Goal: Task Accomplishment & Management: Use online tool/utility

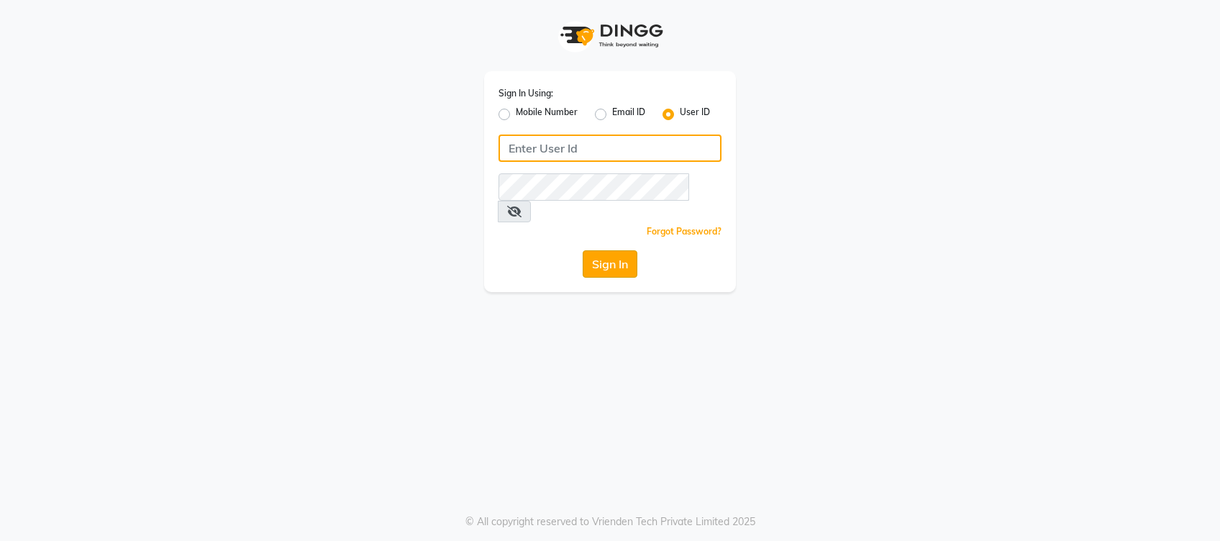
type input "jeanclaudeolivier"
click at [607, 250] on button "Sign In" at bounding box center [610, 263] width 55 height 27
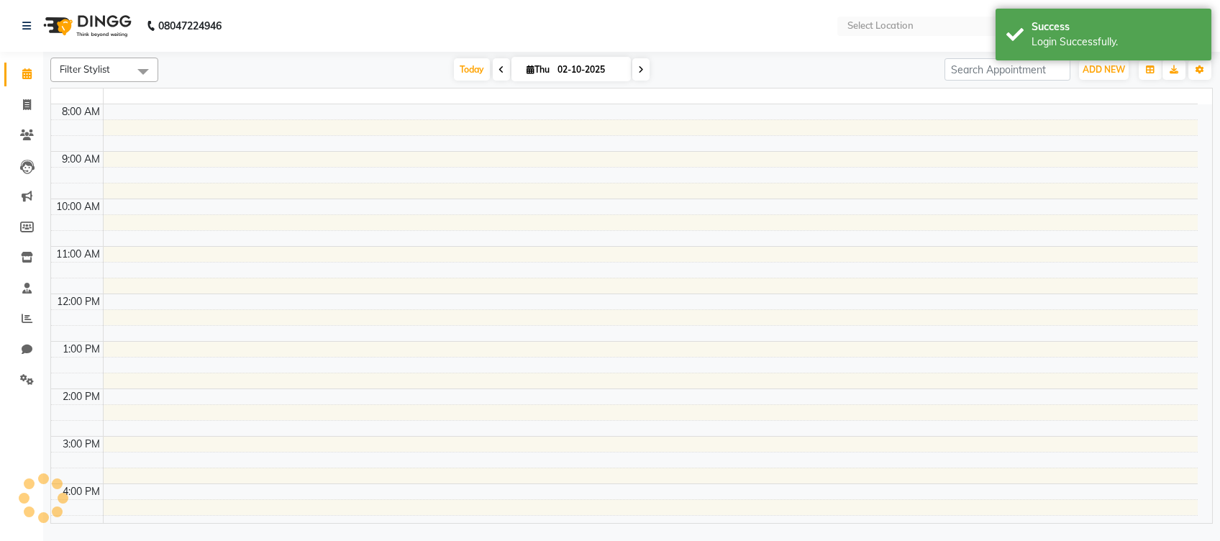
select select "en"
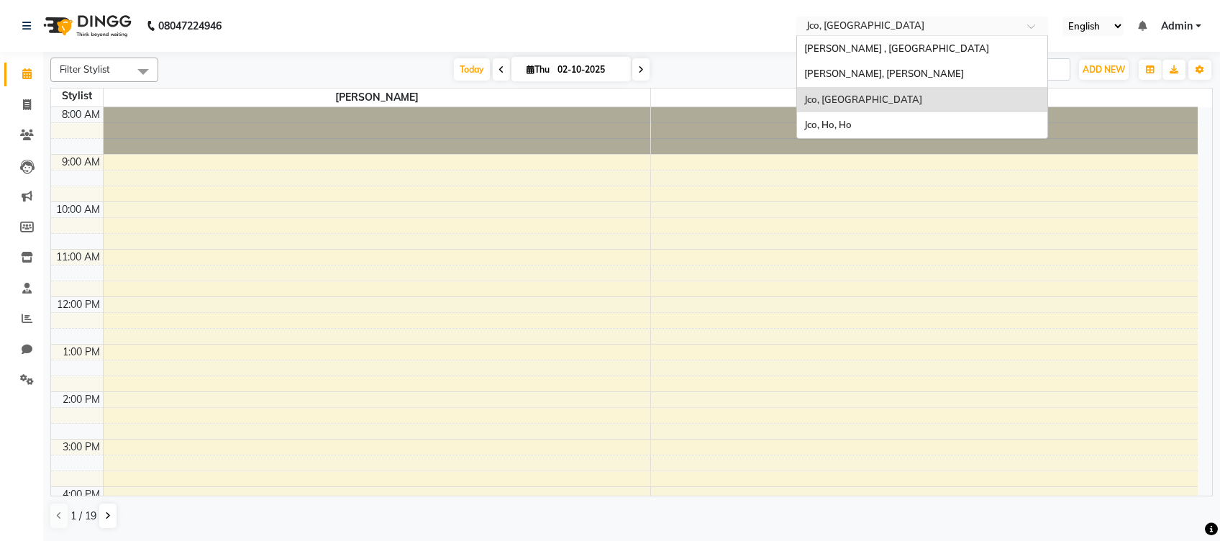
click at [912, 24] on input "text" at bounding box center [908, 27] width 209 height 14
click at [909, 73] on span "[PERSON_NAME], [PERSON_NAME]" at bounding box center [884, 74] width 160 height 12
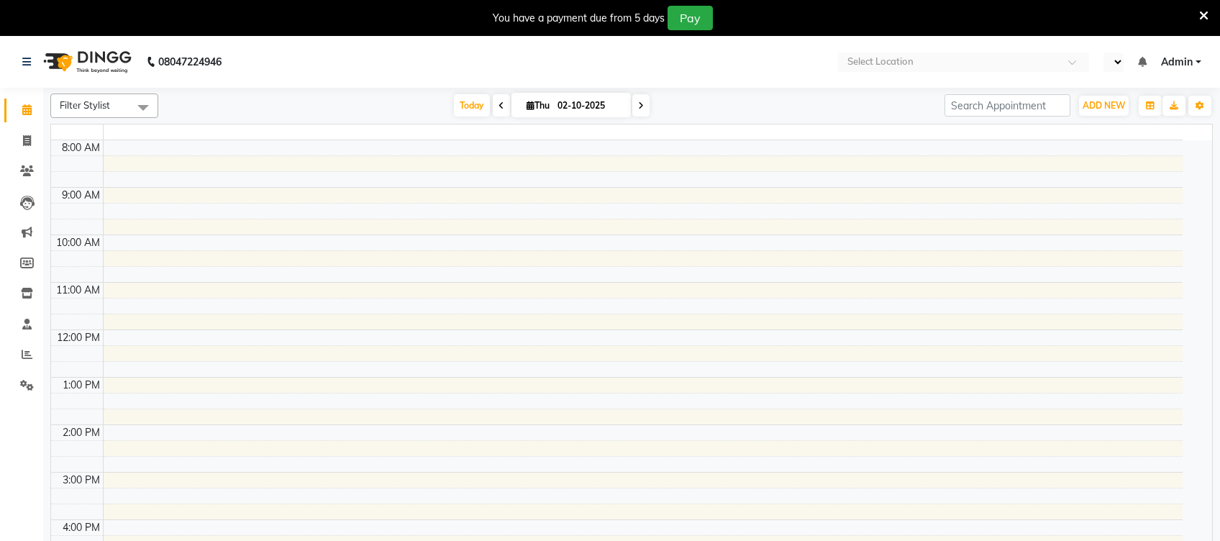
select select "en"
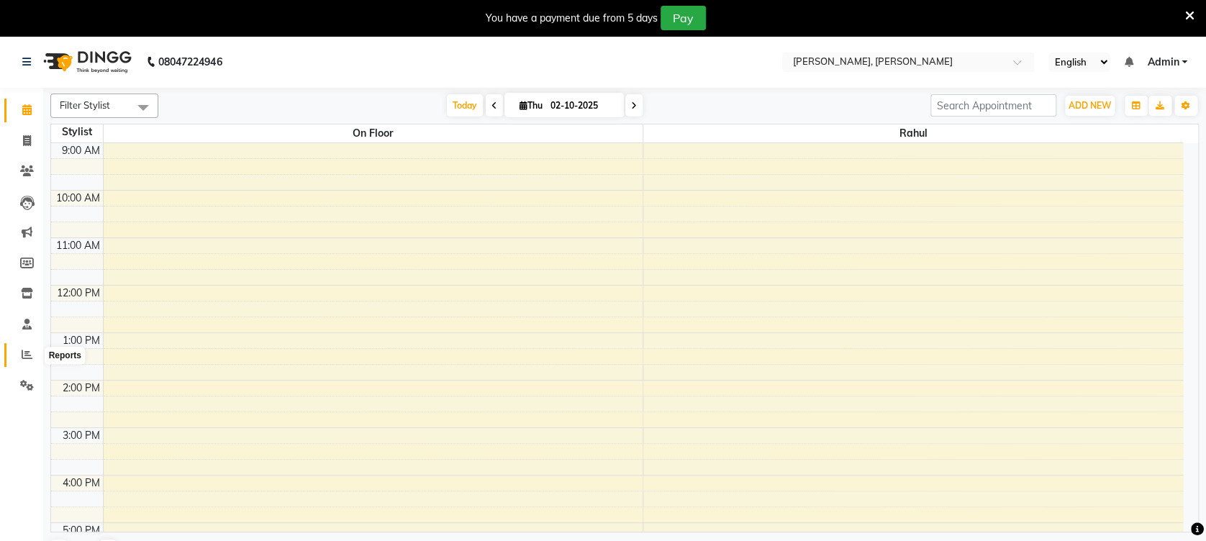
click at [24, 351] on icon at bounding box center [27, 354] width 11 height 11
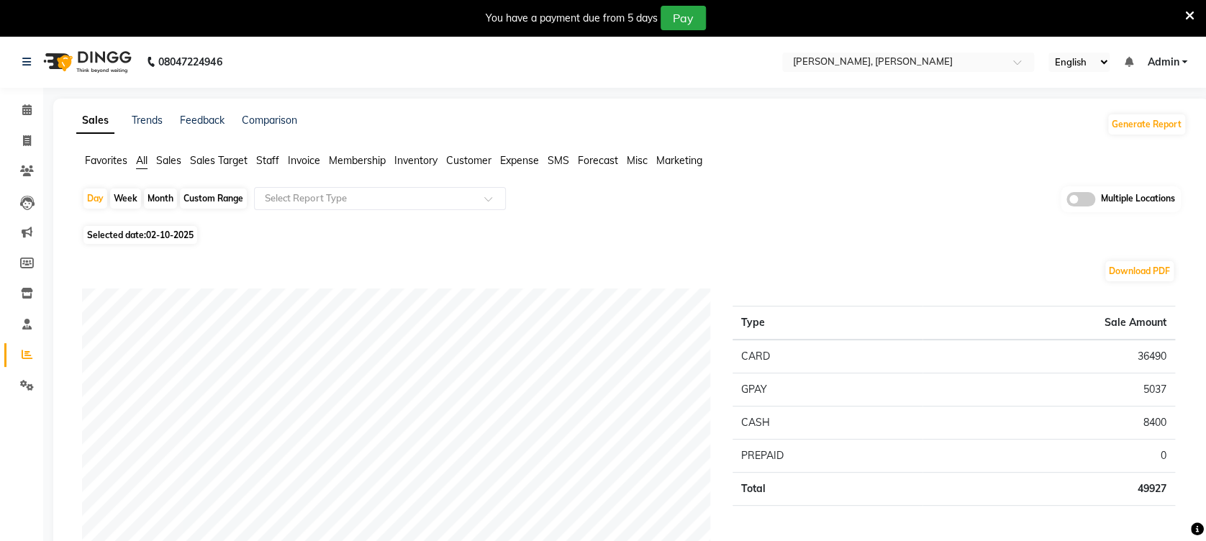
click at [268, 156] on span "Staff" at bounding box center [267, 160] width 23 height 13
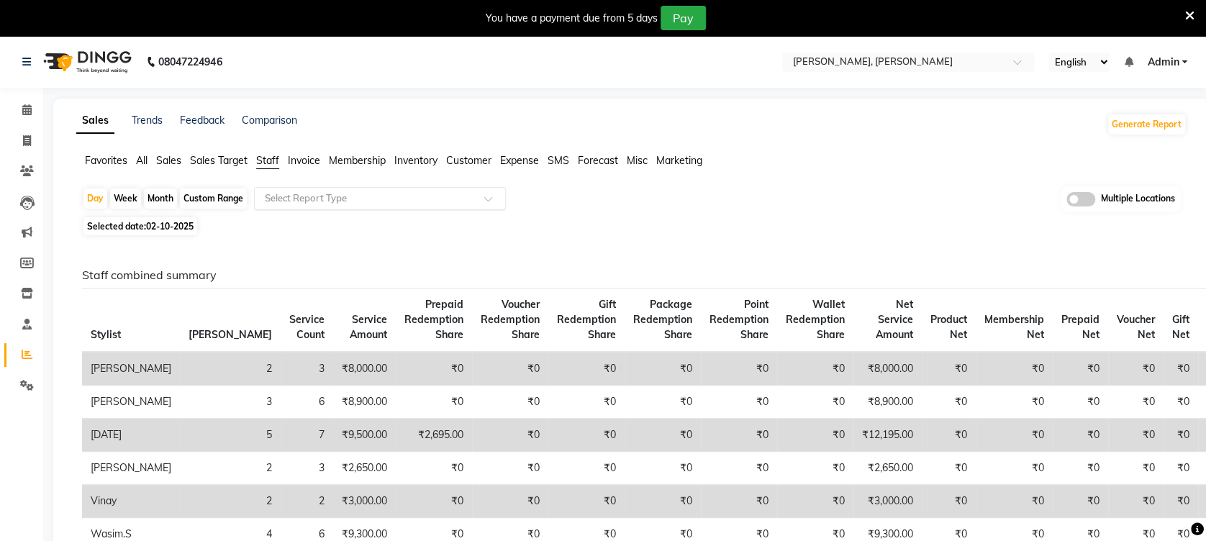
click at [451, 201] on input "text" at bounding box center [365, 198] width 207 height 14
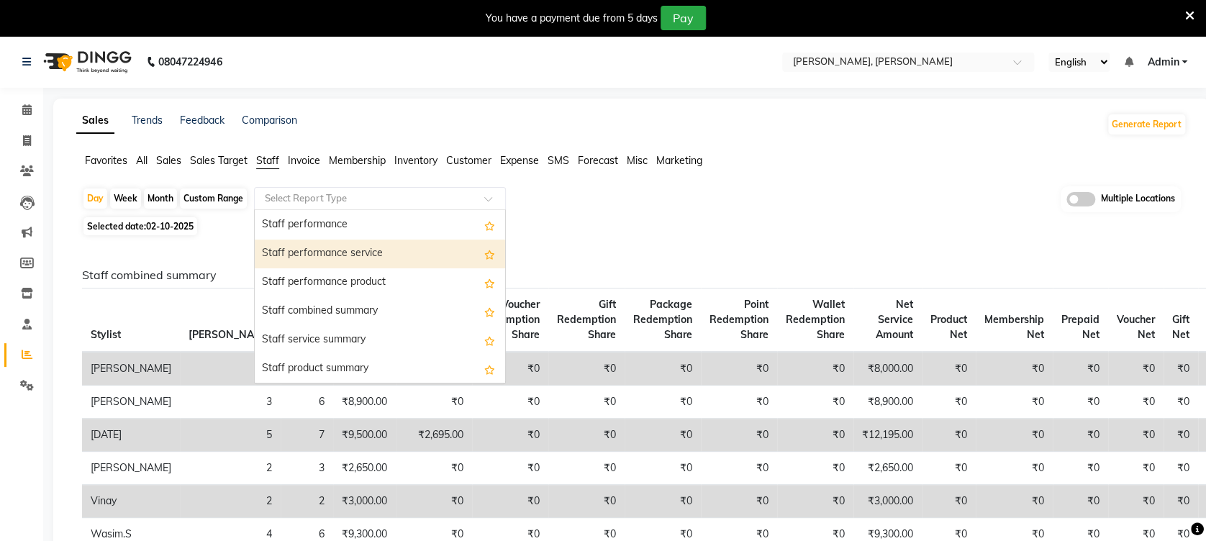
scroll to position [232, 0]
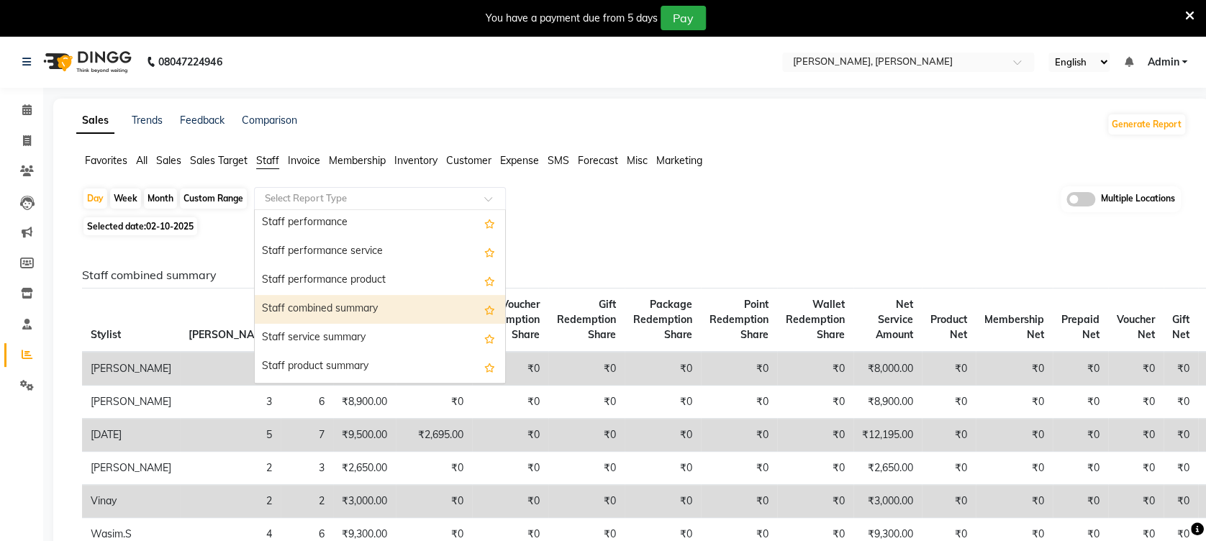
click at [397, 312] on div "Staff combined summary" at bounding box center [380, 309] width 250 height 29
select select "full_report"
select select "csv"
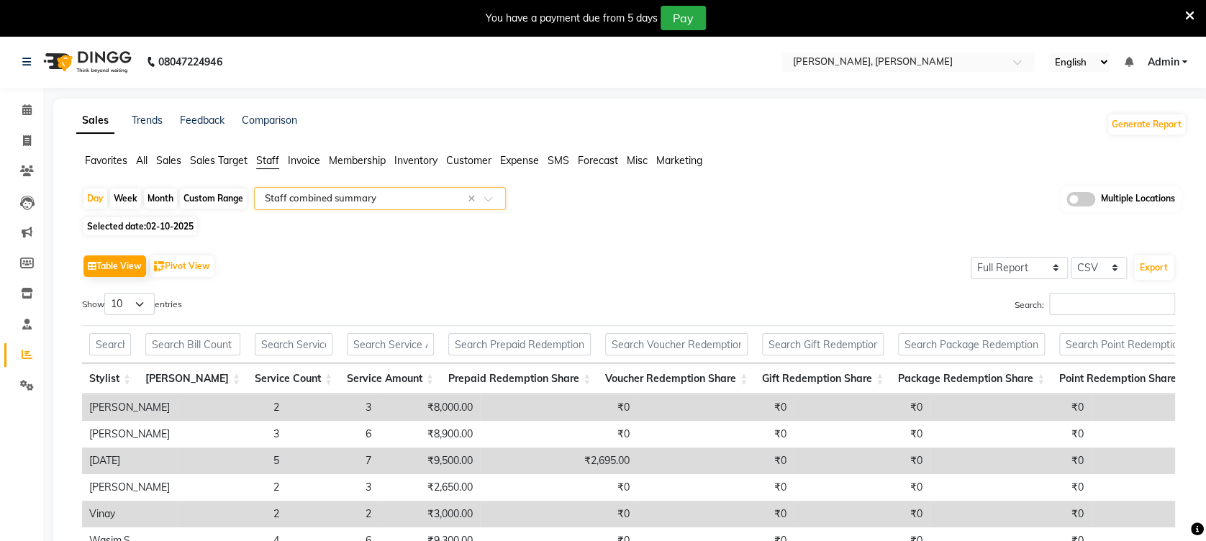
click at [158, 200] on div "Month" at bounding box center [160, 199] width 33 height 20
select select "10"
select select "2025"
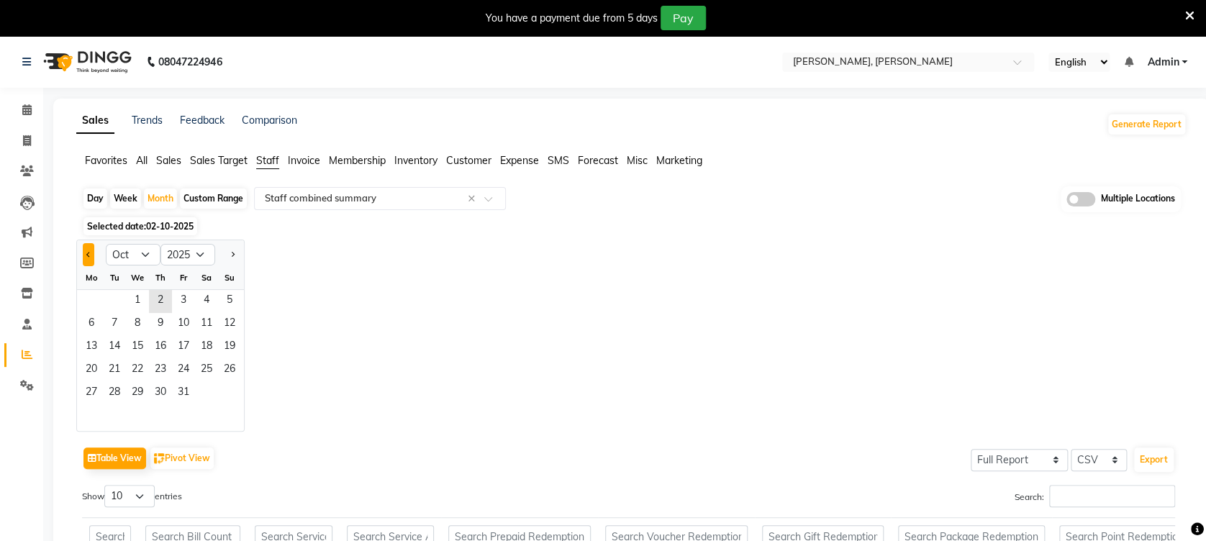
click at [89, 255] on span "Previous month" at bounding box center [88, 253] width 5 height 5
select select "9"
click at [89, 307] on span "1" at bounding box center [91, 301] width 23 height 23
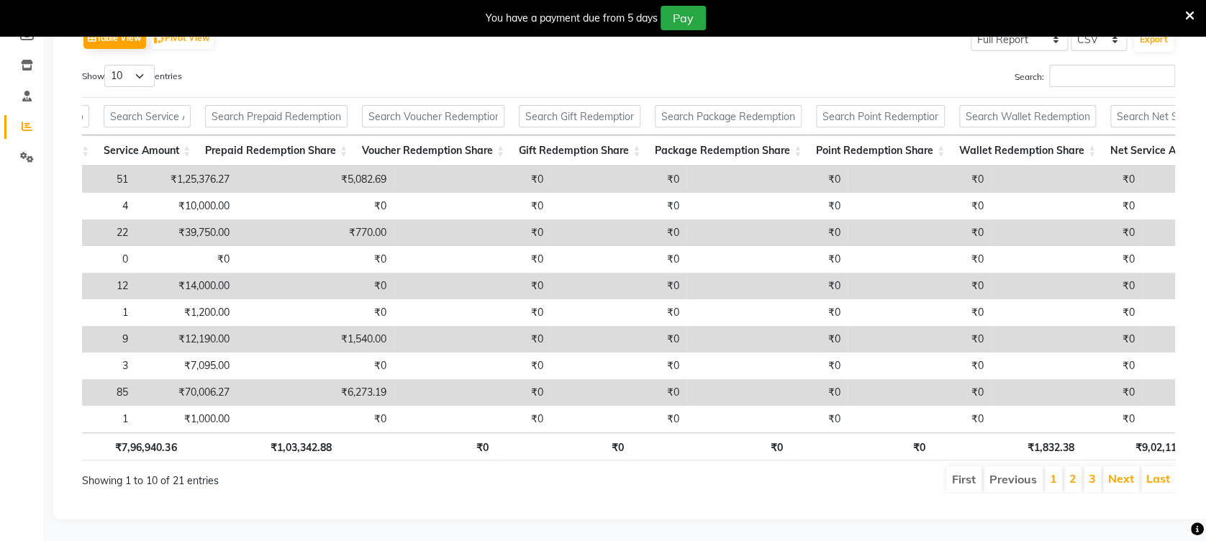
scroll to position [0, 0]
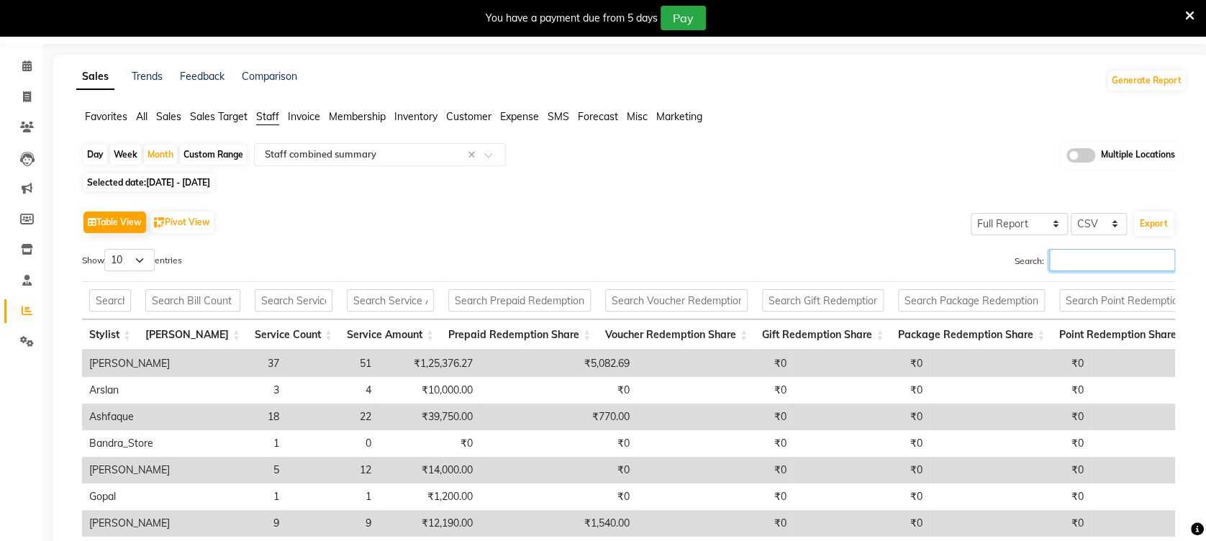
click at [1111, 250] on input "Search:" at bounding box center [1112, 260] width 126 height 22
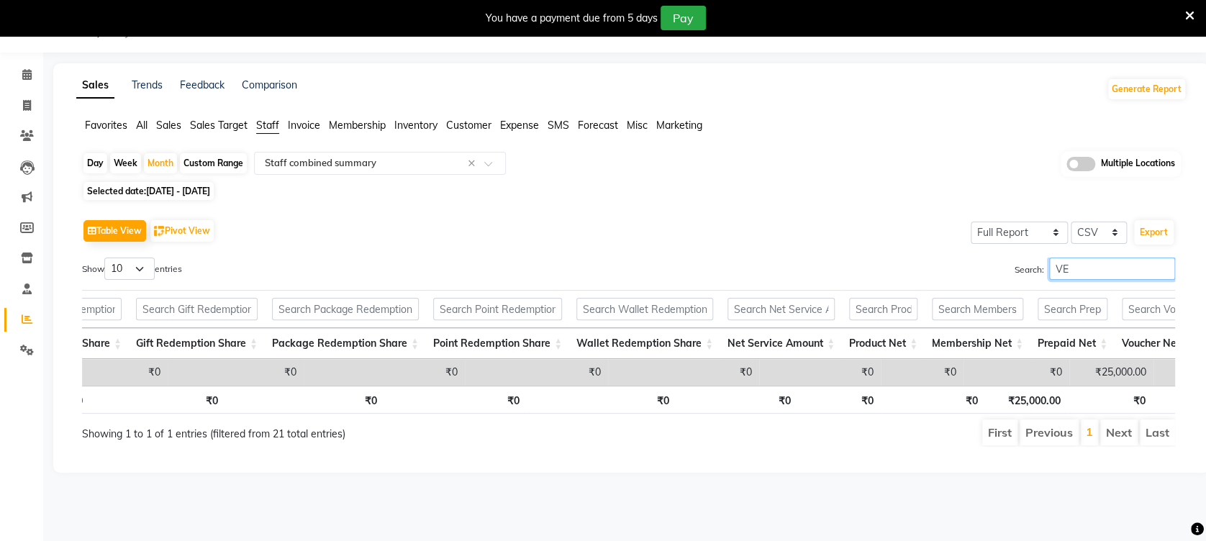
type input "V"
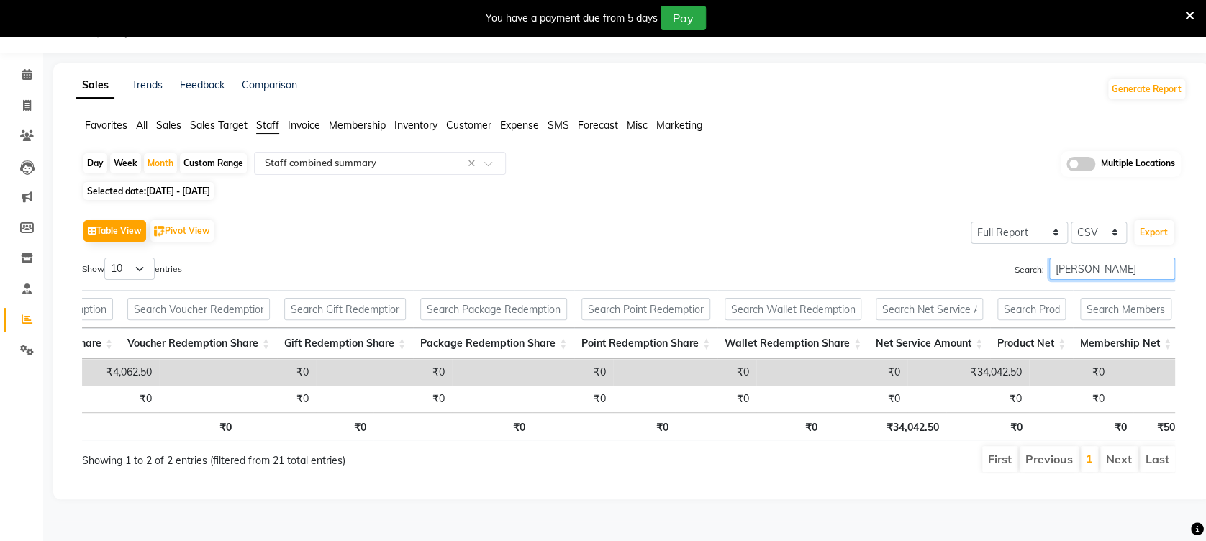
scroll to position [0, 425]
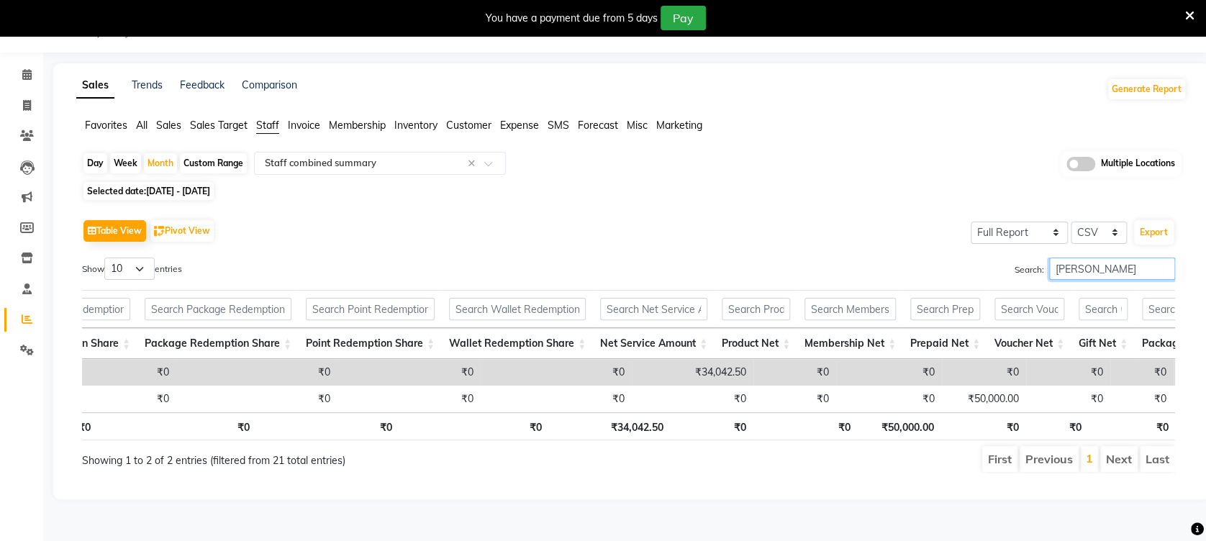
type input "sam"
click at [1158, 265] on input "sam" at bounding box center [1112, 269] width 126 height 22
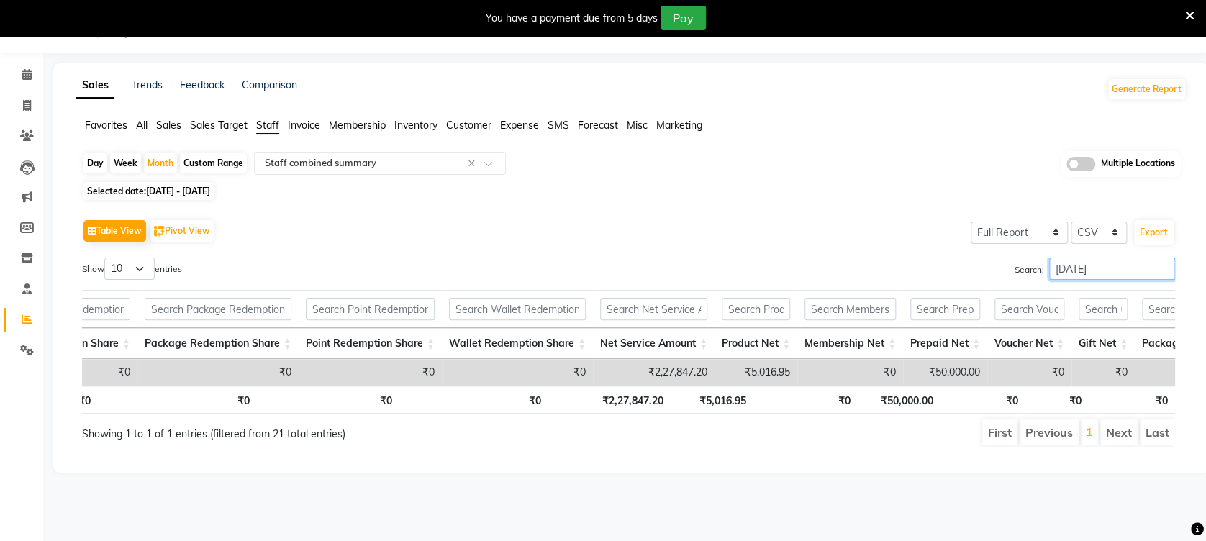
type input "raja"
click at [1161, 266] on input "raja" at bounding box center [1112, 269] width 126 height 22
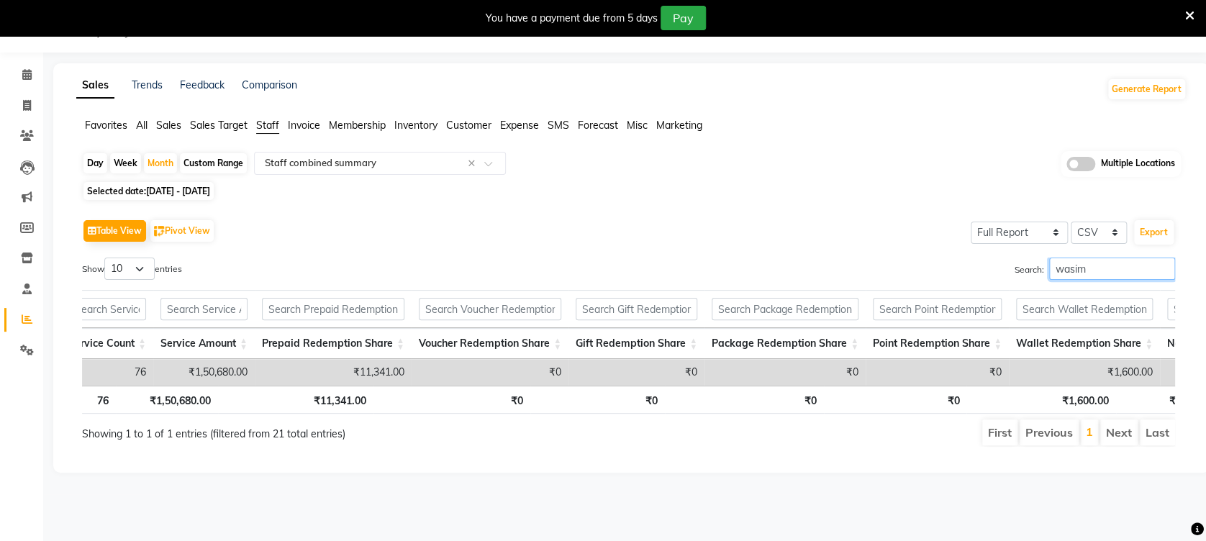
scroll to position [0, 196]
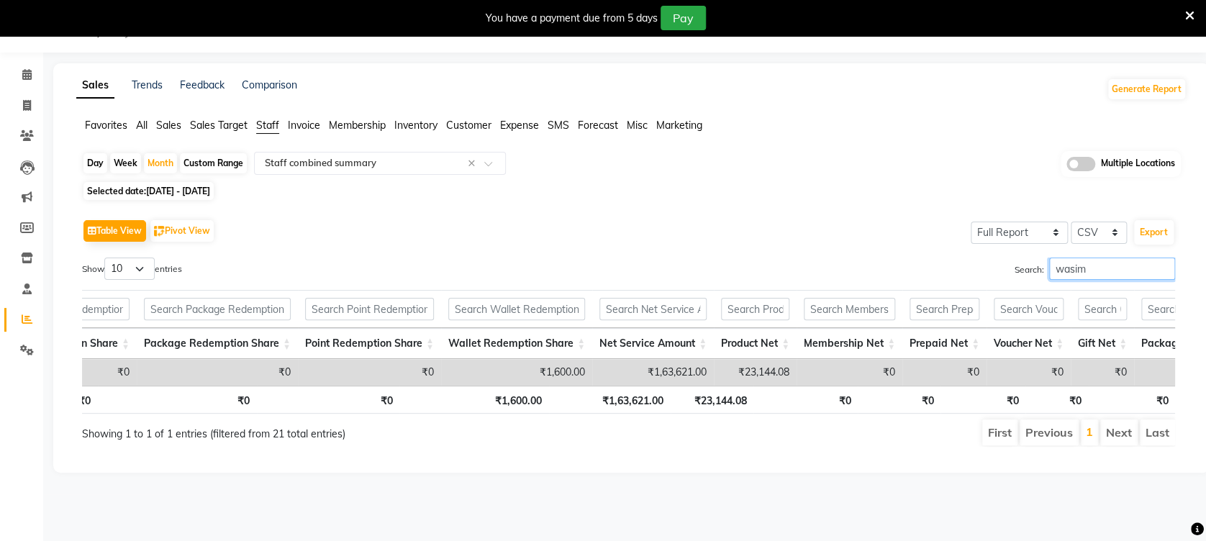
type input "wasim"
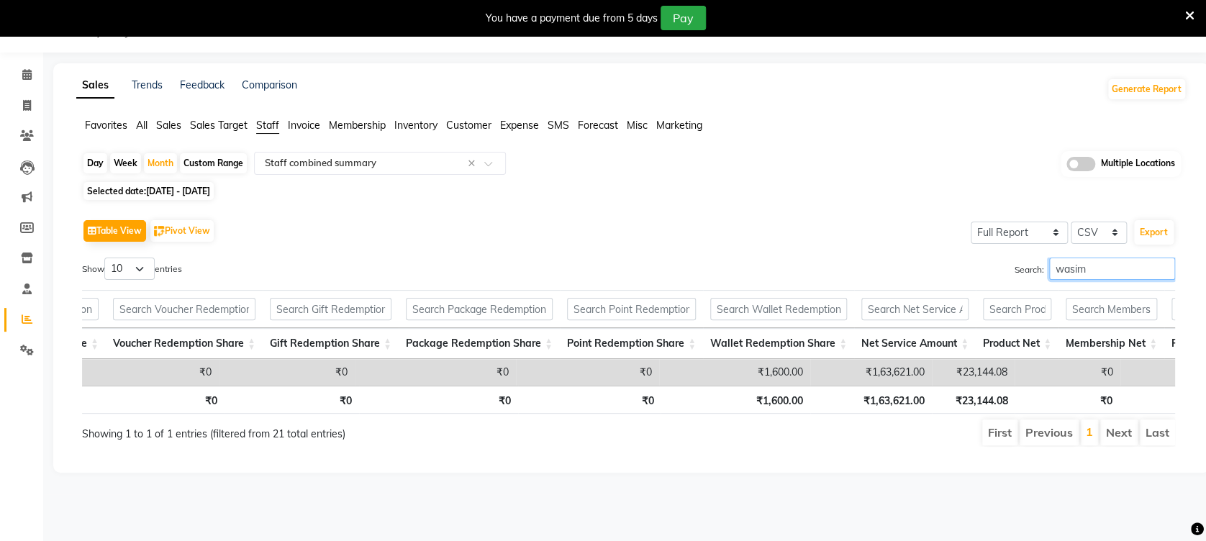
scroll to position [0, 399]
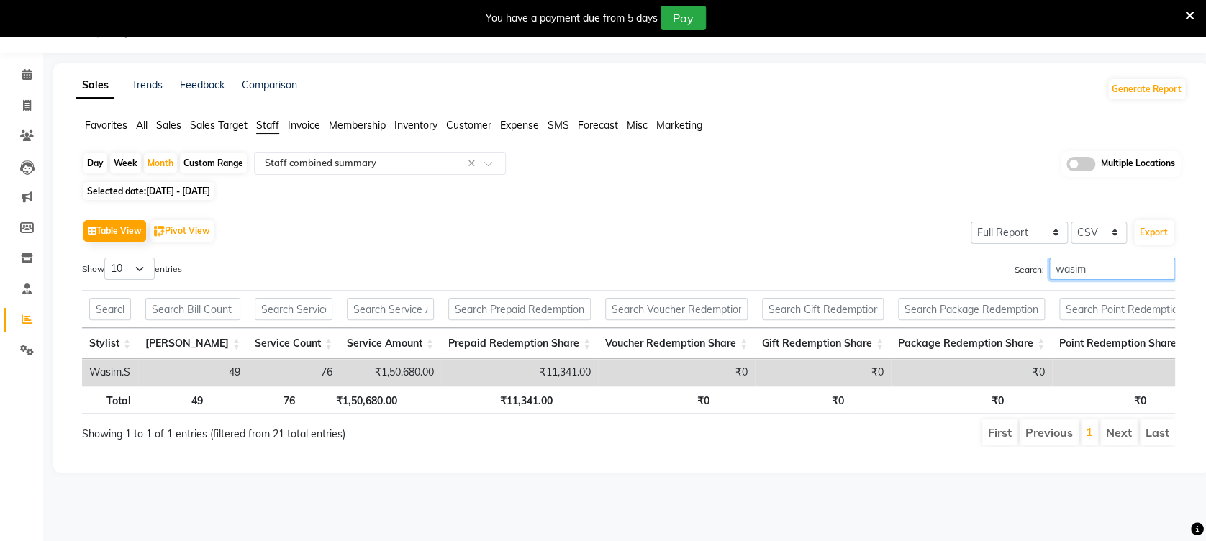
click at [1161, 268] on input "wasim" at bounding box center [1112, 269] width 126 height 22
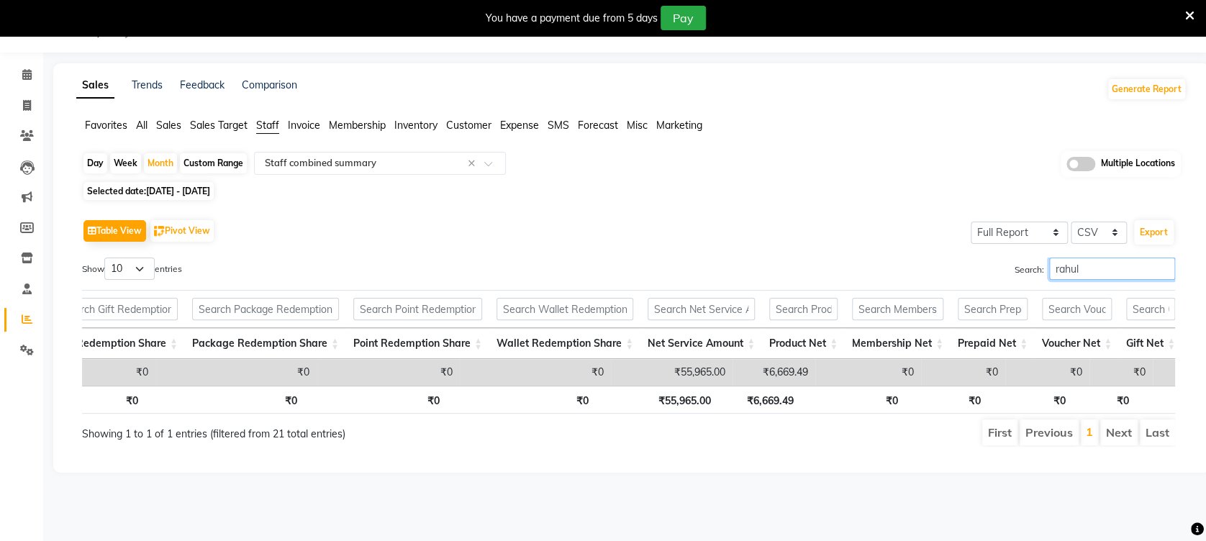
scroll to position [0, 753]
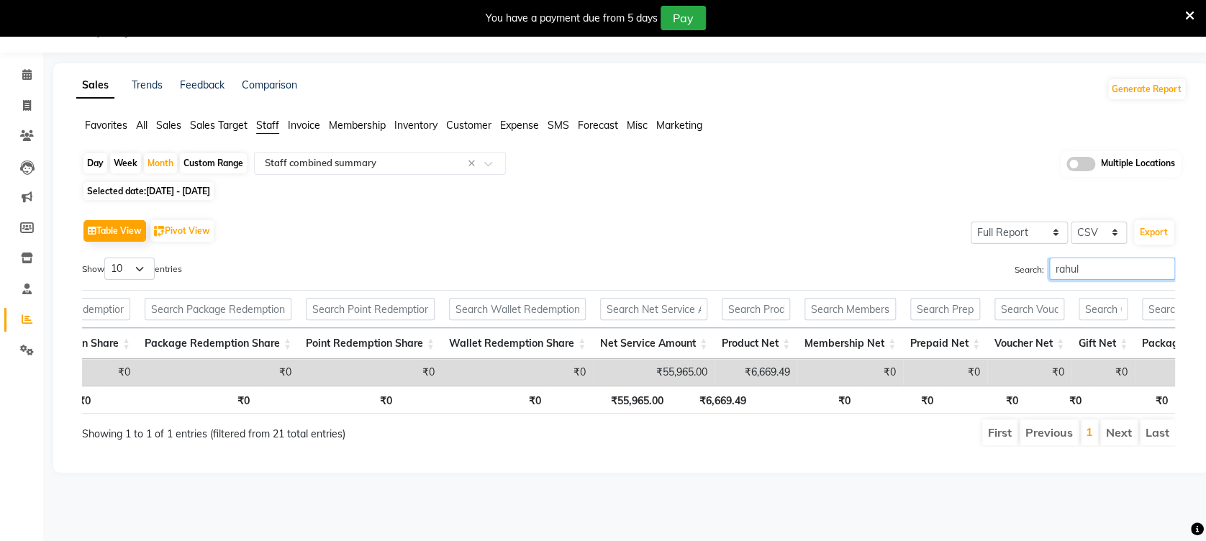
type input "rahul"
click at [1164, 269] on input "rahul" at bounding box center [1112, 269] width 126 height 22
type input "abdul"
click at [1164, 267] on input "abdul" at bounding box center [1112, 269] width 126 height 22
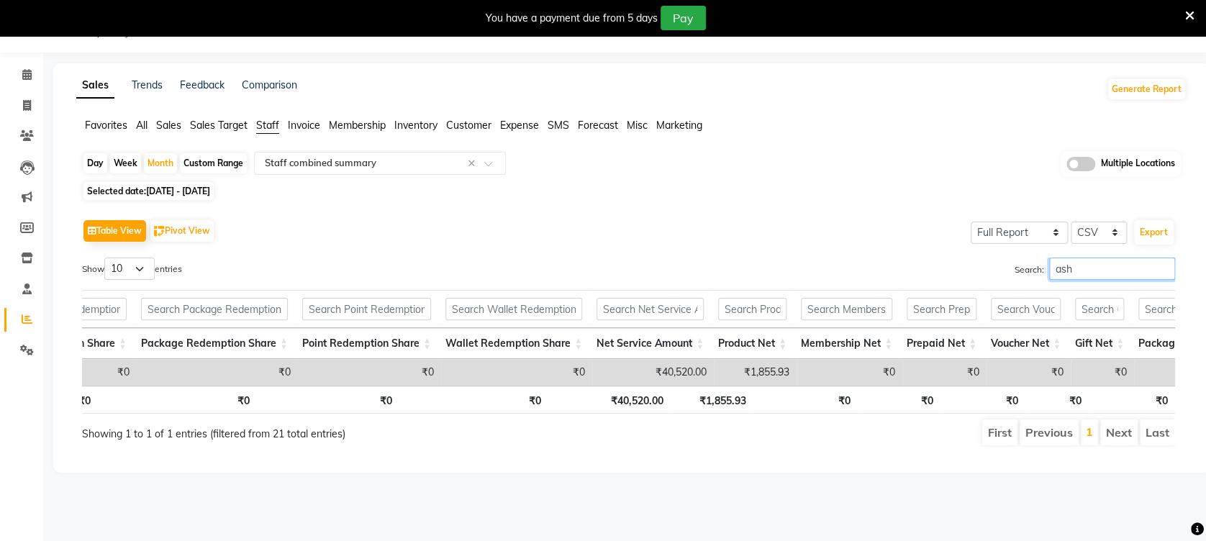
type input "ash"
click at [1162, 268] on input "ash" at bounding box center [1112, 269] width 126 height 22
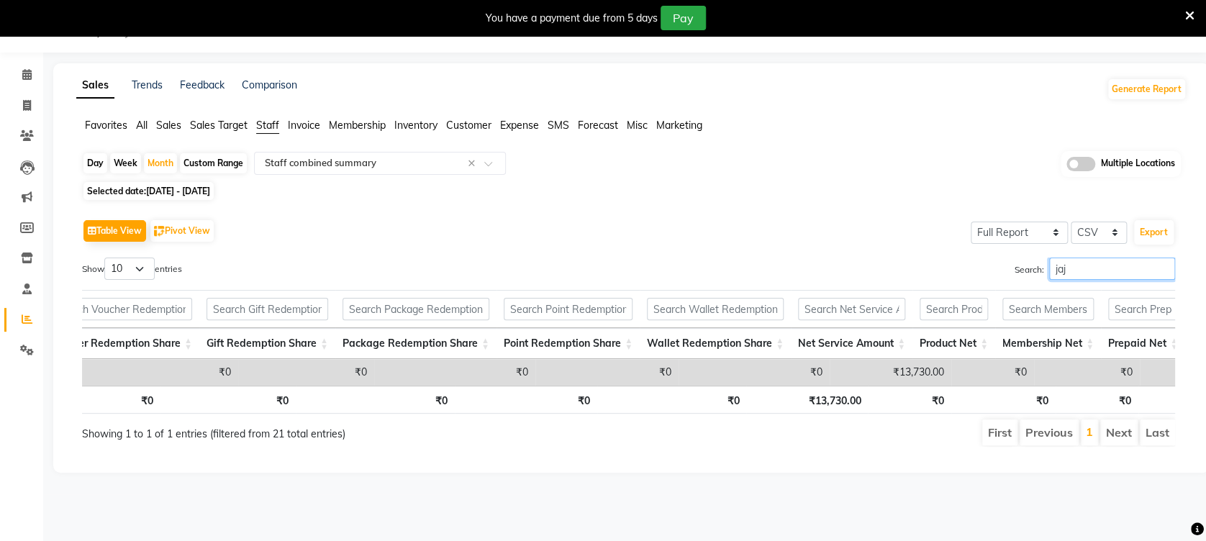
scroll to position [0, 610]
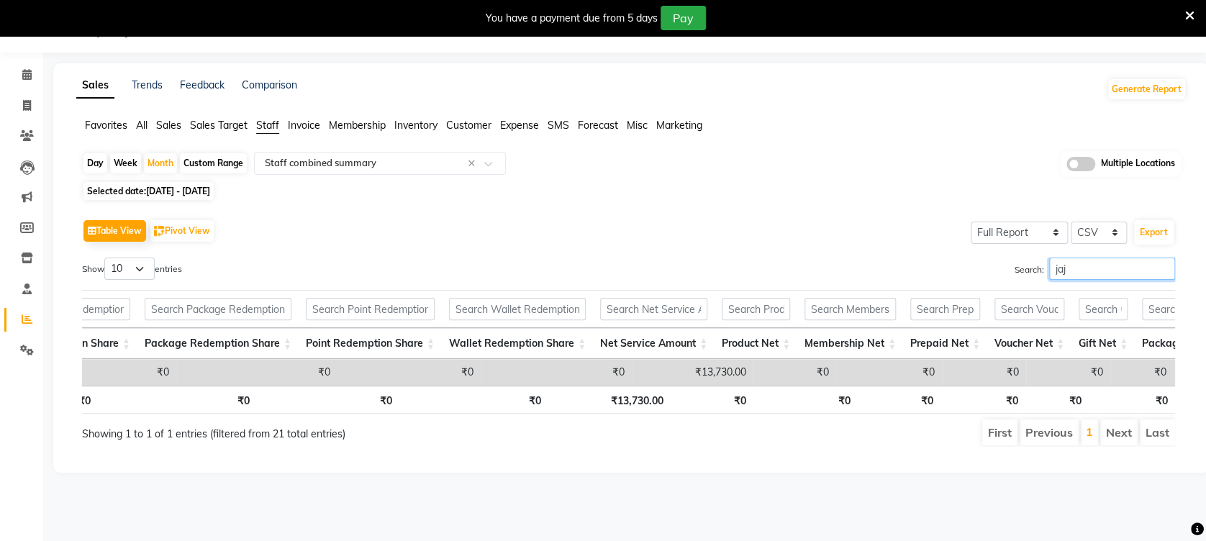
type input "jaj"
click at [1160, 266] on input "jaj" at bounding box center [1112, 269] width 126 height 22
type input "zin"
click at [1163, 265] on input "zin" at bounding box center [1112, 269] width 126 height 22
type input "a"
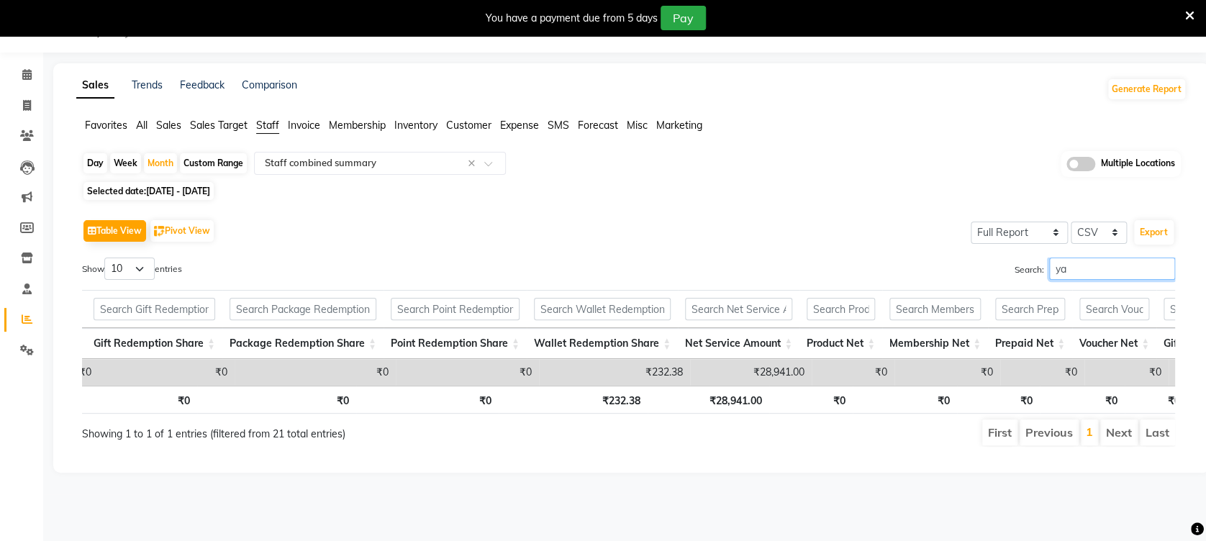
scroll to position [0, 671]
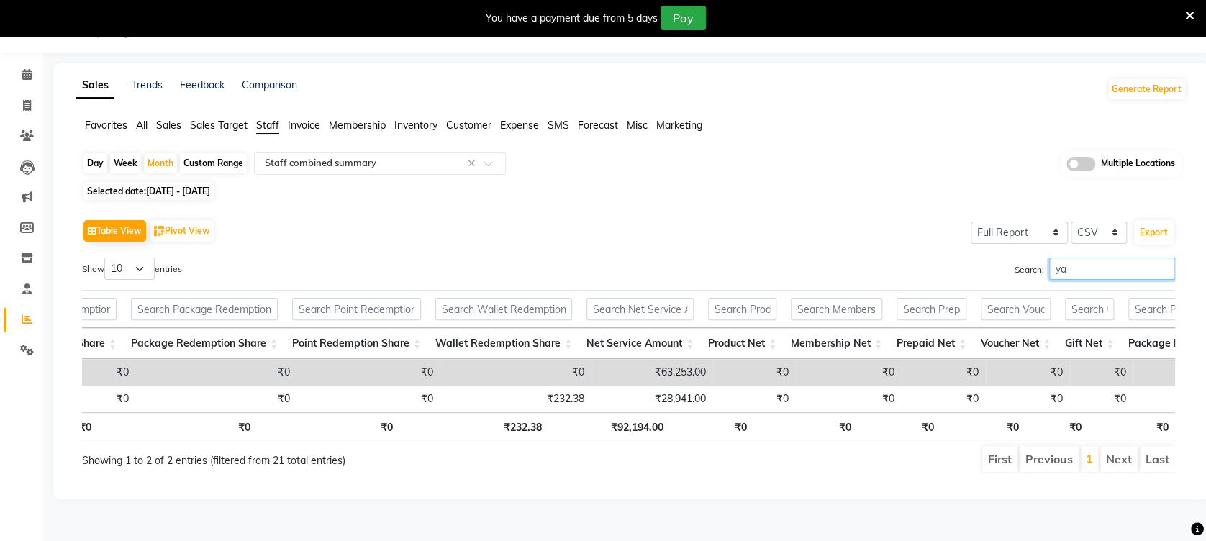
type input "y"
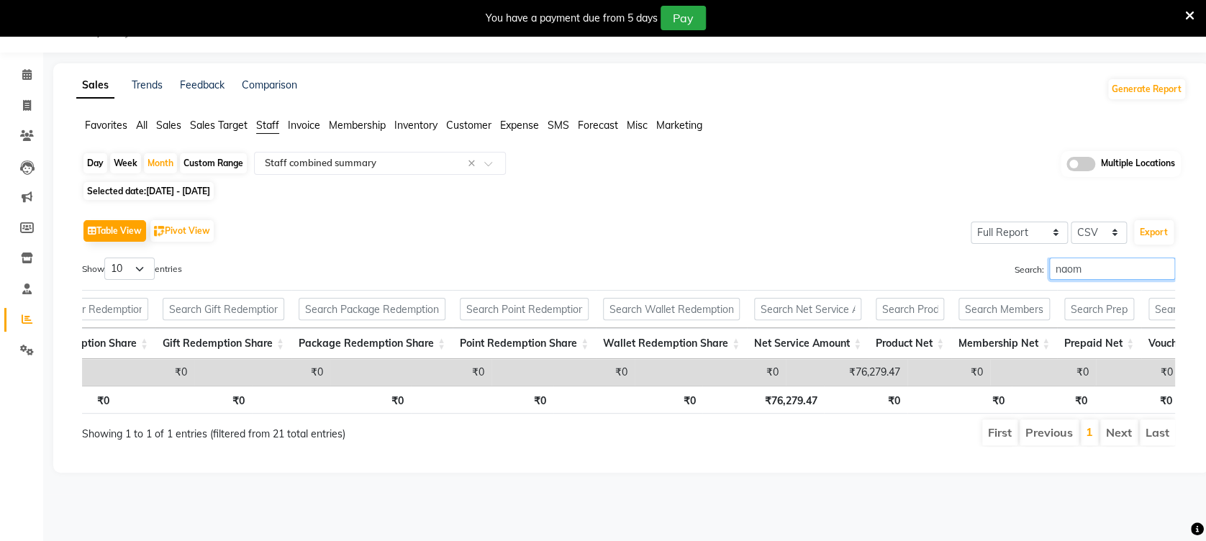
scroll to position [0, 438]
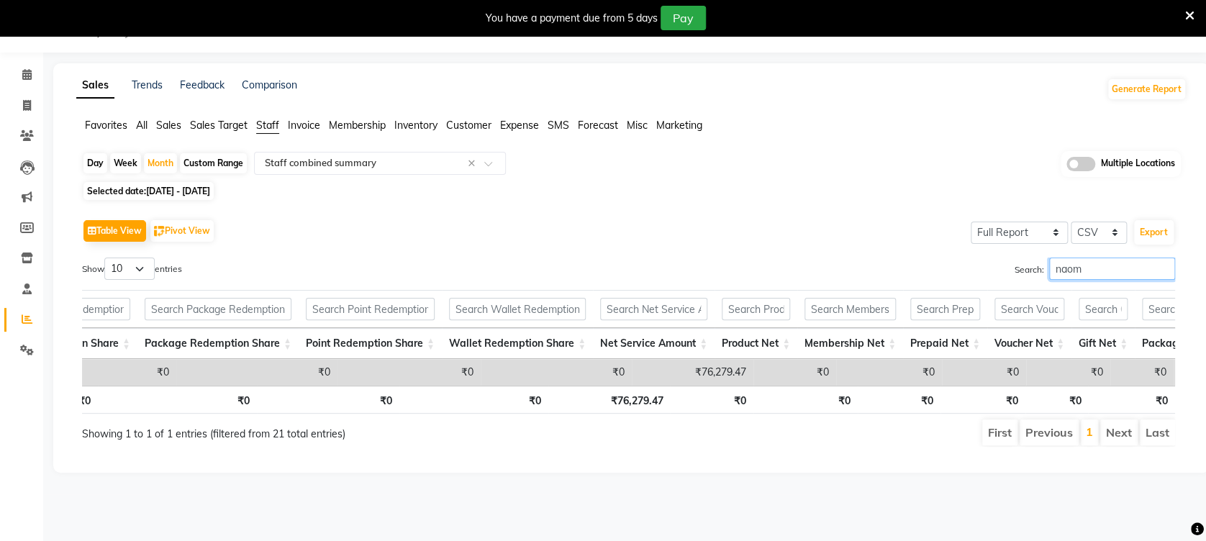
type input "naom"
click at [1164, 267] on input "naom" at bounding box center [1112, 269] width 126 height 22
type input "zing"
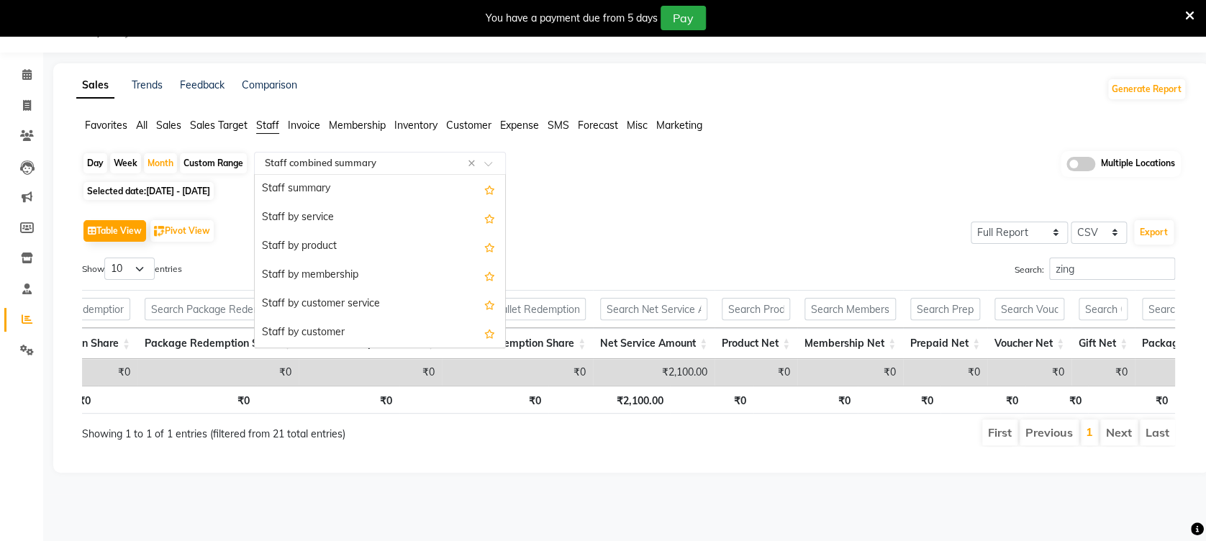
click at [489, 159] on div at bounding box center [380, 163] width 250 height 14
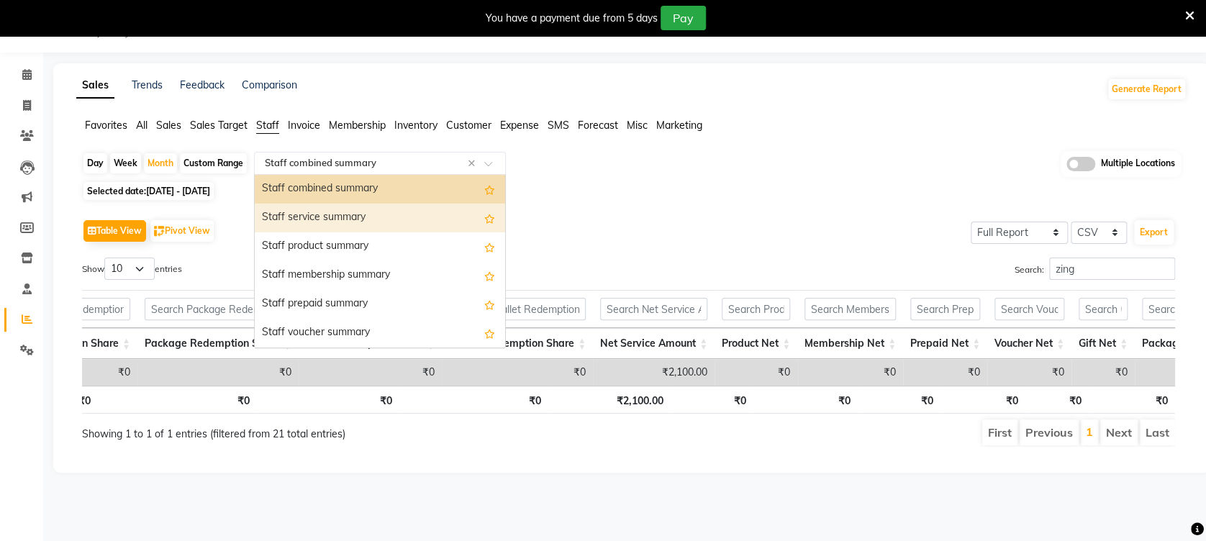
click at [387, 221] on div "Staff service summary" at bounding box center [380, 218] width 250 height 29
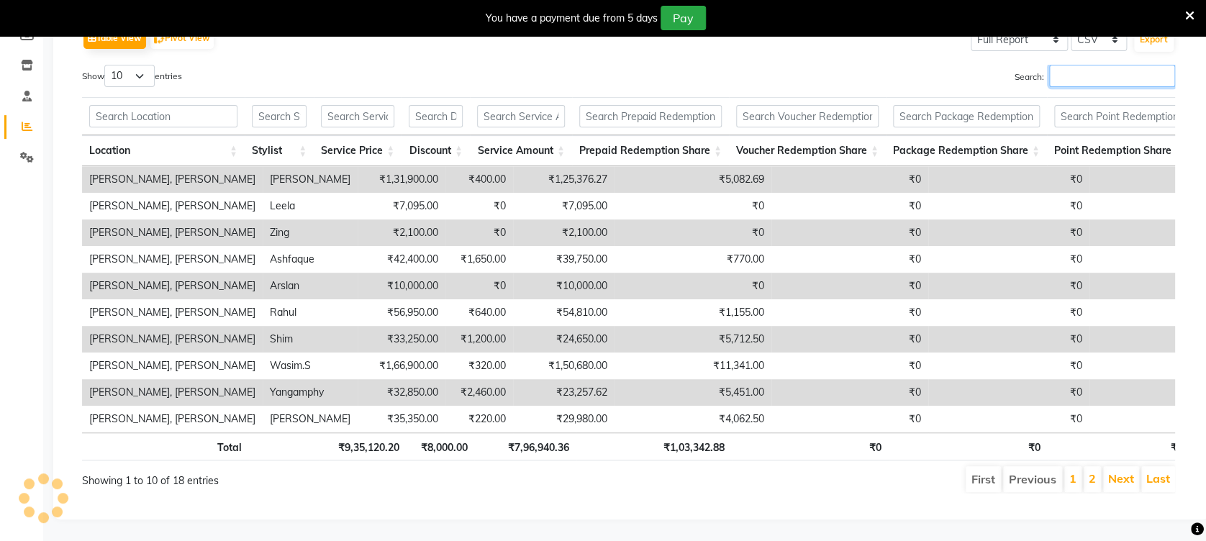
click at [1084, 68] on input "Search:" at bounding box center [1112, 76] width 126 height 22
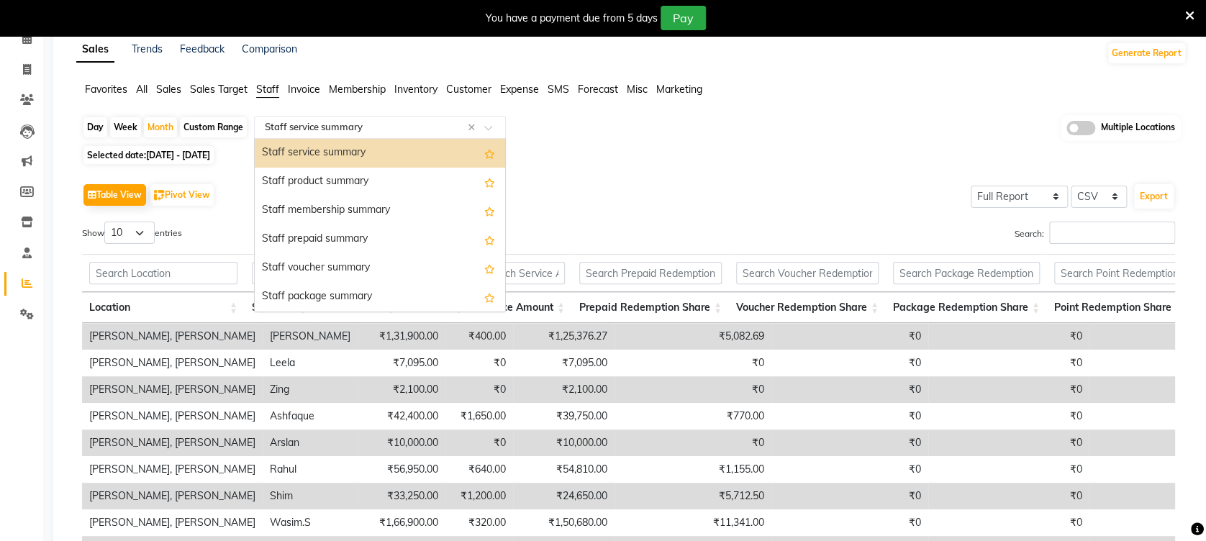
click at [486, 128] on span at bounding box center [493, 131] width 18 height 14
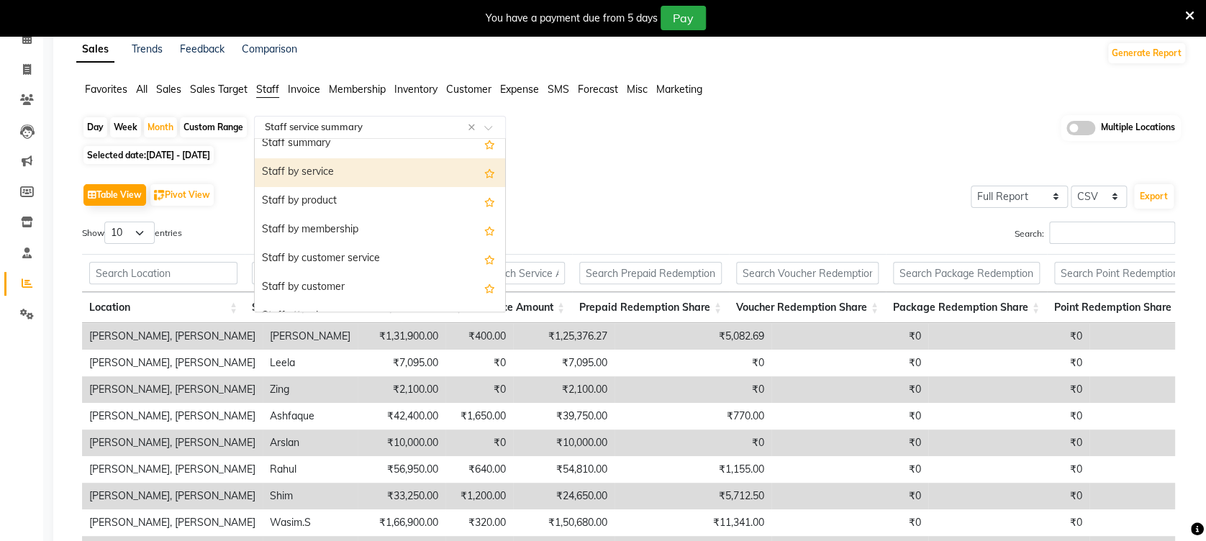
click at [348, 168] on div "Staff by service" at bounding box center [380, 172] width 250 height 29
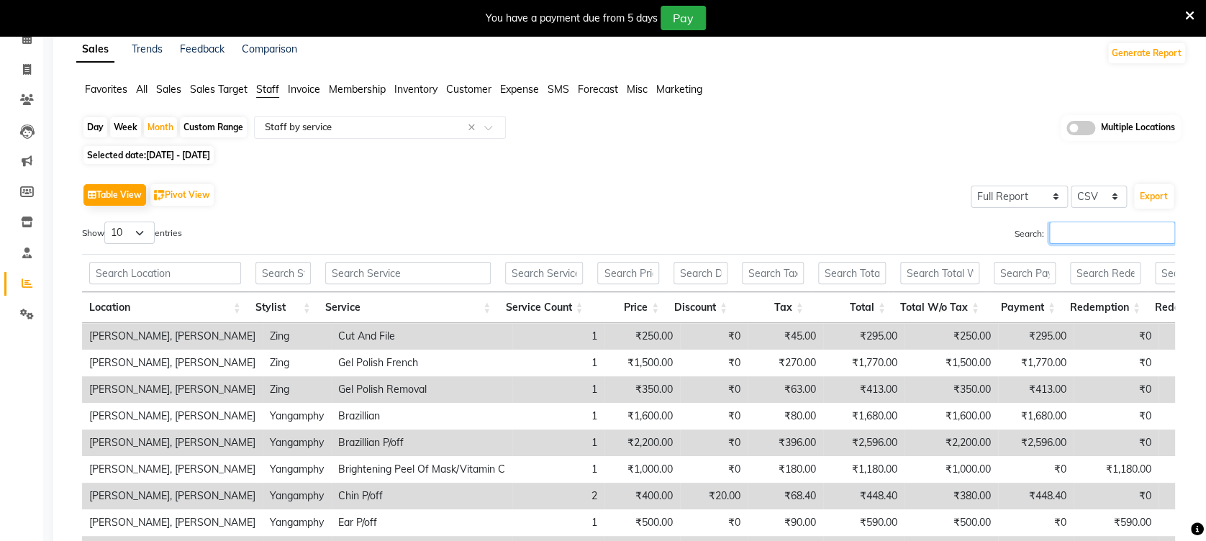
click at [1102, 236] on input "Search:" at bounding box center [1112, 233] width 126 height 22
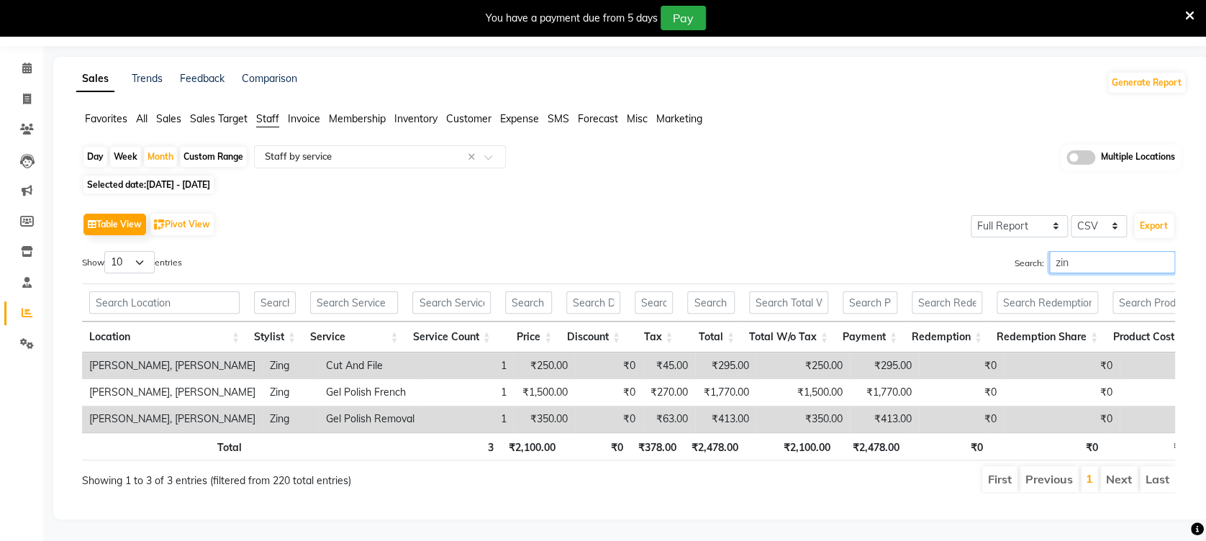
type input "zin"
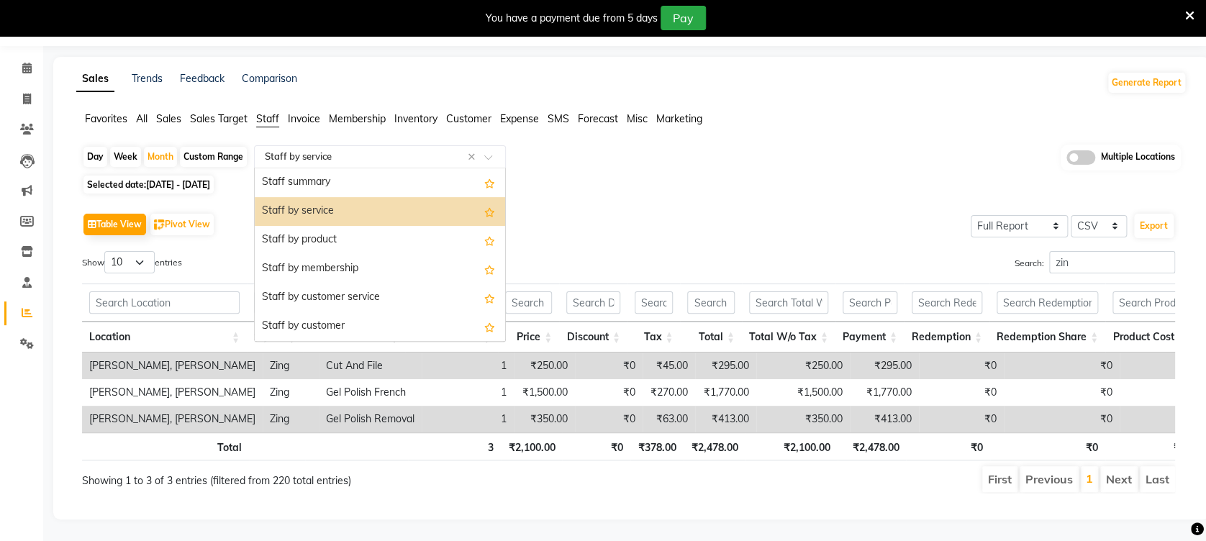
click at [375, 145] on div "Select Report Type × Staff by service ×" at bounding box center [380, 156] width 252 height 23
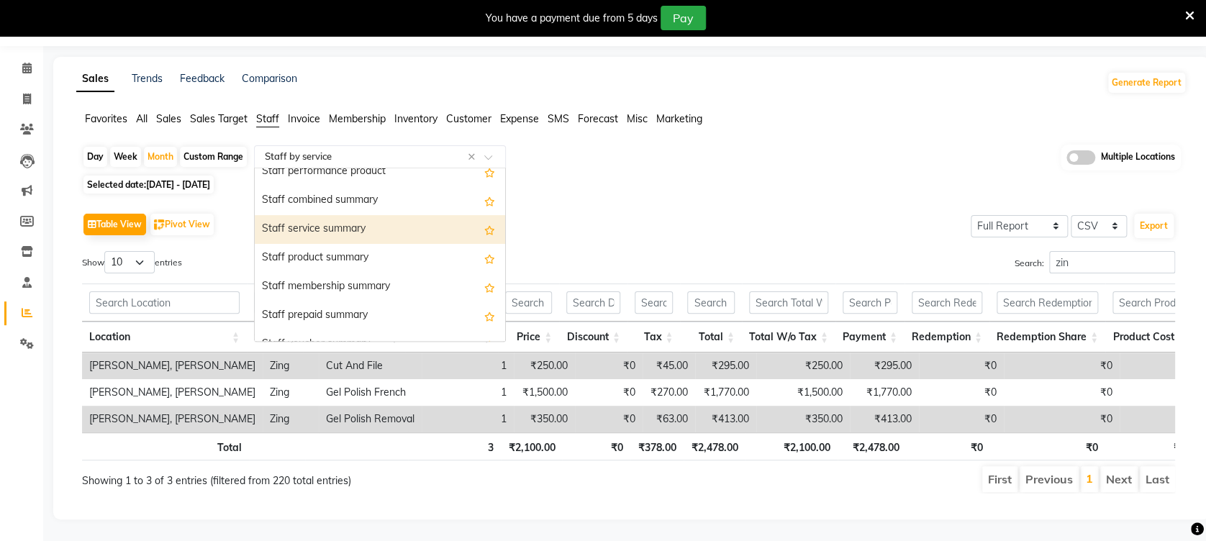
scroll to position [297, 0]
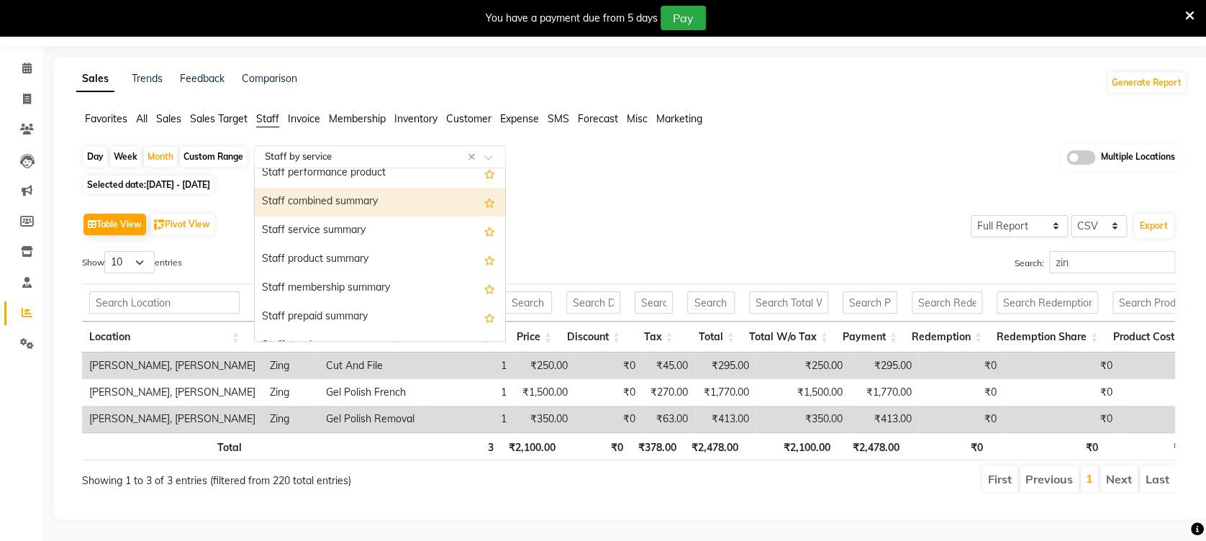
click at [352, 188] on div "Staff combined summary" at bounding box center [380, 202] width 250 height 29
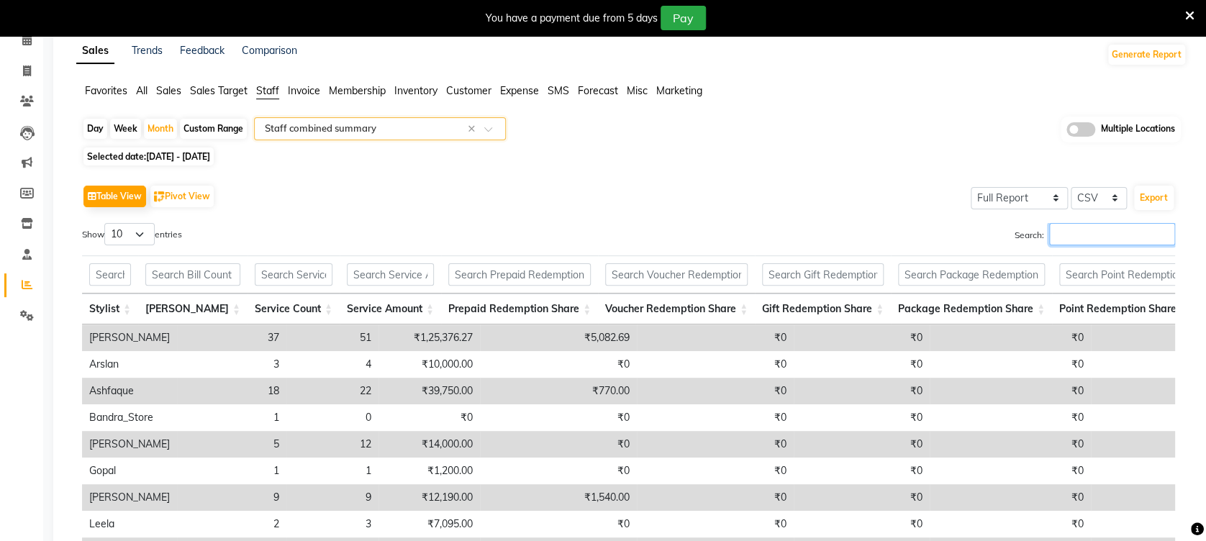
click at [1079, 239] on input "Search:" at bounding box center [1112, 234] width 126 height 22
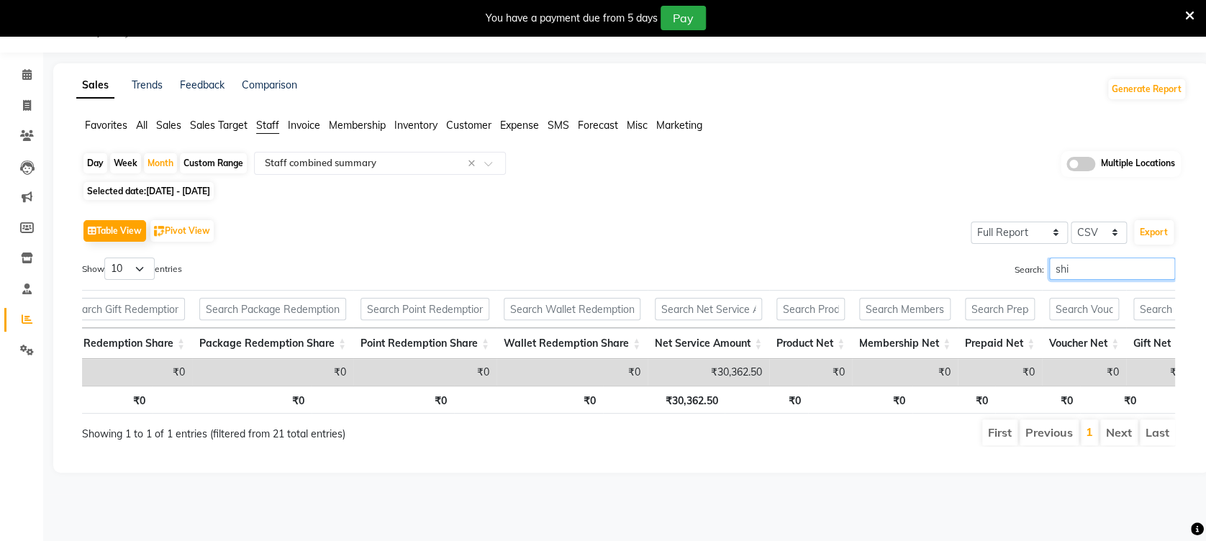
scroll to position [0, 702]
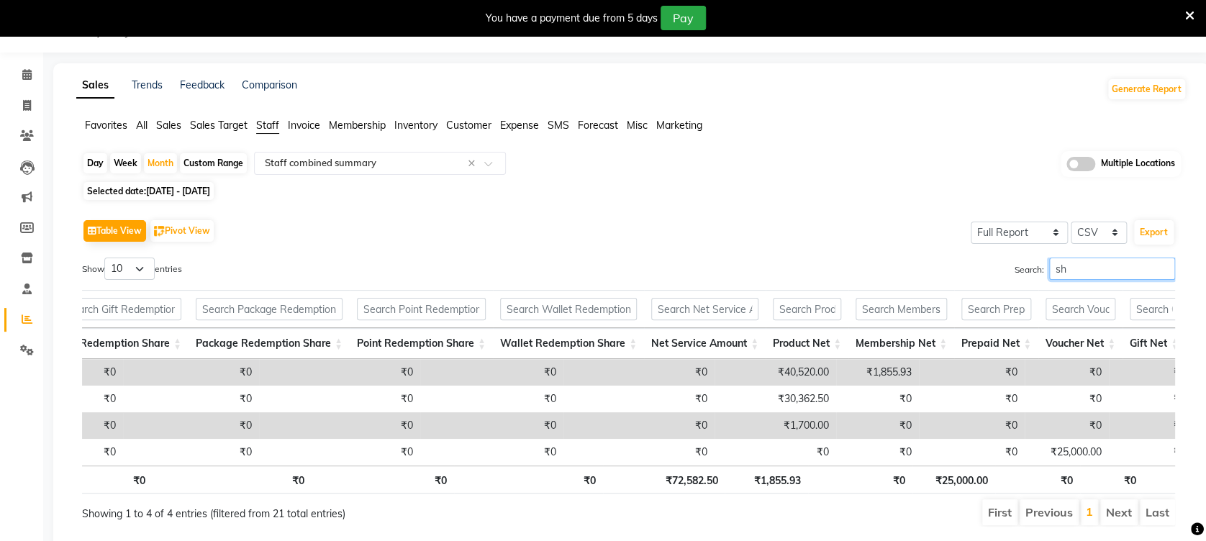
type input "s"
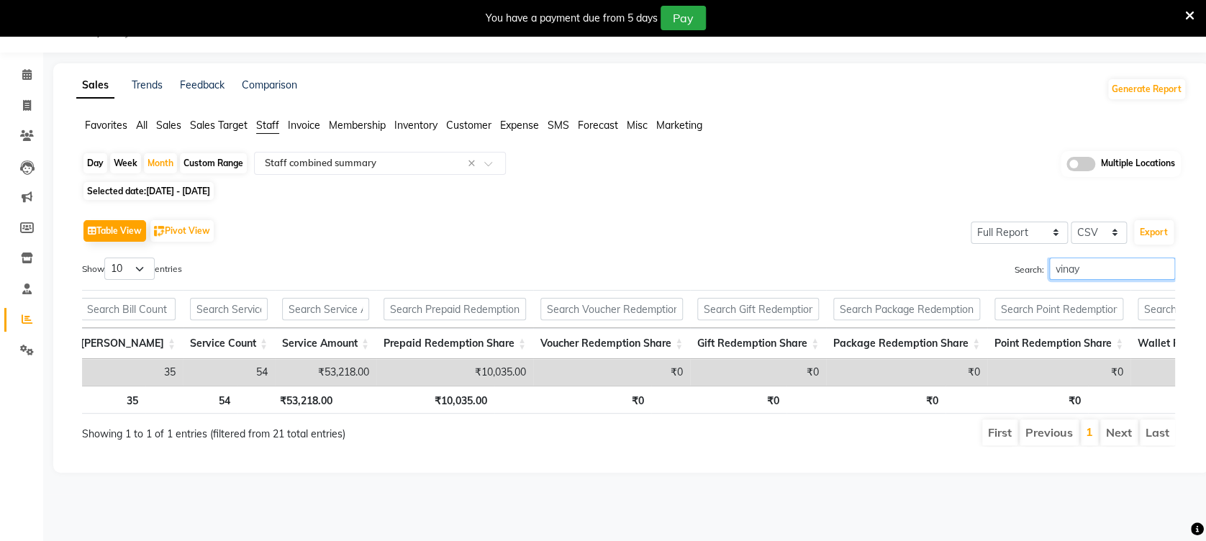
scroll to position [0, 0]
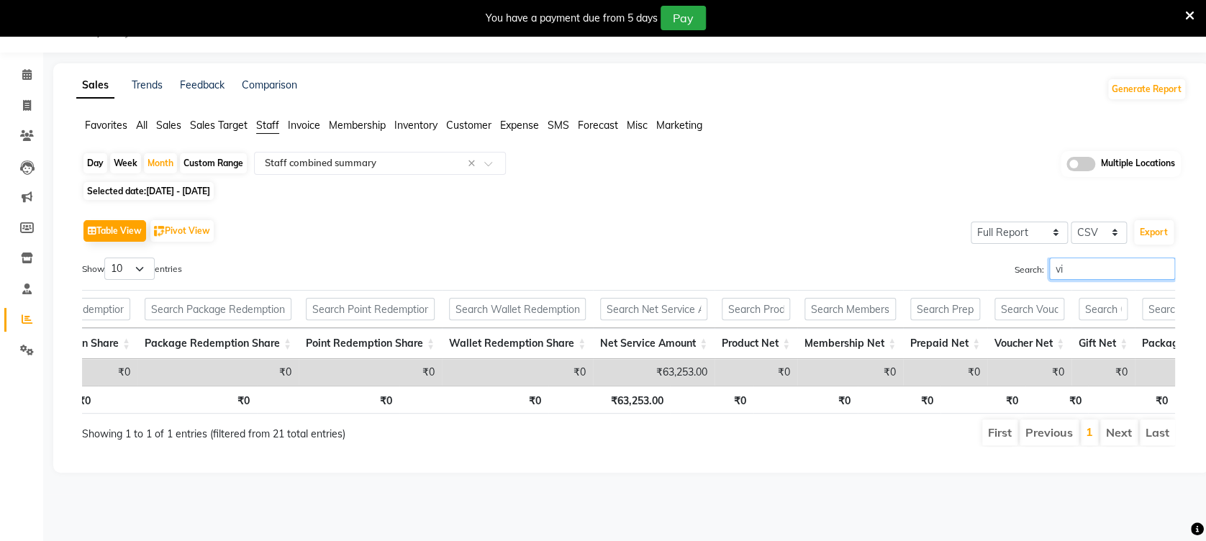
type input "v"
type input "samad"
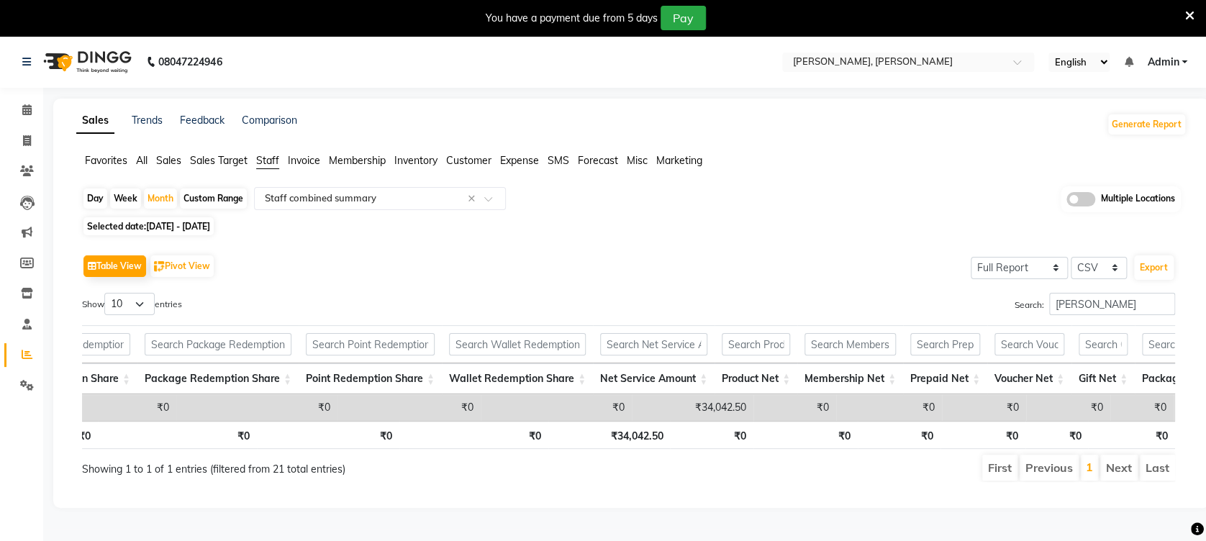
click at [1194, 14] on div "You have a payment due from 5 days Pay" at bounding box center [603, 18] width 1206 height 36
click at [998, 63] on div at bounding box center [908, 63] width 252 height 14
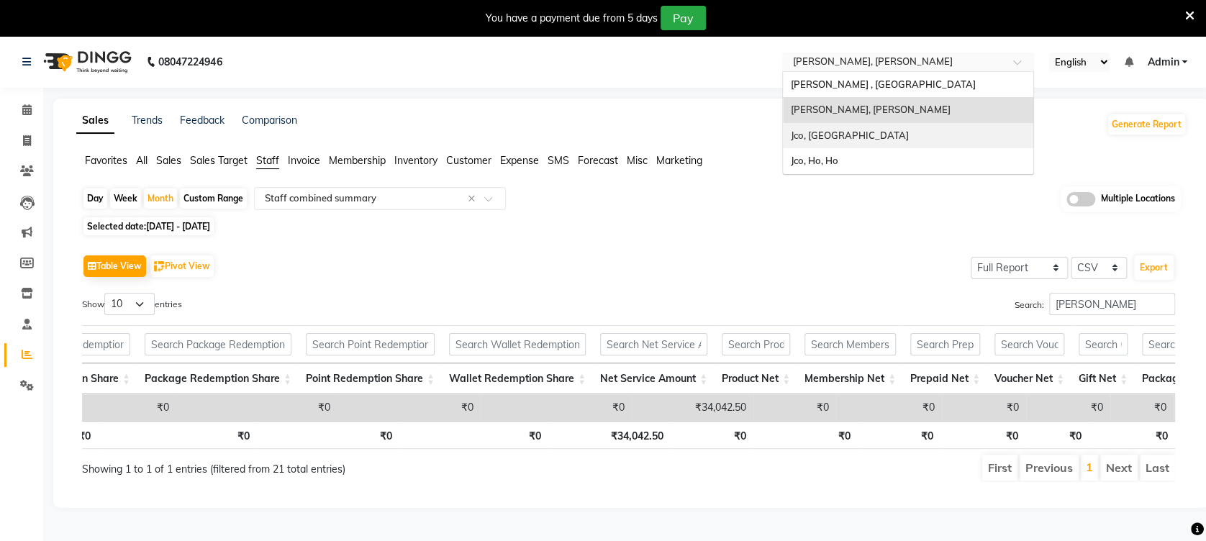
click at [920, 135] on div "Jco, [GEOGRAPHIC_DATA]" at bounding box center [908, 136] width 250 height 26
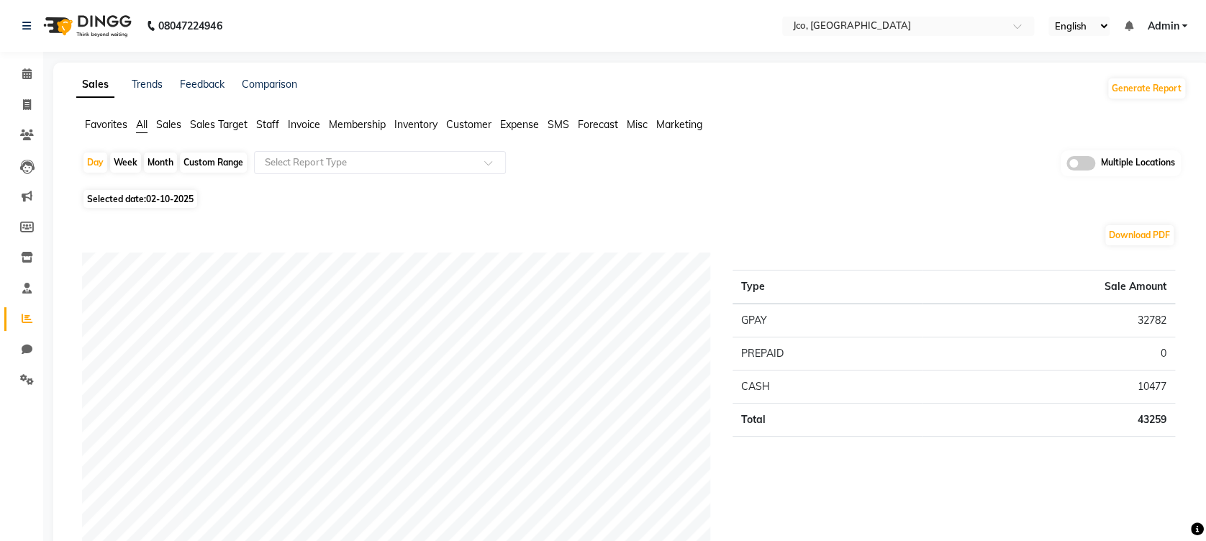
click at [167, 163] on div "Month" at bounding box center [160, 163] width 33 height 20
select select "10"
select select "2025"
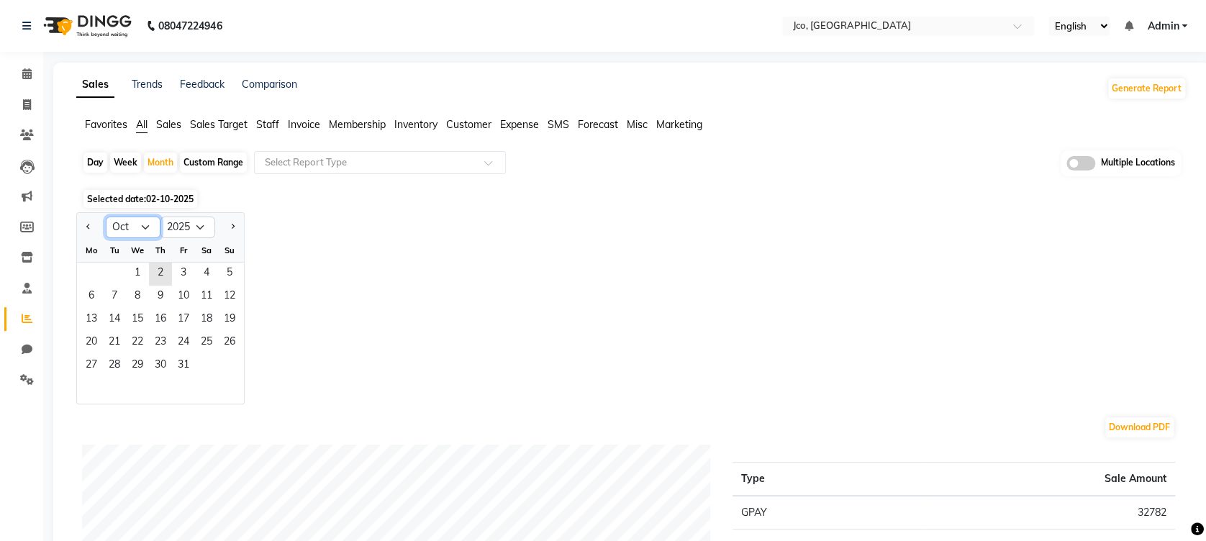
click at [142, 230] on select "Jan Feb Mar Apr May Jun Jul Aug Sep Oct Nov Dec" at bounding box center [133, 228] width 55 height 22
select select "9"
click at [106, 217] on select "Jan Feb Mar Apr May Jun Jul Aug Sep Oct Nov Dec" at bounding box center [133, 228] width 55 height 22
click at [98, 271] on span "1" at bounding box center [91, 274] width 23 height 23
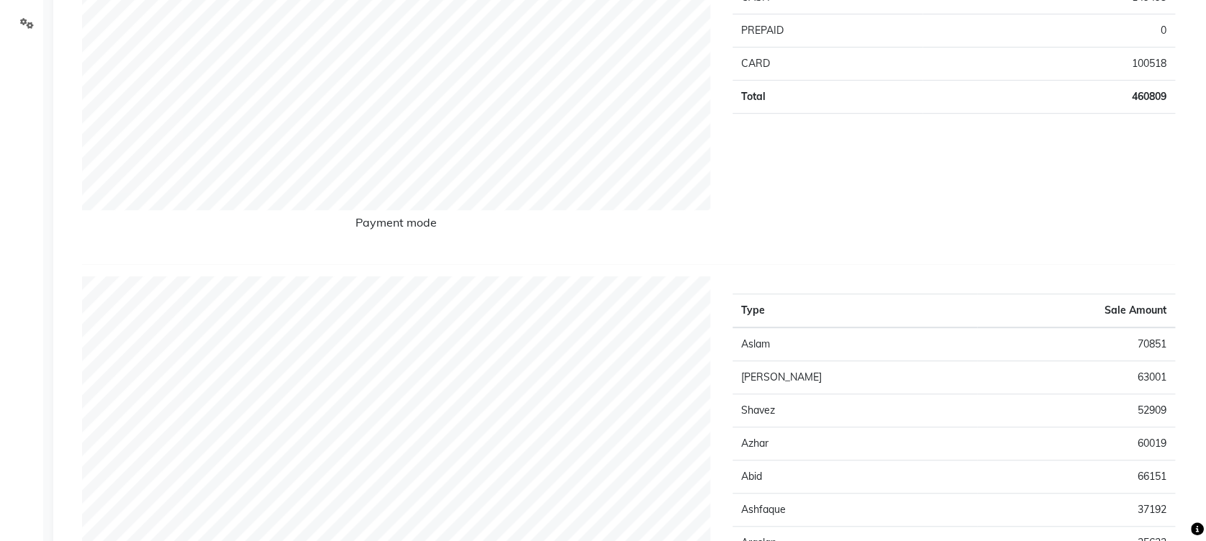
scroll to position [357, 0]
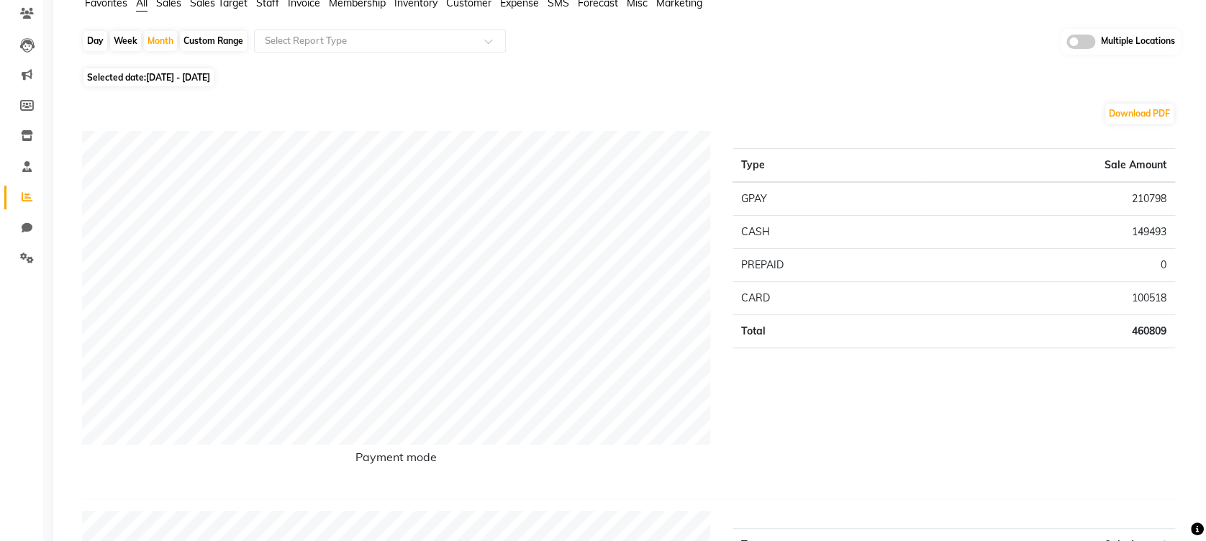
scroll to position [0, 0]
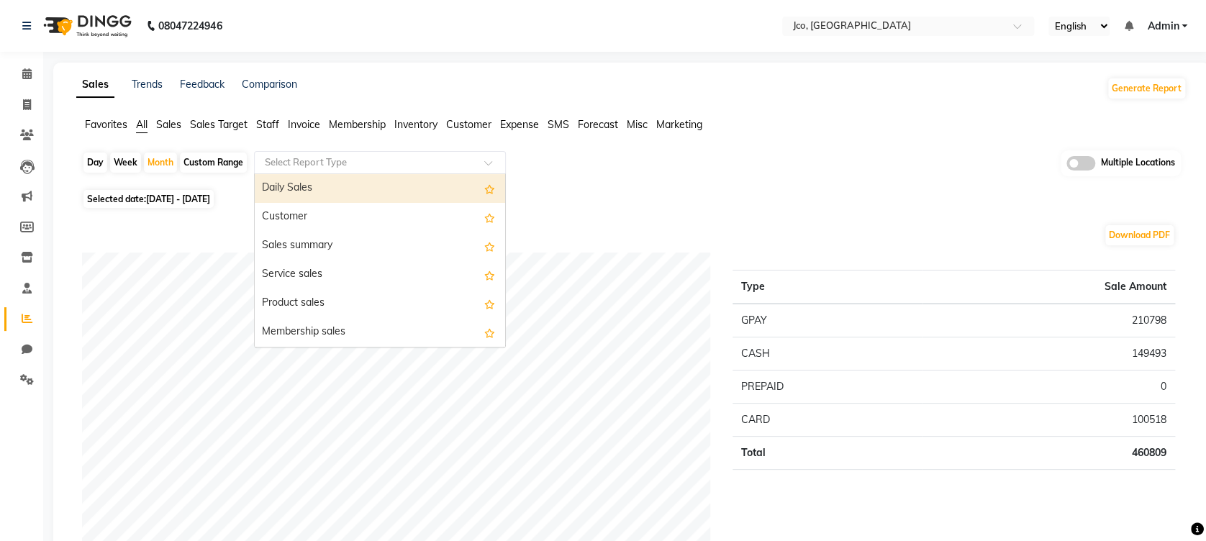
click at [445, 165] on input "text" at bounding box center [365, 162] width 207 height 14
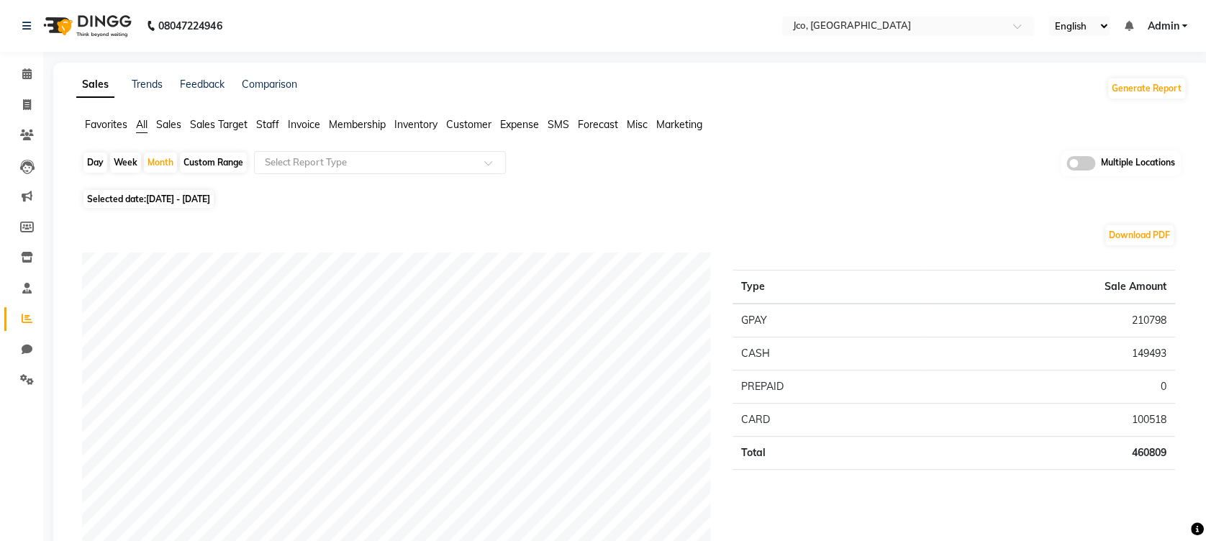
click at [582, 165] on div "Day Week Month Custom Range Select Report Type Multiple Locations" at bounding box center [631, 167] width 1099 height 35
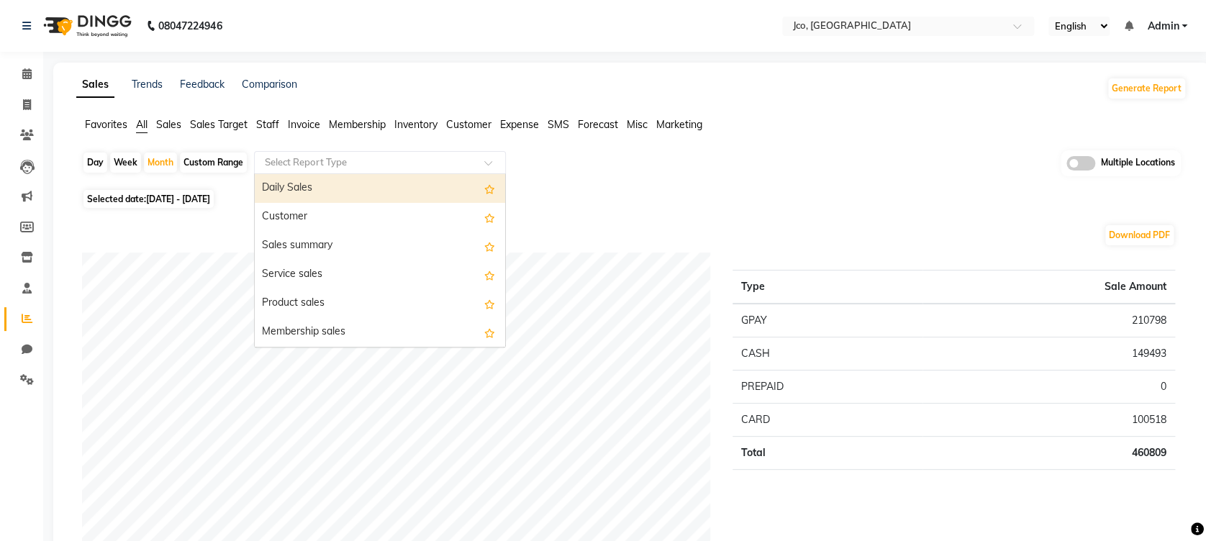
click at [442, 155] on input "text" at bounding box center [365, 162] width 207 height 14
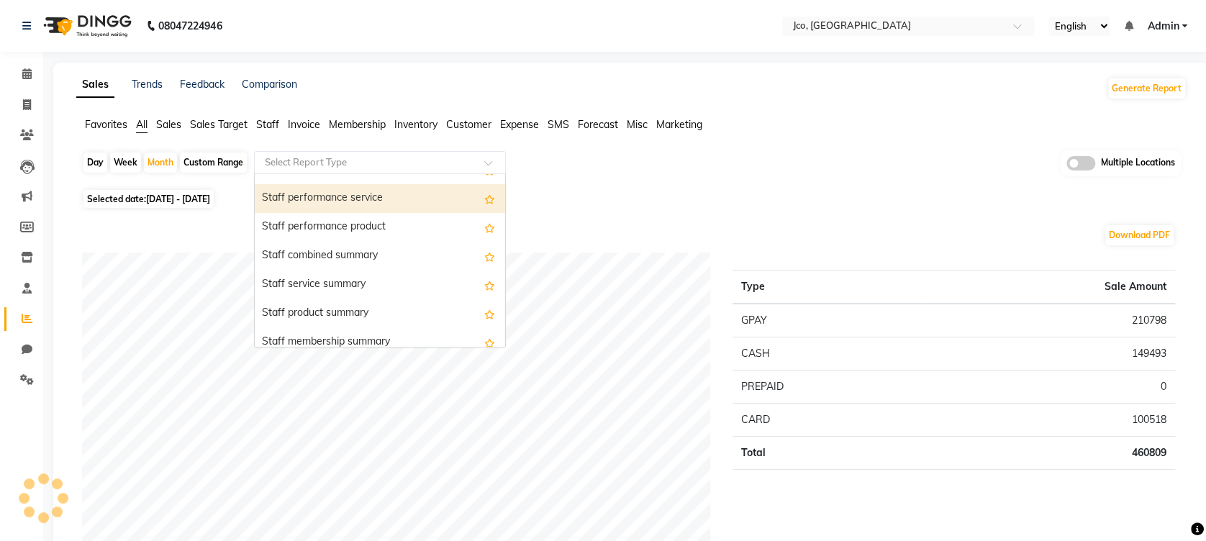
scroll to position [771, 0]
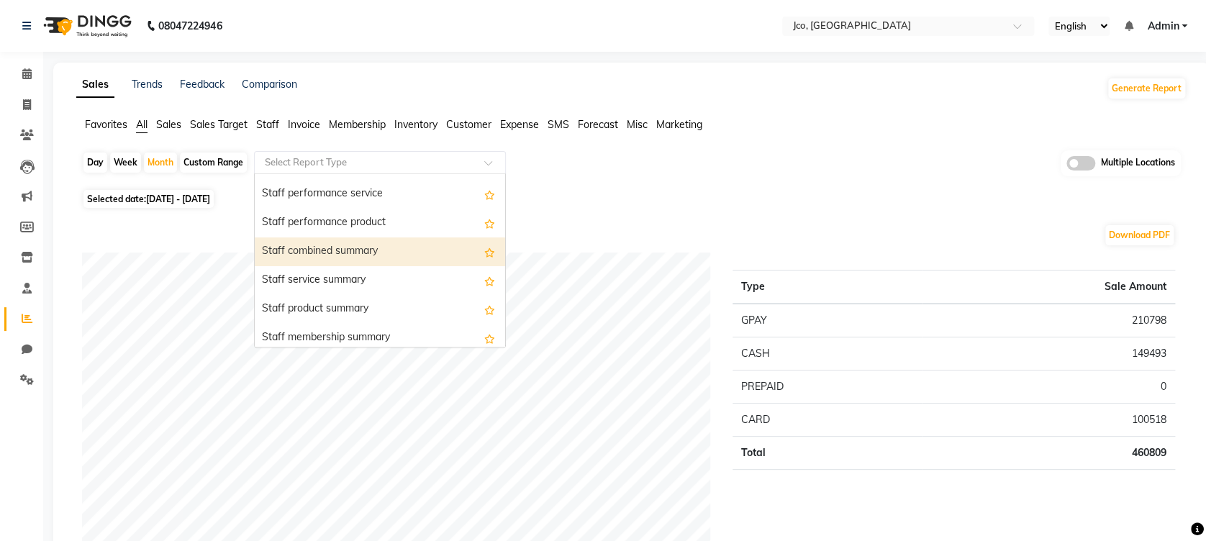
click at [374, 242] on div "Staff combined summary" at bounding box center [380, 251] width 250 height 29
select select "full_report"
select select "csv"
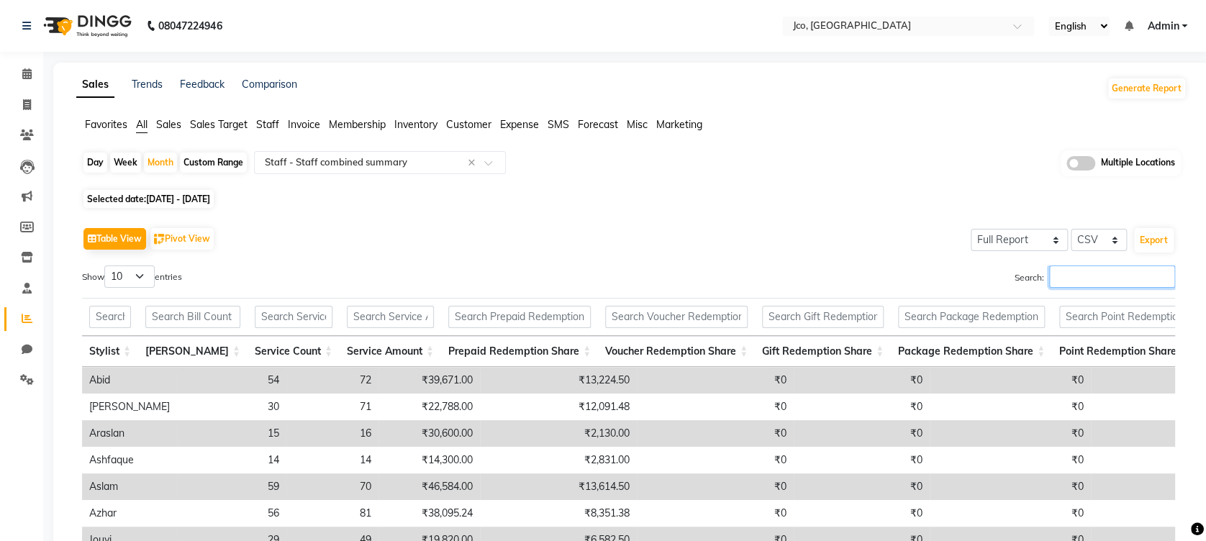
click at [1061, 273] on input "Search:" at bounding box center [1112, 277] width 126 height 22
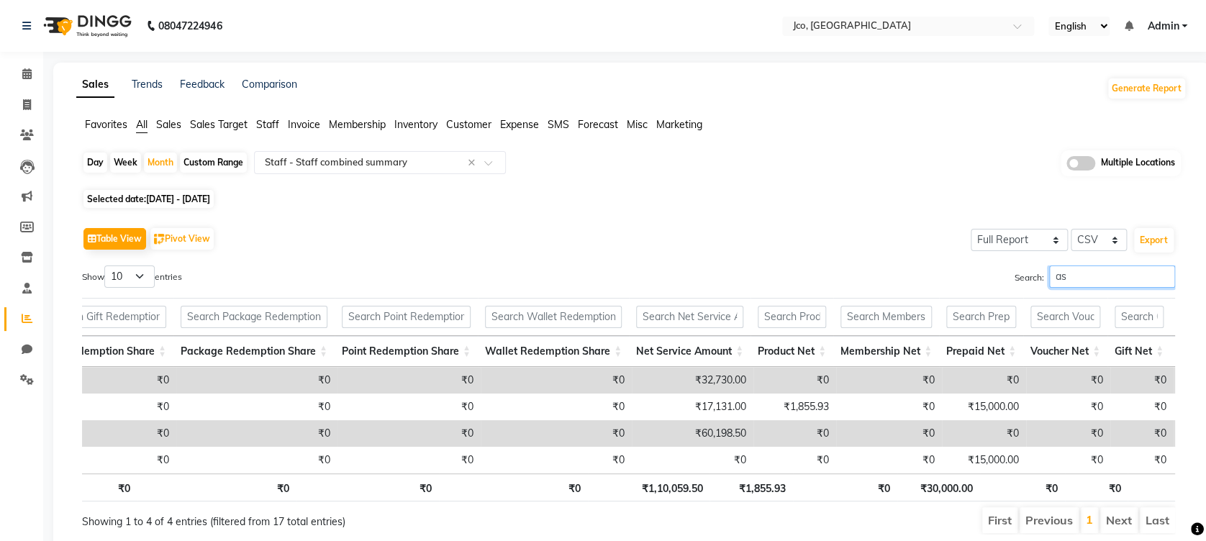
scroll to position [0, 757]
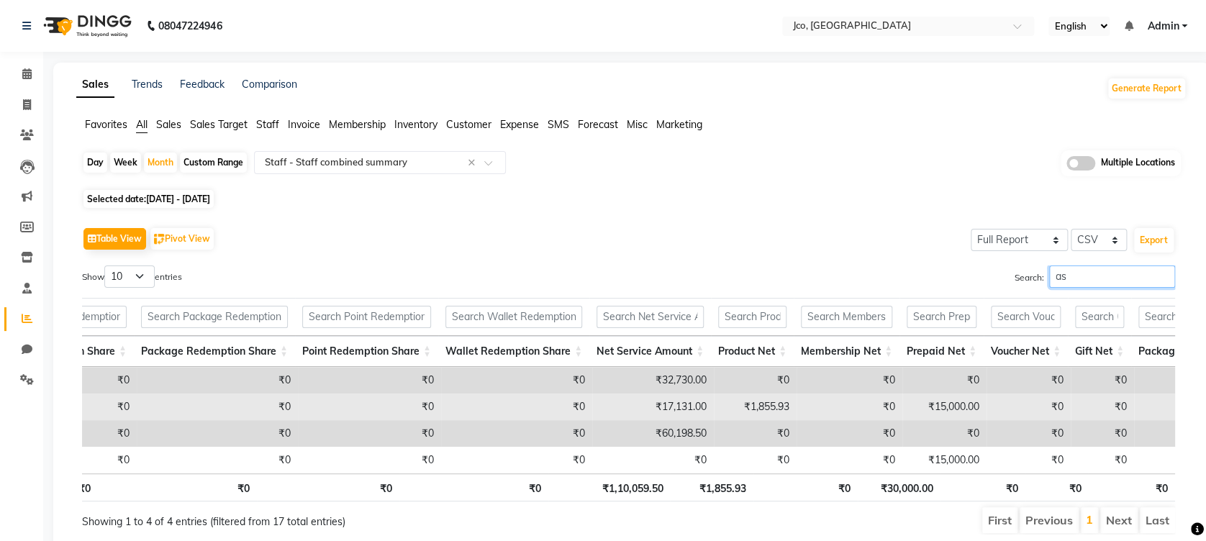
type input "as"
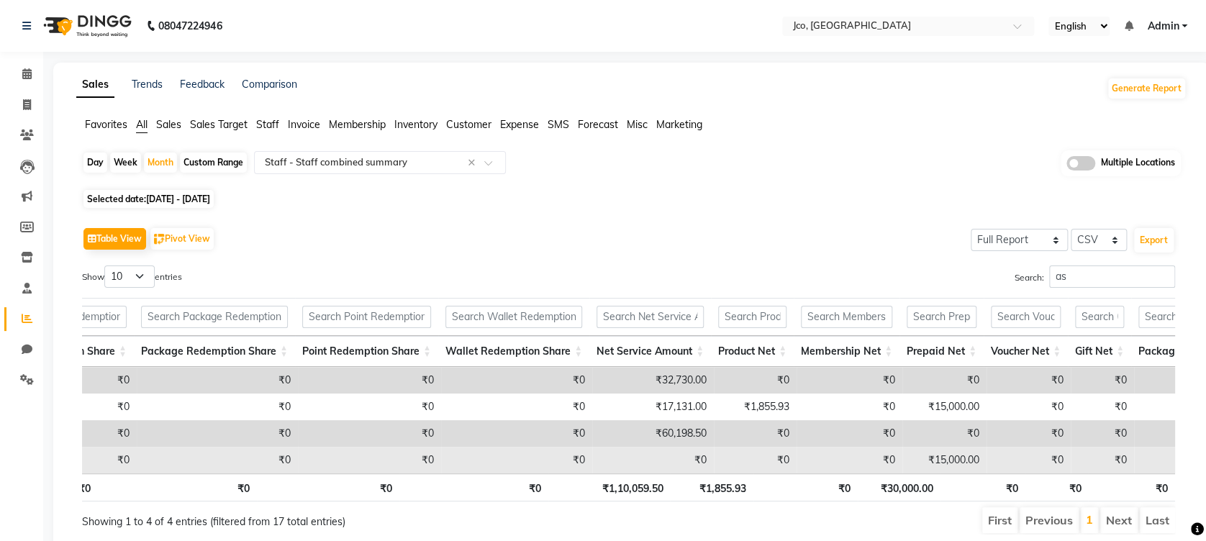
click at [797, 451] on td "₹0" at bounding box center [850, 460] width 106 height 27
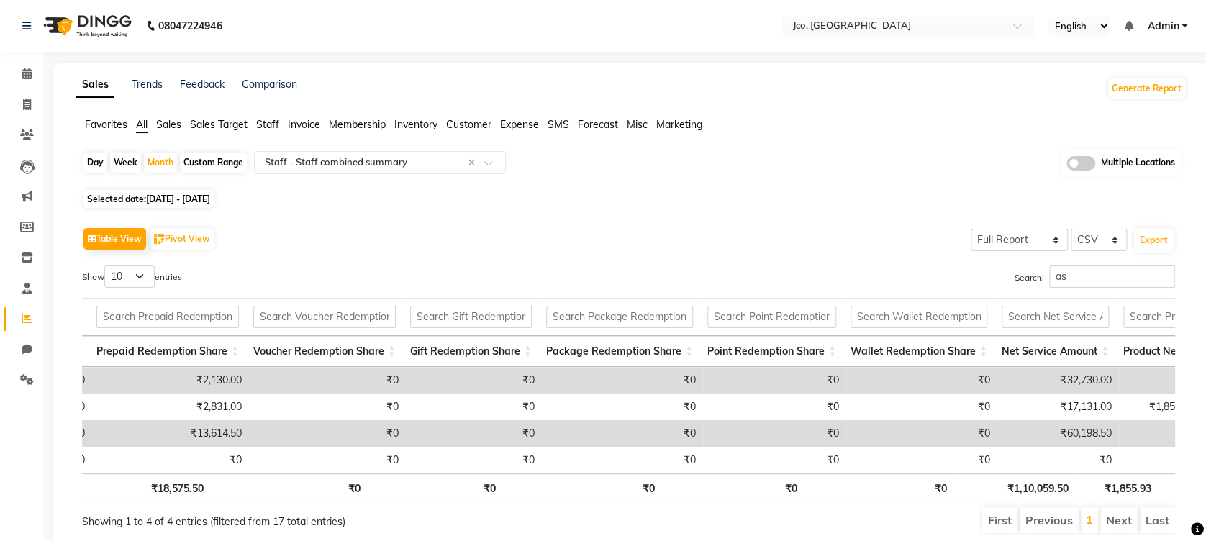
scroll to position [0, 604]
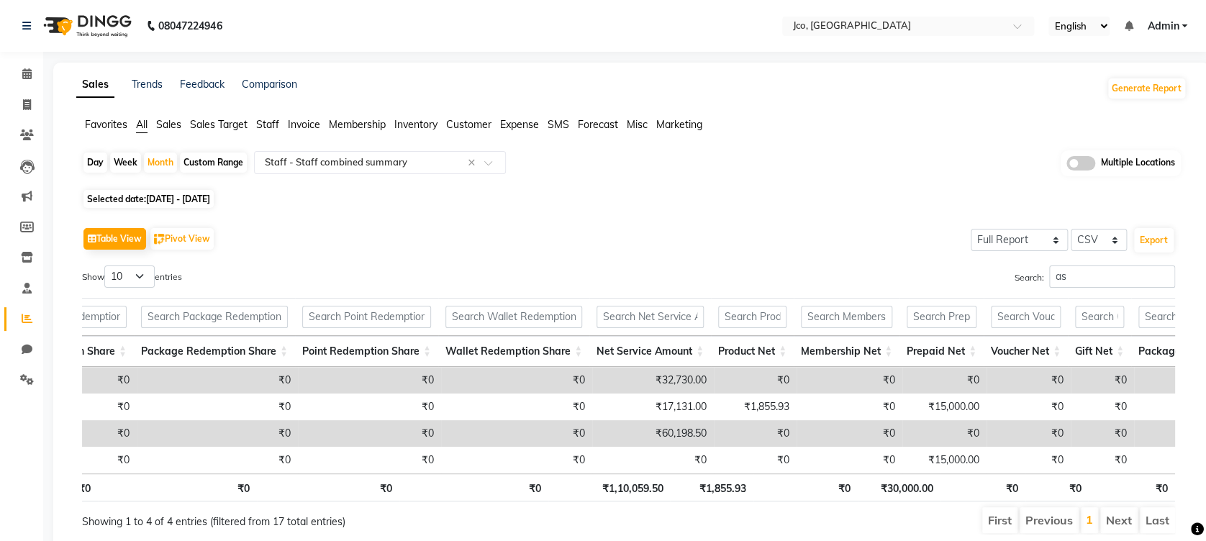
click at [938, 12] on nav "08047224946 Select Location × Jco, Goregaon West English ENGLISH Español العربي…" at bounding box center [603, 26] width 1206 height 52
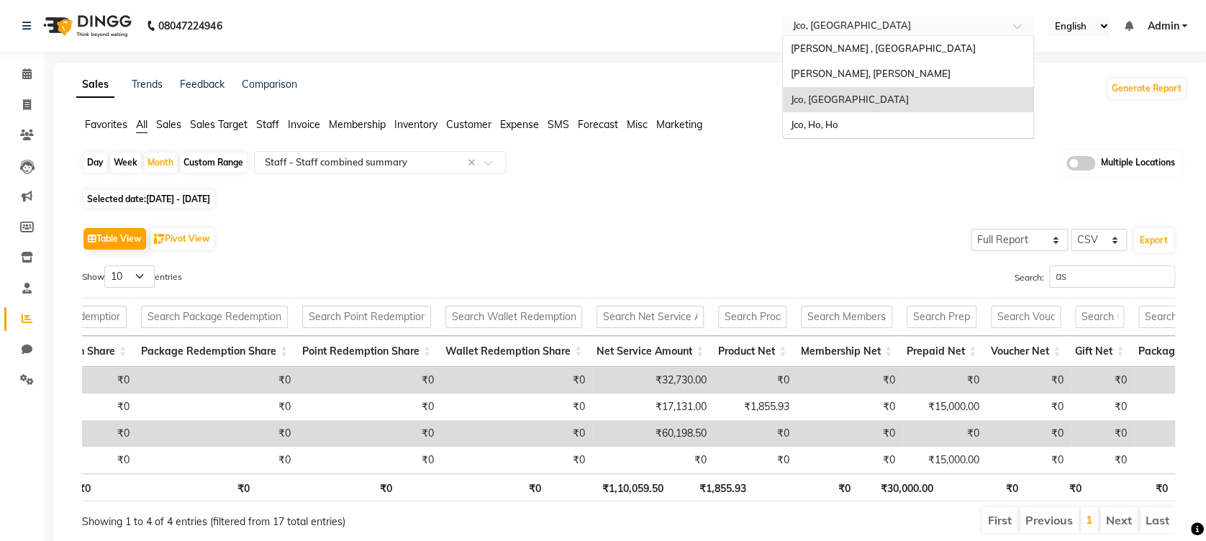
click at [936, 26] on input "text" at bounding box center [893, 27] width 209 height 14
click at [932, 69] on span "[PERSON_NAME], [PERSON_NAME]" at bounding box center [870, 74] width 160 height 12
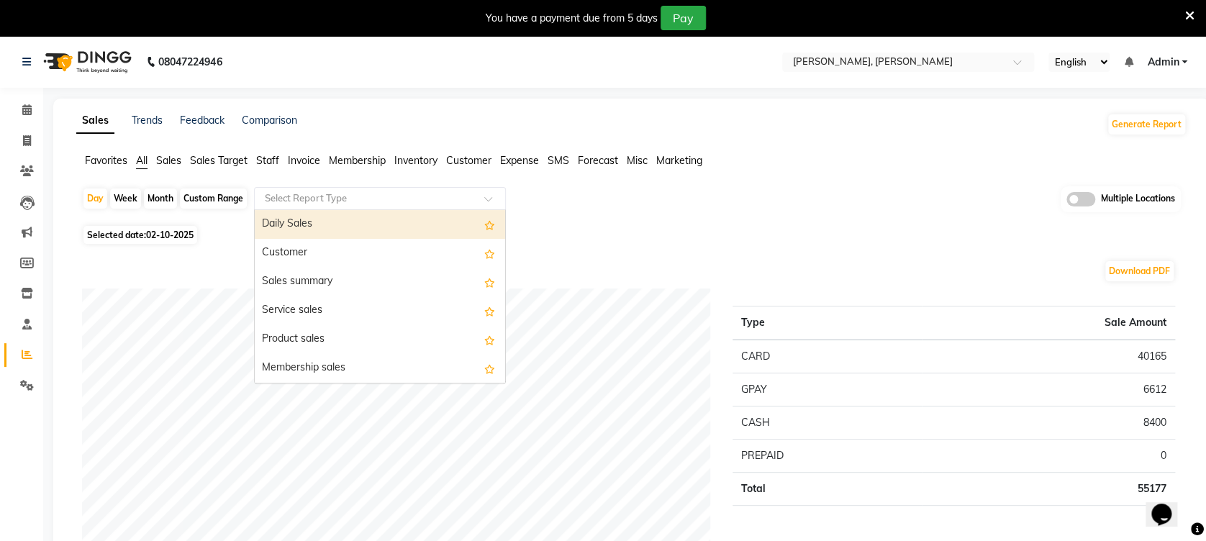
click at [324, 192] on input "text" at bounding box center [365, 198] width 207 height 14
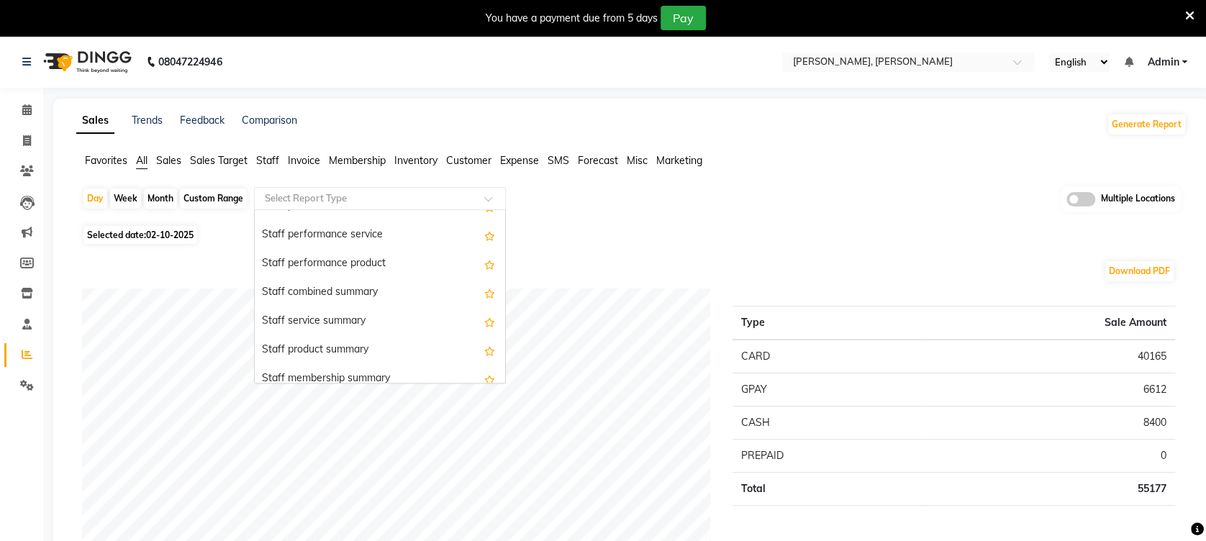
scroll to position [766, 0]
click at [337, 281] on div "Staff combined summary" at bounding box center [380, 293] width 250 height 29
select select "full_report"
select select "csv"
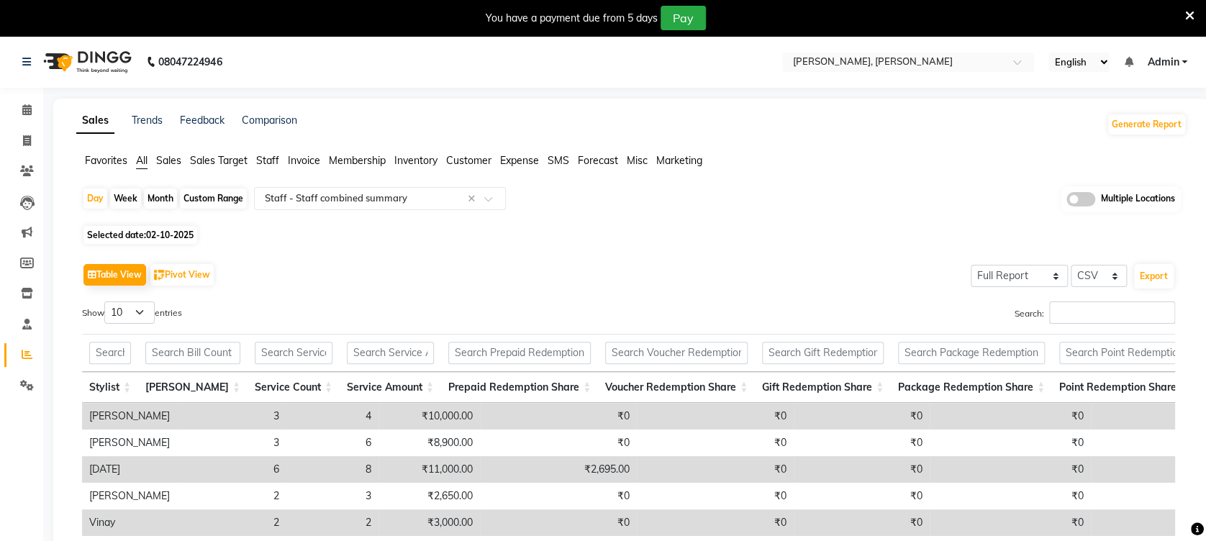
click at [161, 193] on div "Month" at bounding box center [160, 199] width 33 height 20
select select "10"
select select "2025"
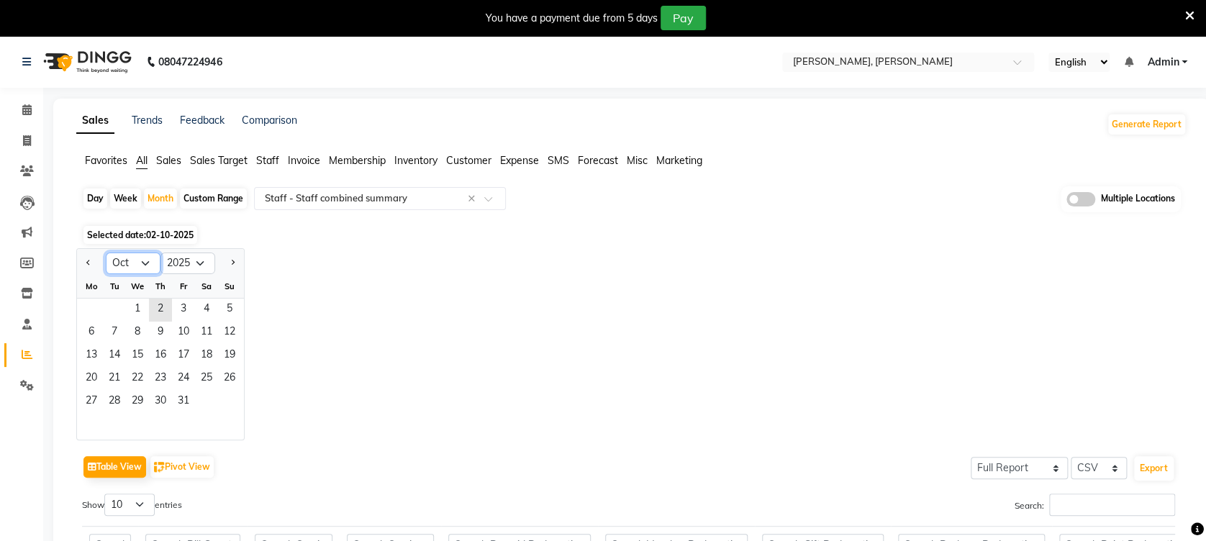
click at [114, 268] on select "Jan Feb Mar Apr May Jun Jul Aug Sep Oct Nov Dec" at bounding box center [133, 264] width 55 height 22
select select "9"
click at [106, 253] on select "Jan Feb Mar Apr May Jun Jul Aug Sep Oct Nov Dec" at bounding box center [133, 264] width 55 height 22
click at [411, 227] on div "Selected date: 02-10-2025" at bounding box center [634, 234] width 1104 height 15
click at [94, 316] on span "1" at bounding box center [91, 310] width 23 height 23
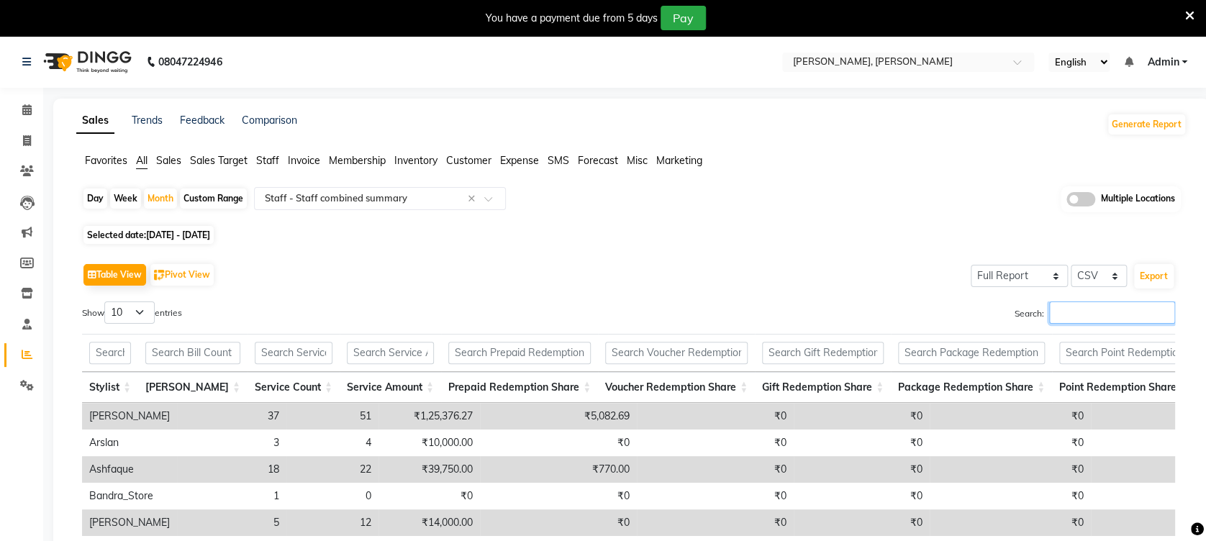
click at [1087, 305] on input "Search:" at bounding box center [1112, 312] width 126 height 22
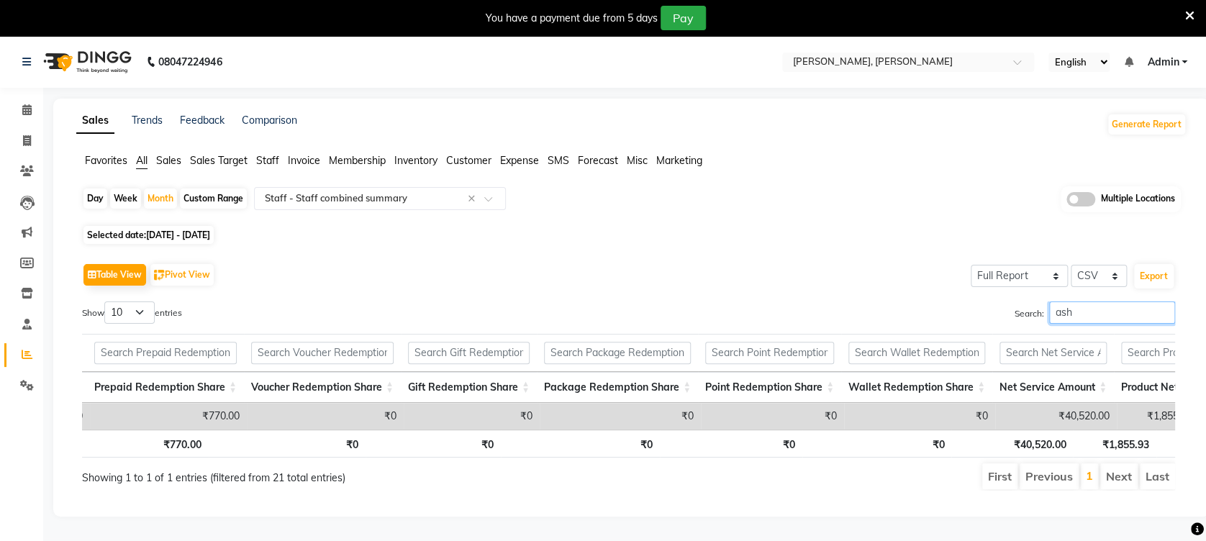
scroll to position [0, 0]
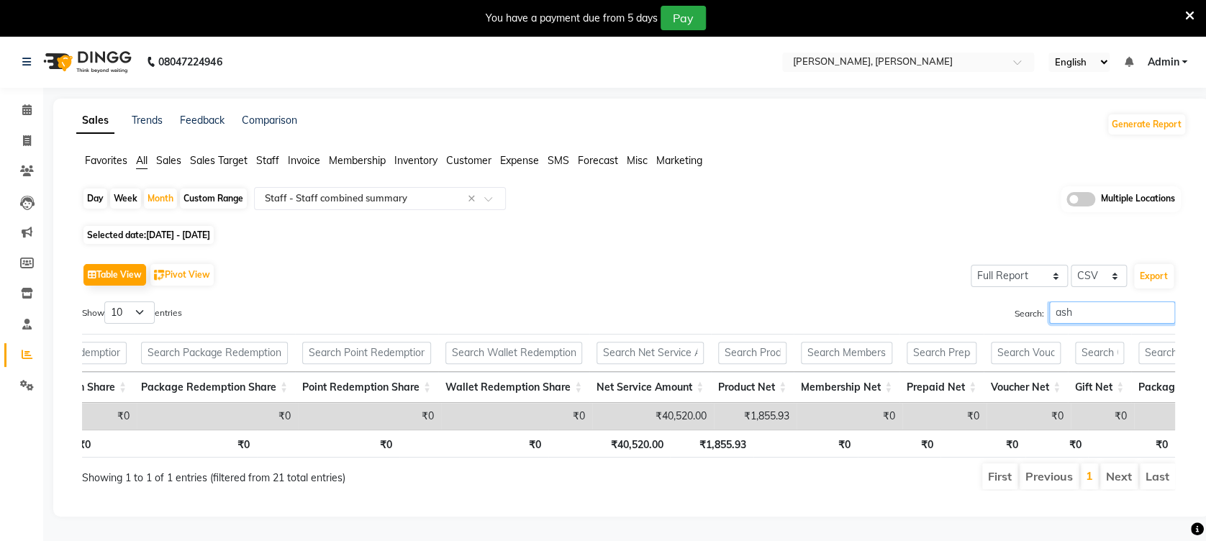
type input "ash"
click at [760, 317] on div "Search: ash" at bounding box center [908, 315] width 536 height 28
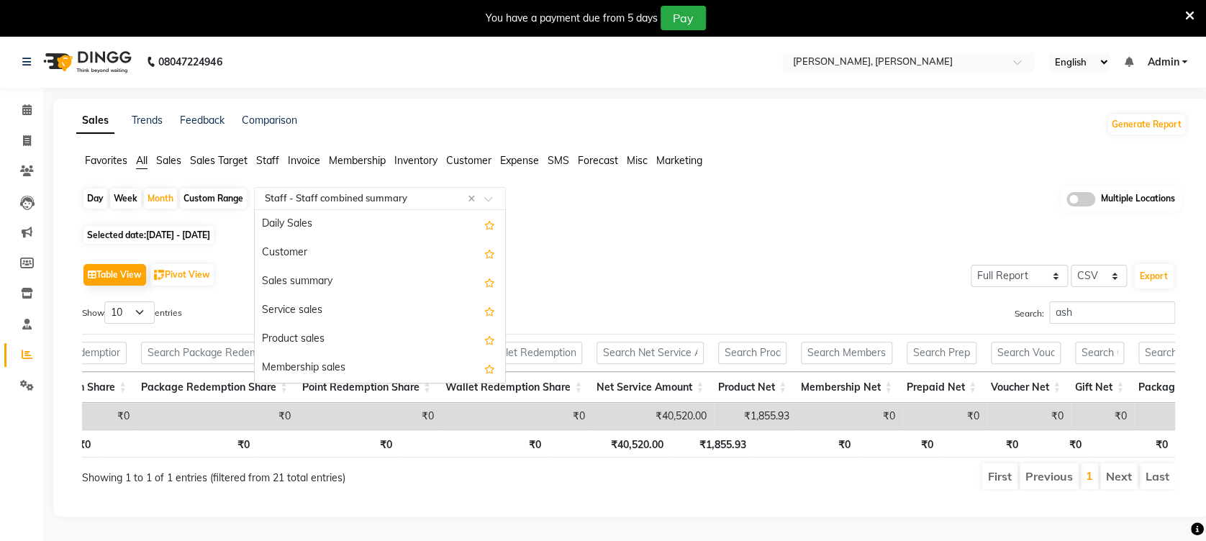
click at [489, 201] on span at bounding box center [493, 203] width 18 height 14
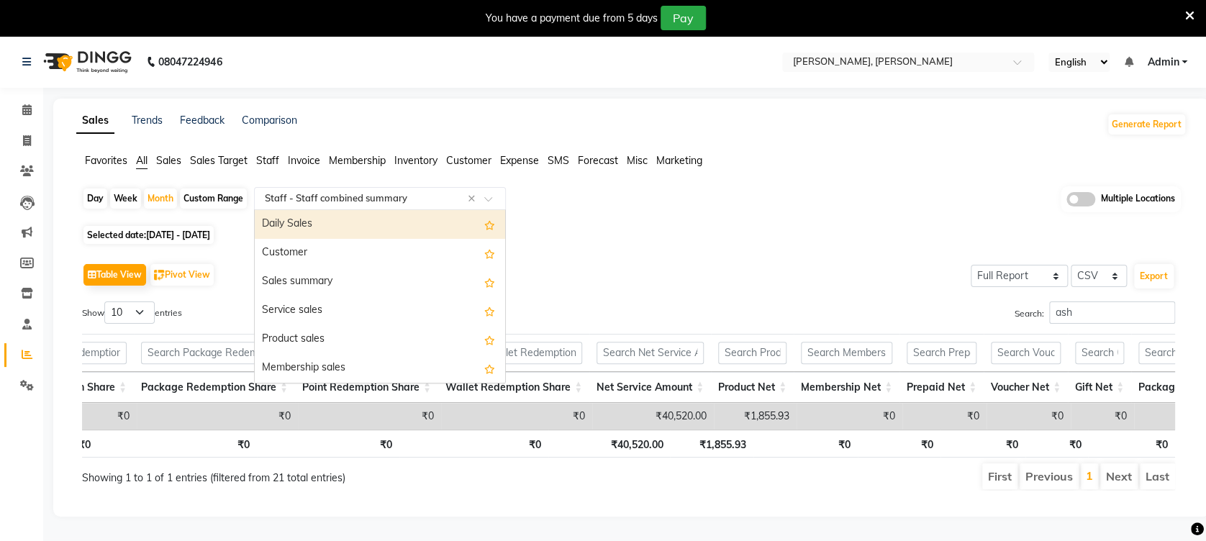
click at [262, 158] on span "Staff" at bounding box center [267, 160] width 23 height 13
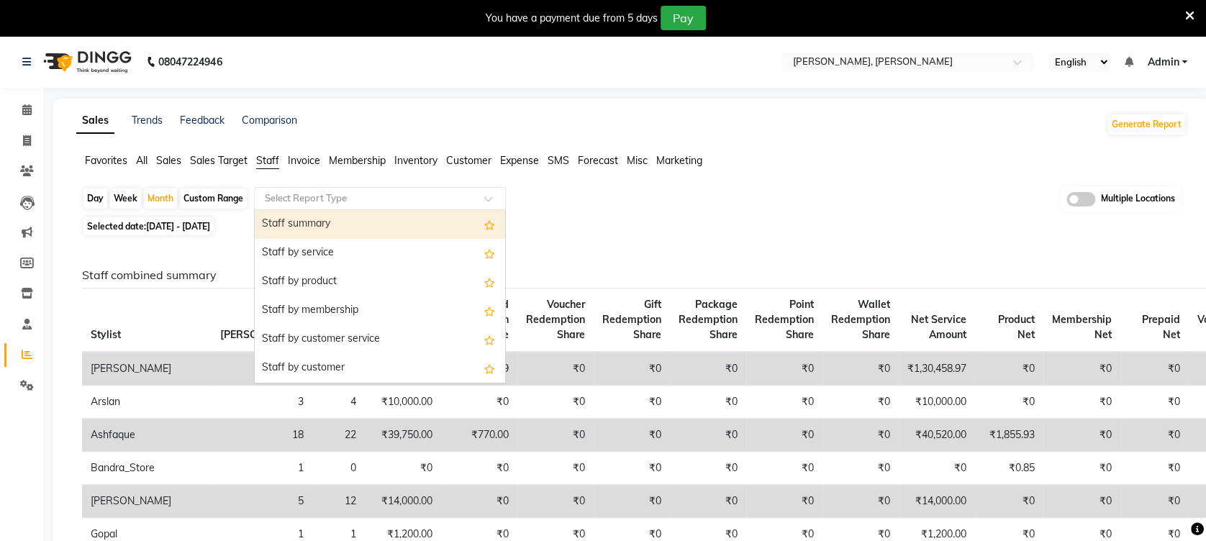
click at [358, 204] on input "text" at bounding box center [365, 198] width 207 height 14
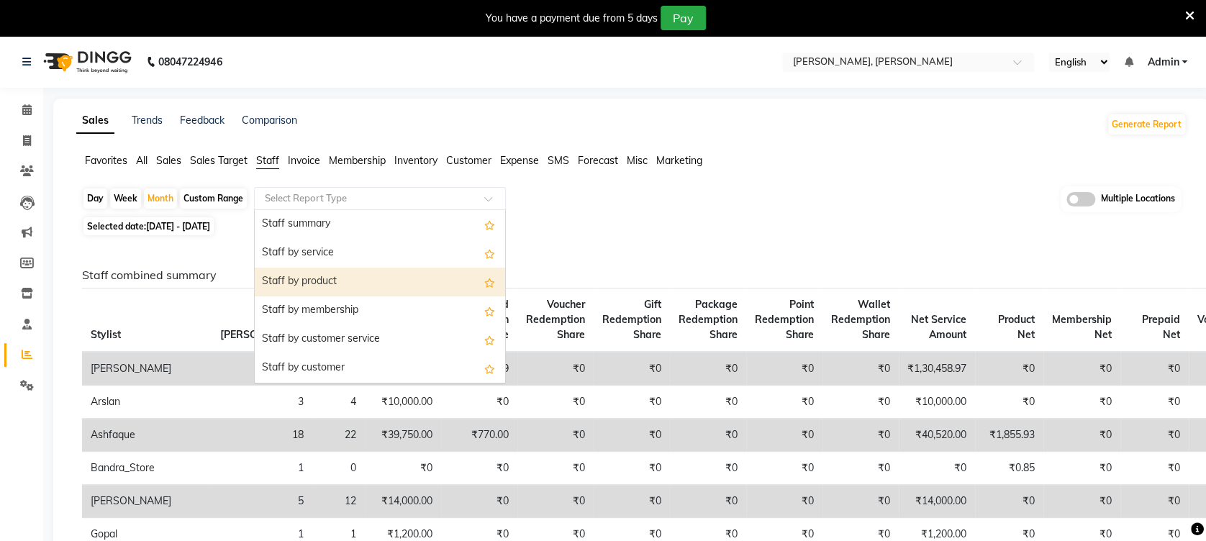
click at [372, 284] on div "Staff by product" at bounding box center [380, 282] width 250 height 29
select select "full_report"
select select "csv"
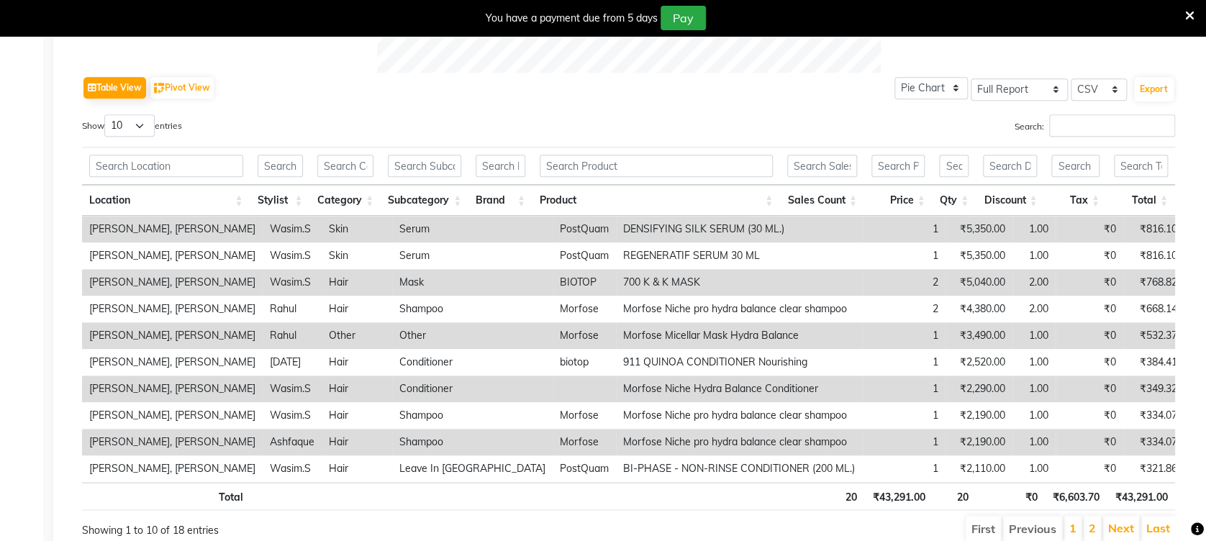
scroll to position [700, 0]
click at [1098, 132] on input "Search:" at bounding box center [1112, 125] width 126 height 22
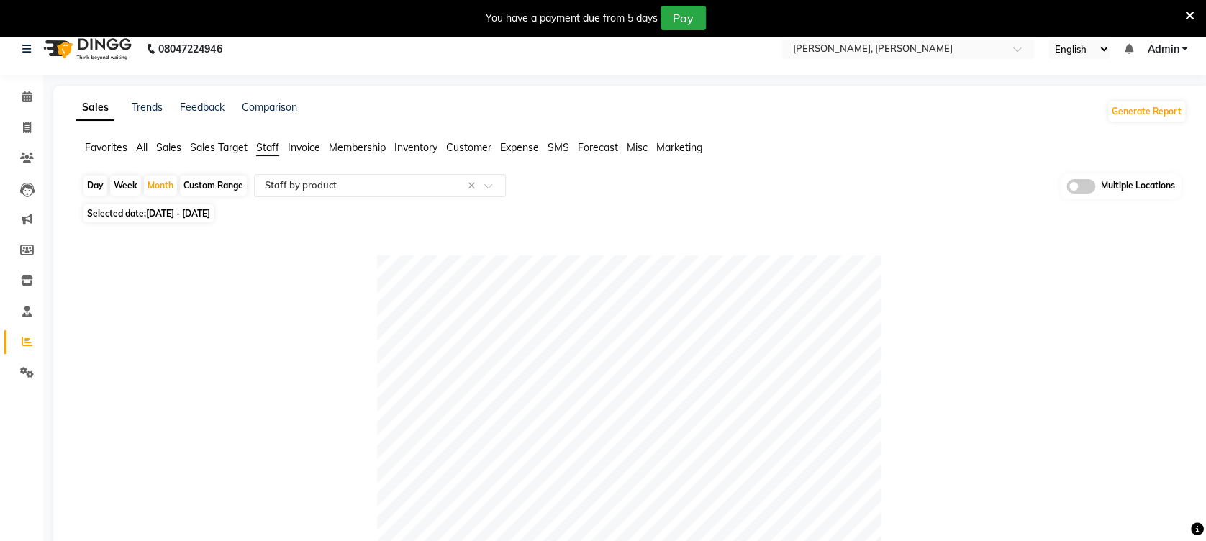
scroll to position [0, 0]
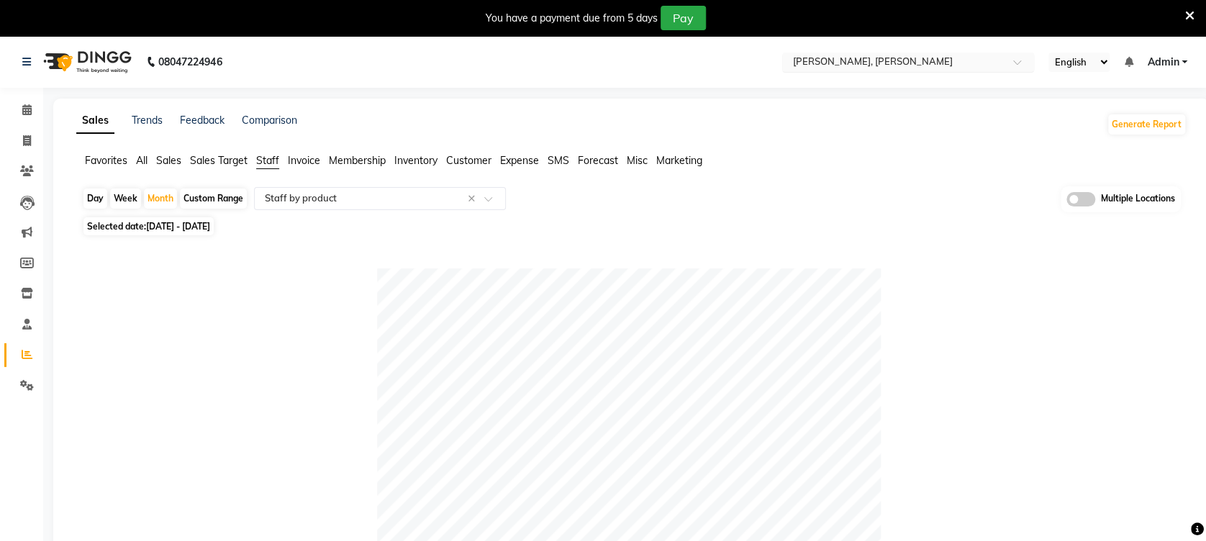
type input "ash"
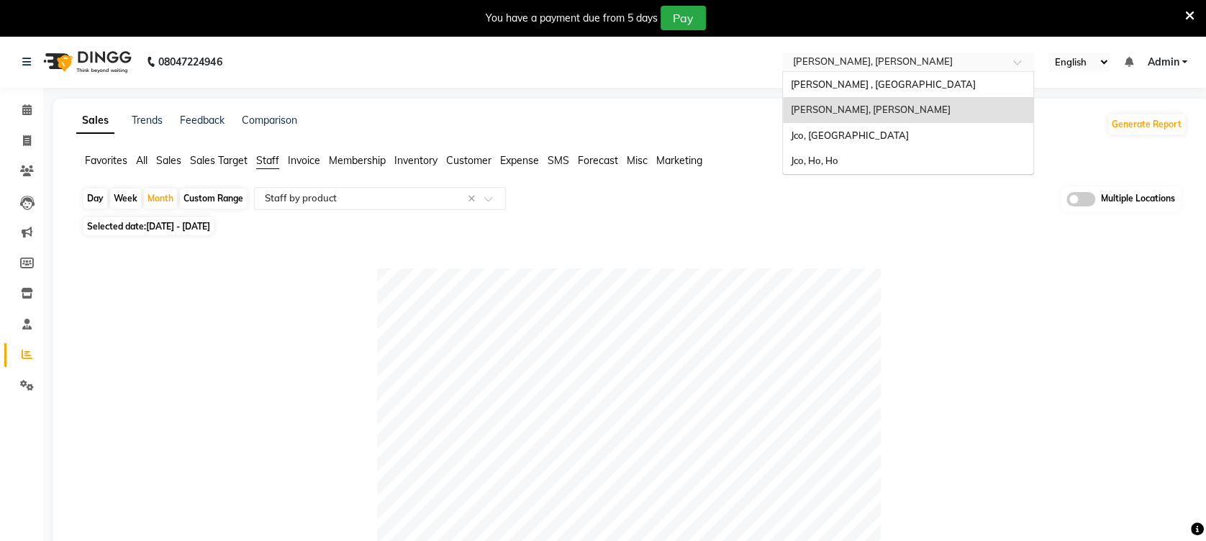
click at [954, 64] on input "text" at bounding box center [893, 63] width 209 height 14
click at [933, 133] on div "Jco, [GEOGRAPHIC_DATA]" at bounding box center [908, 136] width 250 height 26
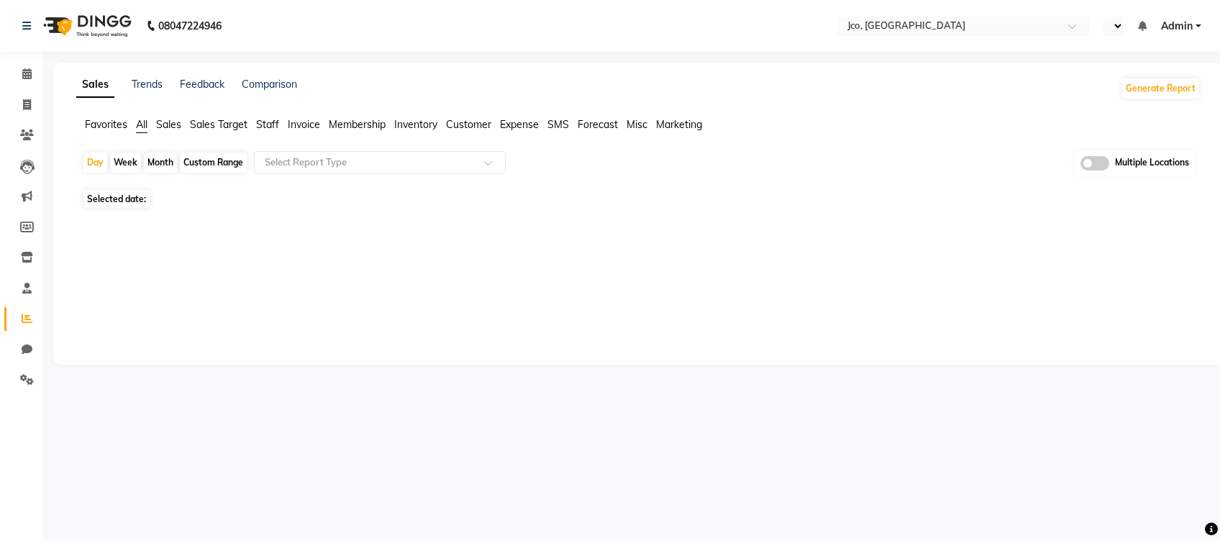
select select "en"
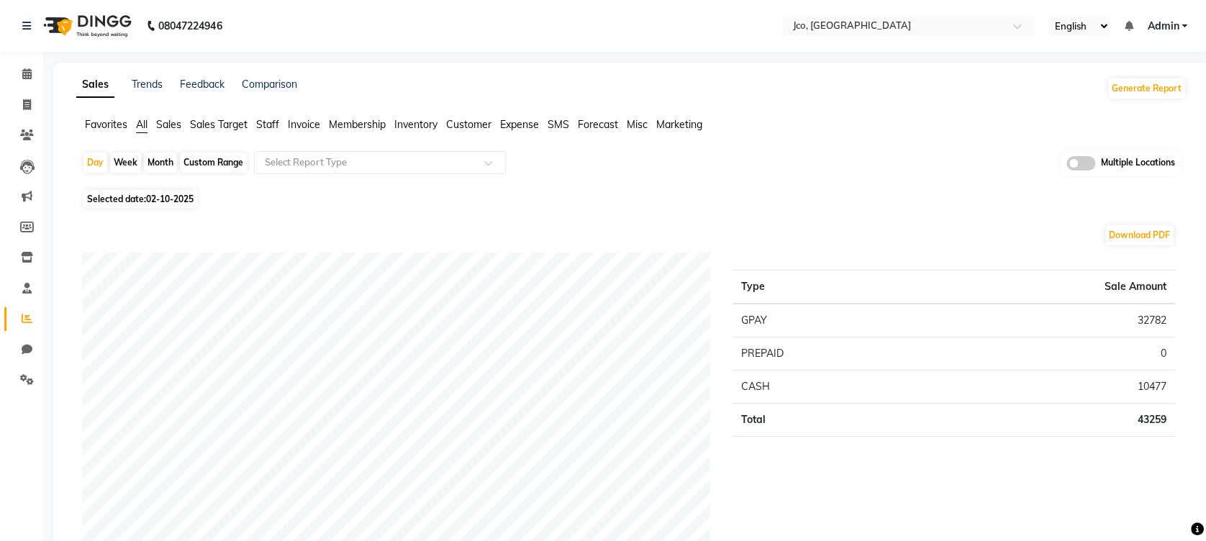
click at [265, 126] on span "Staff" at bounding box center [267, 124] width 23 height 13
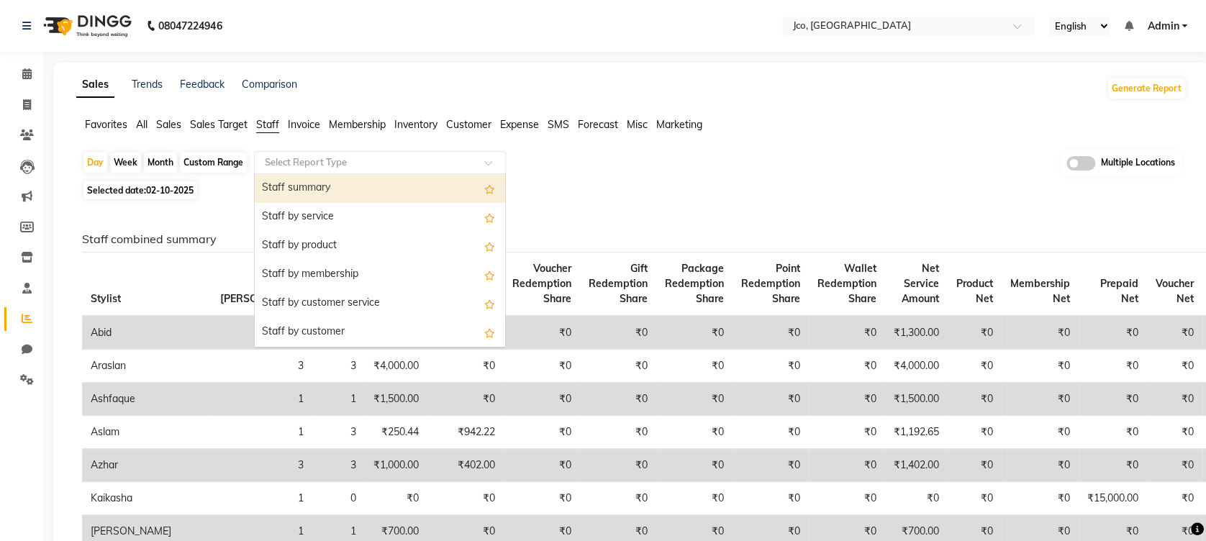
click at [334, 158] on input "text" at bounding box center [365, 162] width 207 height 14
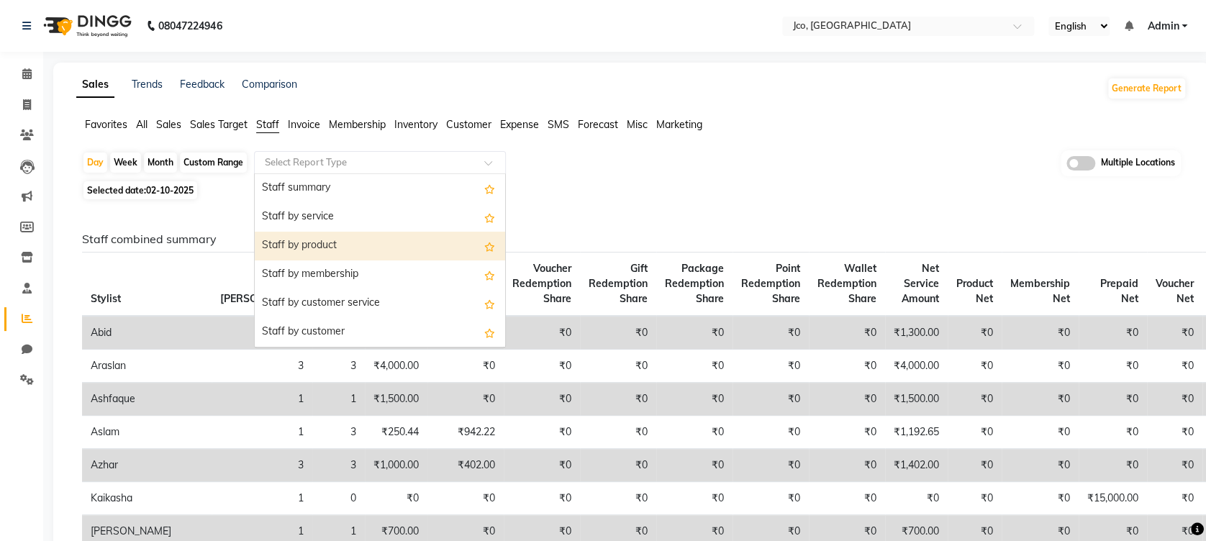
click at [352, 240] on div "Staff by product" at bounding box center [380, 246] width 250 height 29
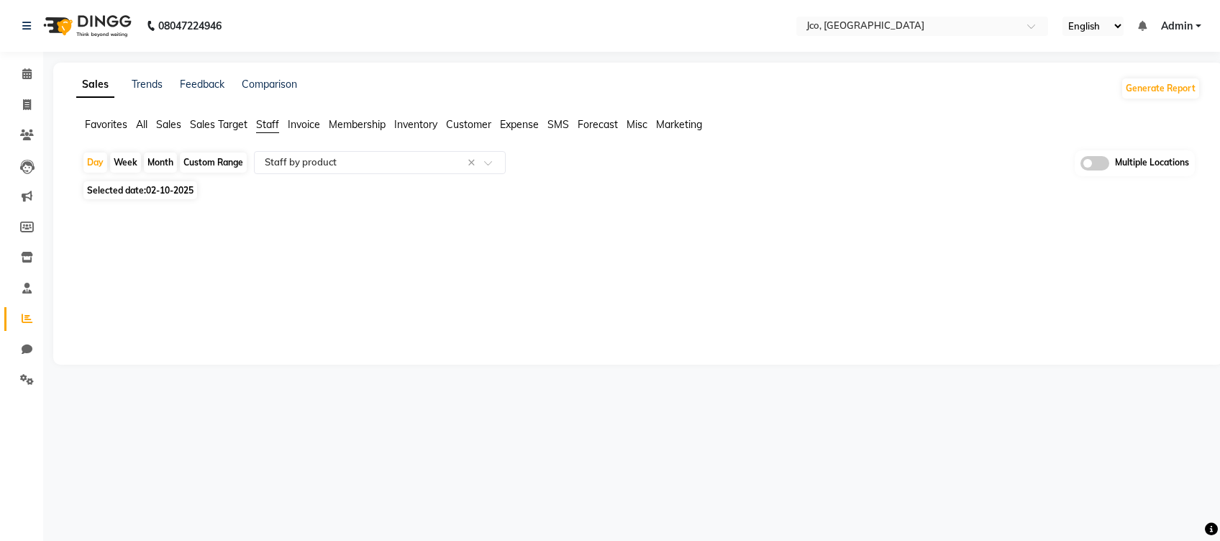
click at [224, 168] on div "Custom Range" at bounding box center [213, 163] width 67 height 20
select select "10"
select select "2025"
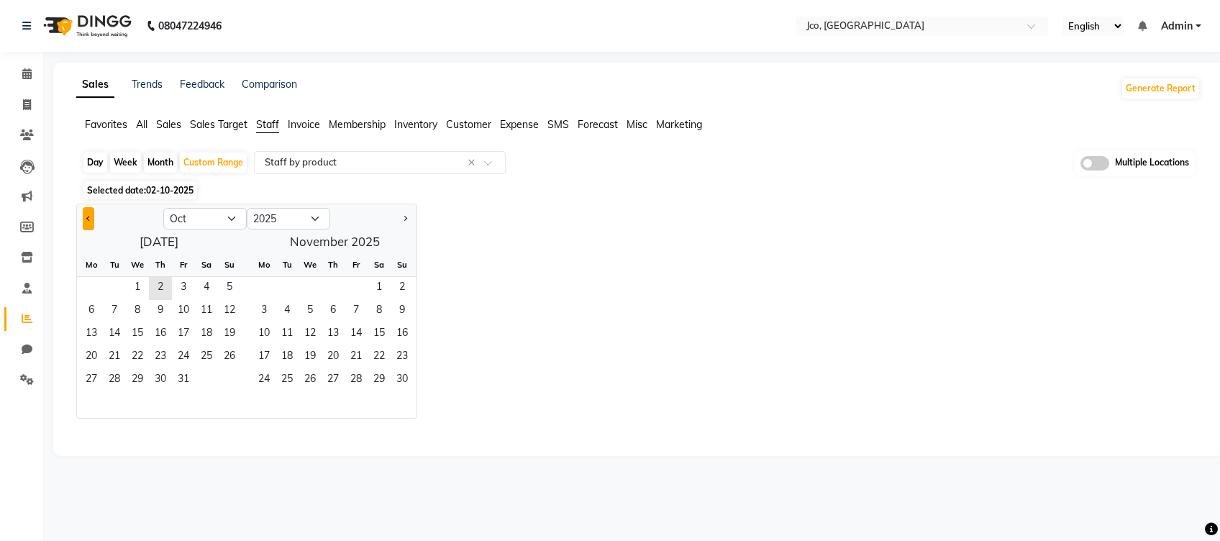
click at [91, 224] on button "Previous month" at bounding box center [89, 218] width 12 height 23
select select "9"
click at [96, 284] on span "1" at bounding box center [91, 288] width 23 height 23
click at [119, 386] on span "30" at bounding box center [114, 380] width 23 height 23
select select "full_report"
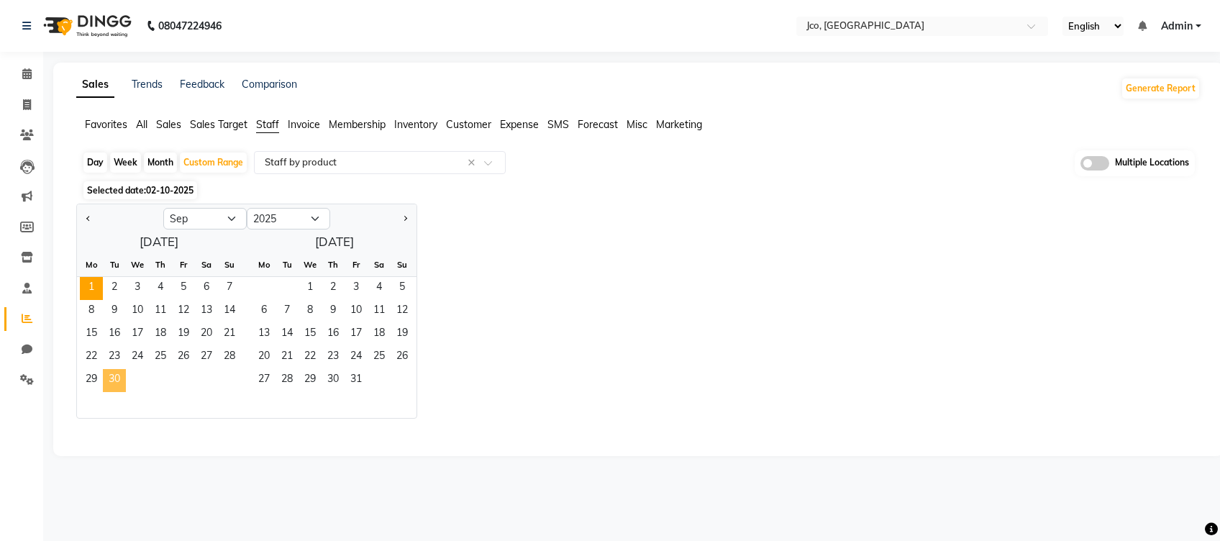
select select "csv"
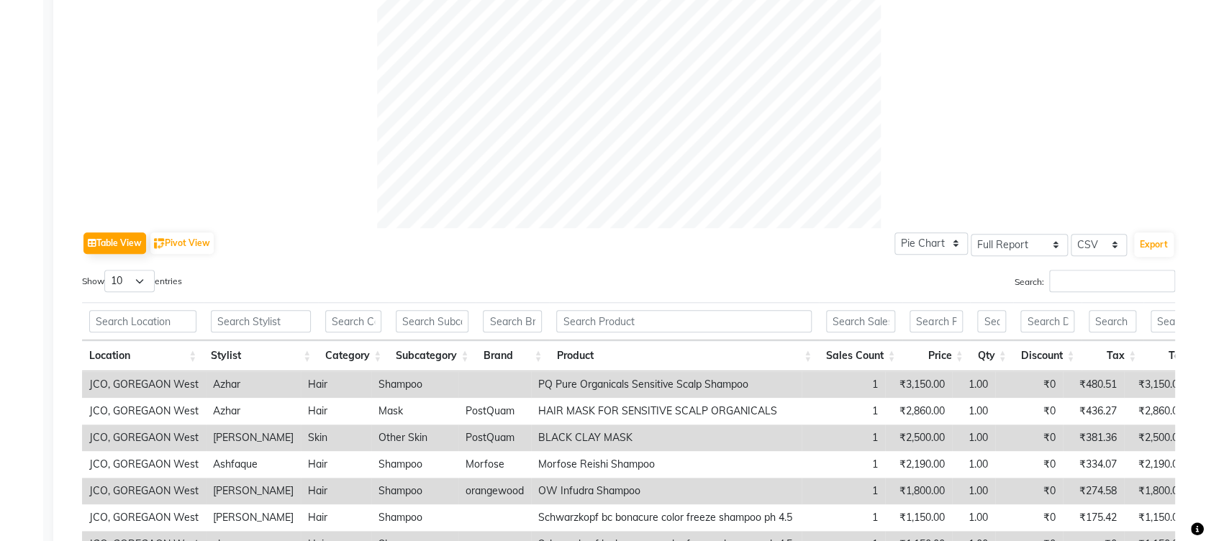
scroll to position [519, 0]
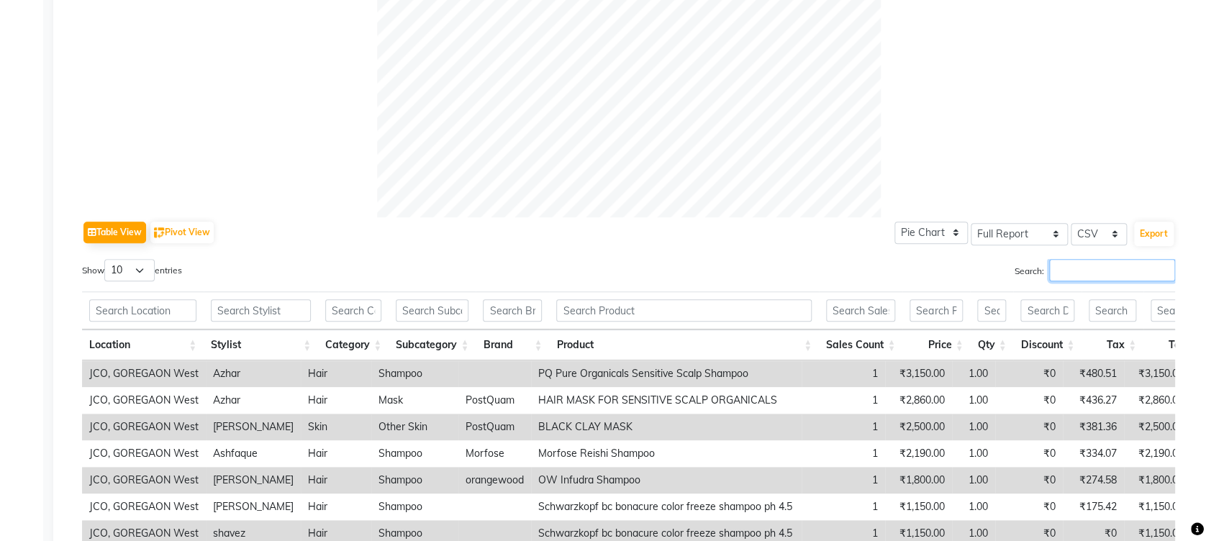
click at [1078, 259] on input "Search:" at bounding box center [1112, 270] width 126 height 22
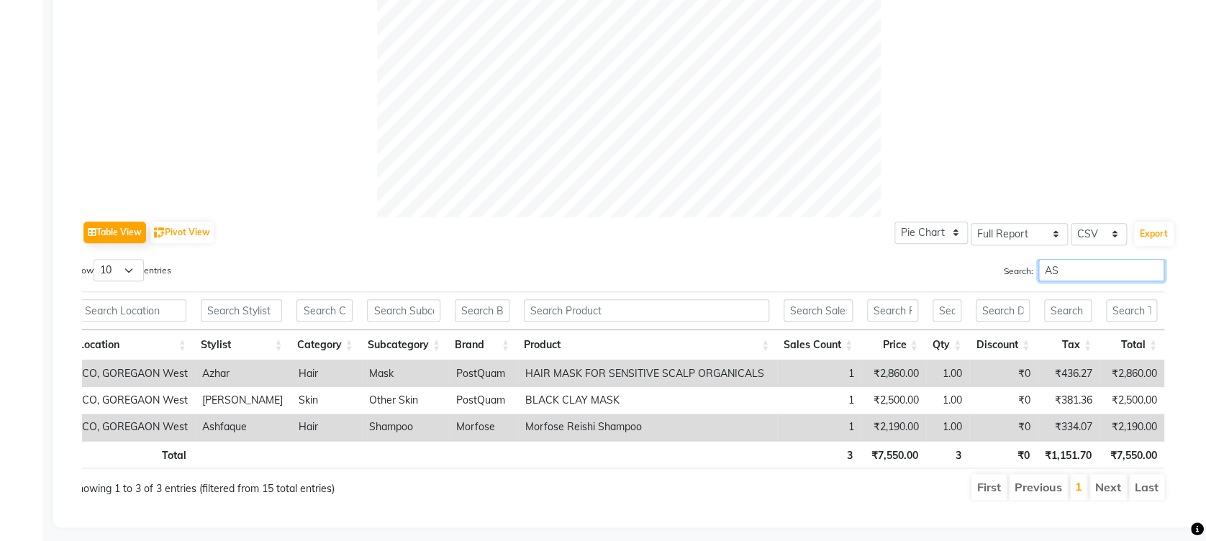
scroll to position [0, 0]
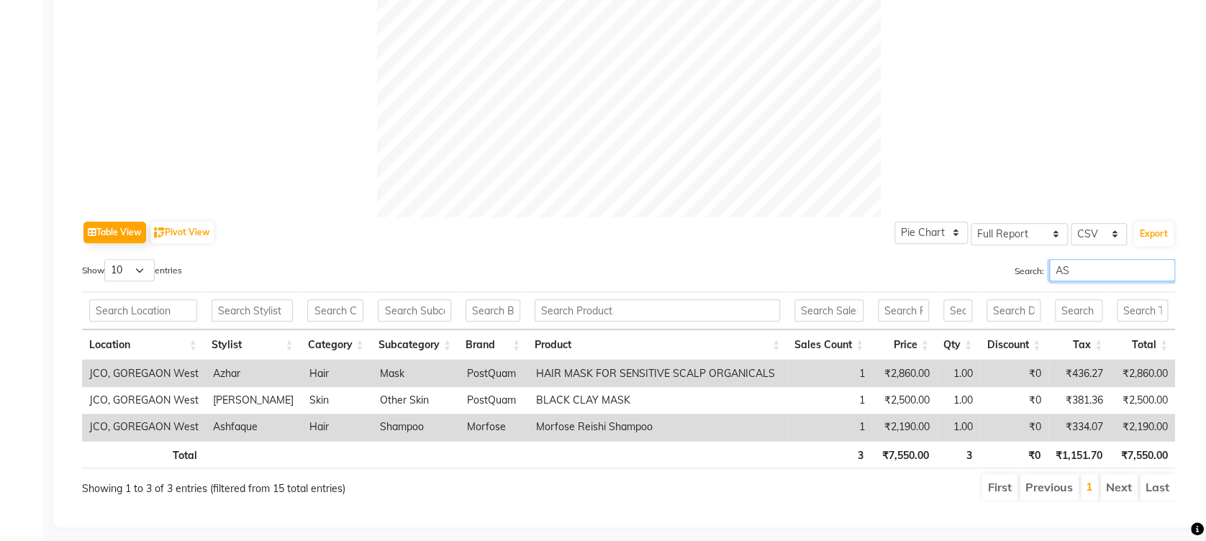
type input "A"
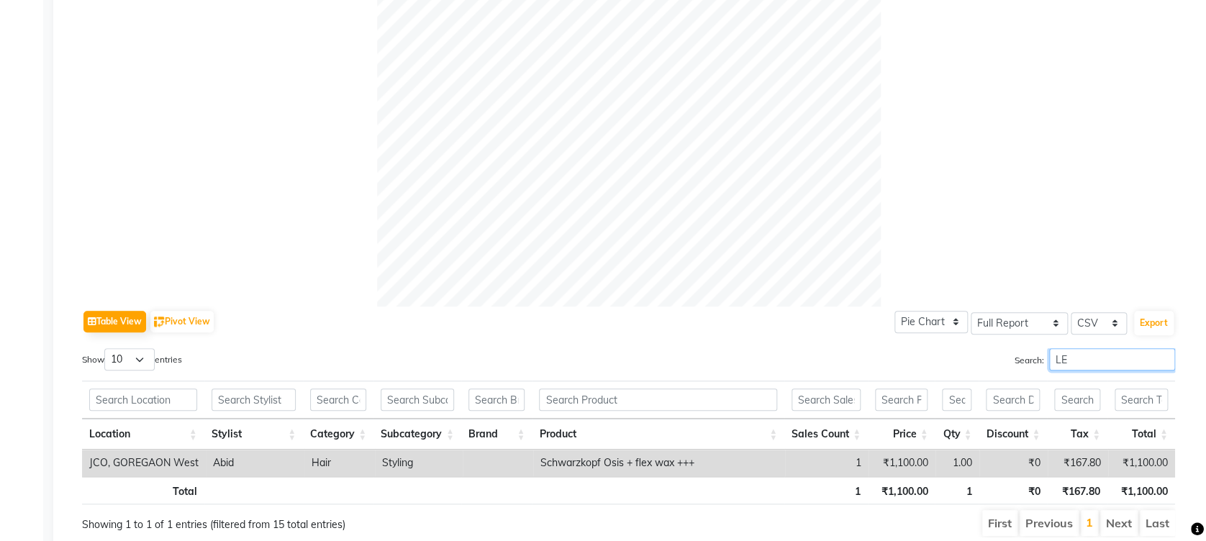
scroll to position [487, 0]
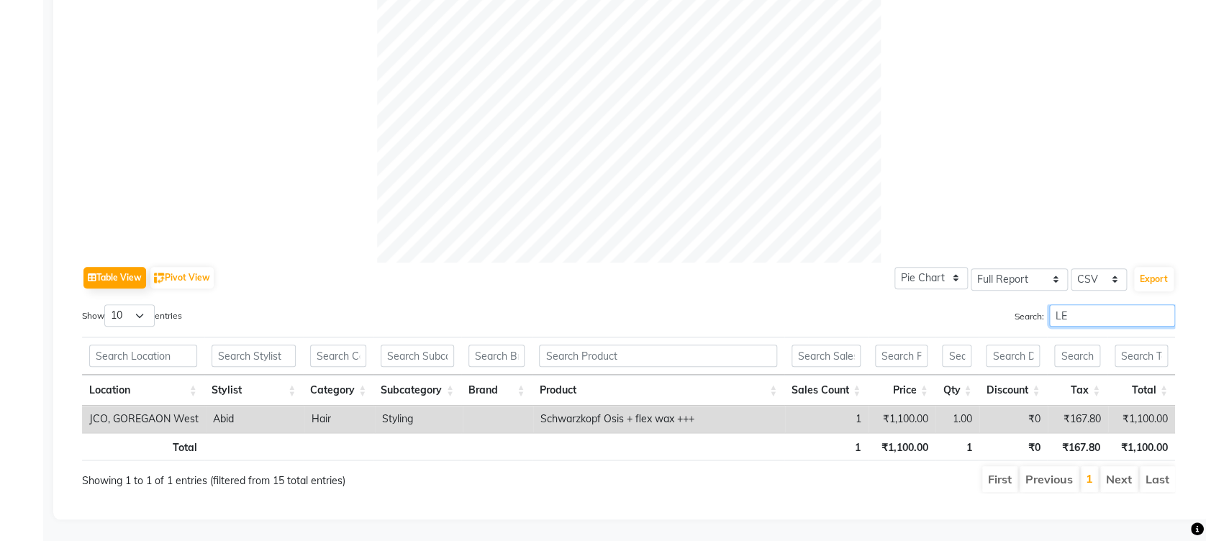
type input "L"
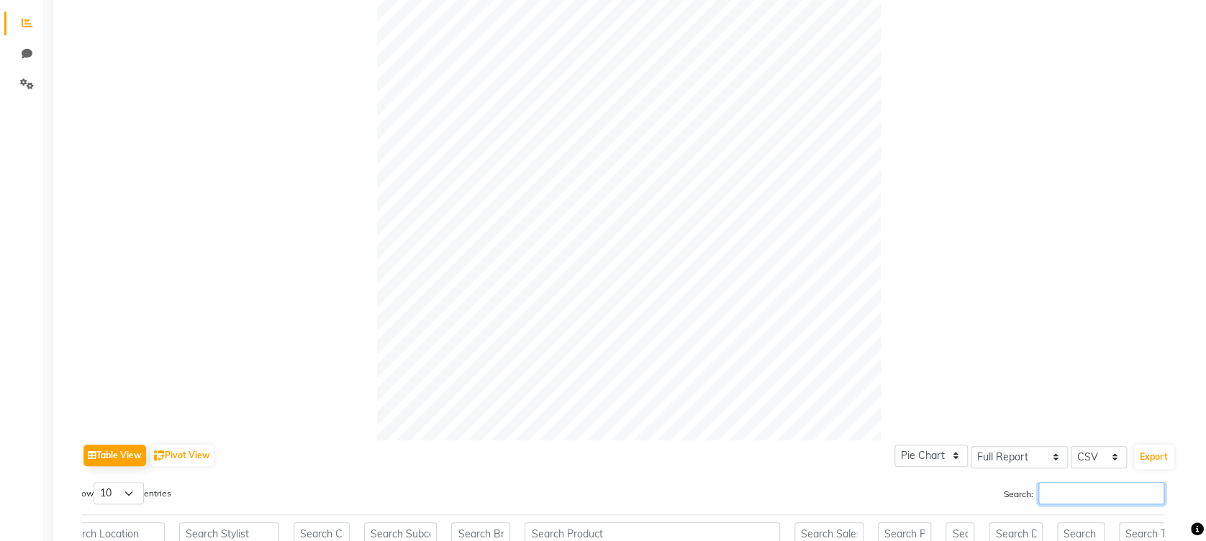
scroll to position [0, 0]
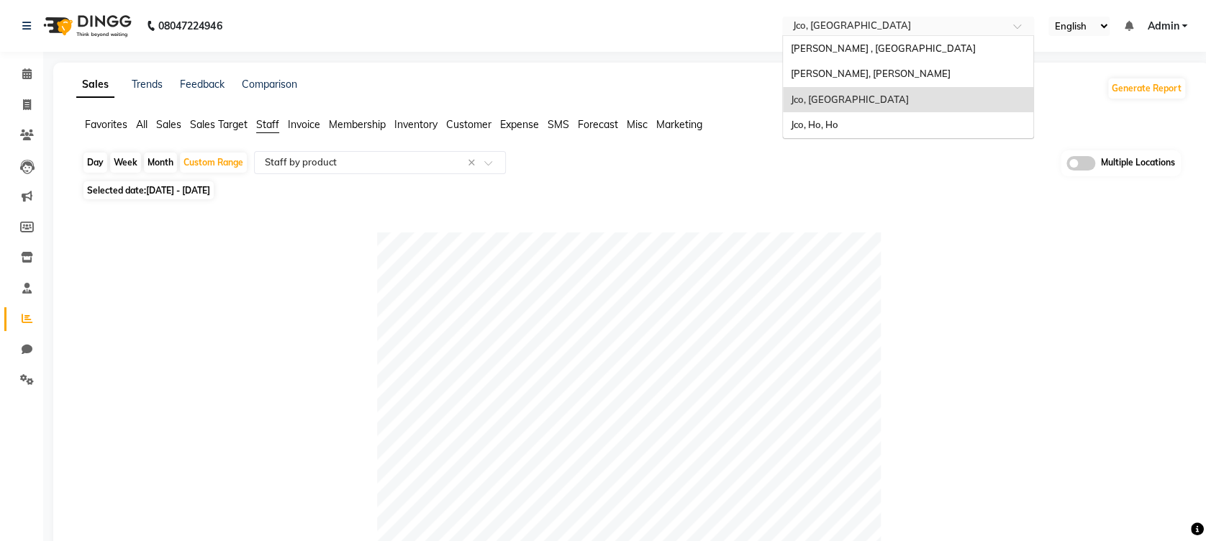
click at [937, 35] on ng-select "Select Location × Jco, [GEOGRAPHIC_DATA] [PERSON_NAME] [PERSON_NAME] Salon , Ma…" at bounding box center [908, 26] width 252 height 19
click at [930, 68] on span "[PERSON_NAME], [PERSON_NAME]" at bounding box center [870, 74] width 160 height 12
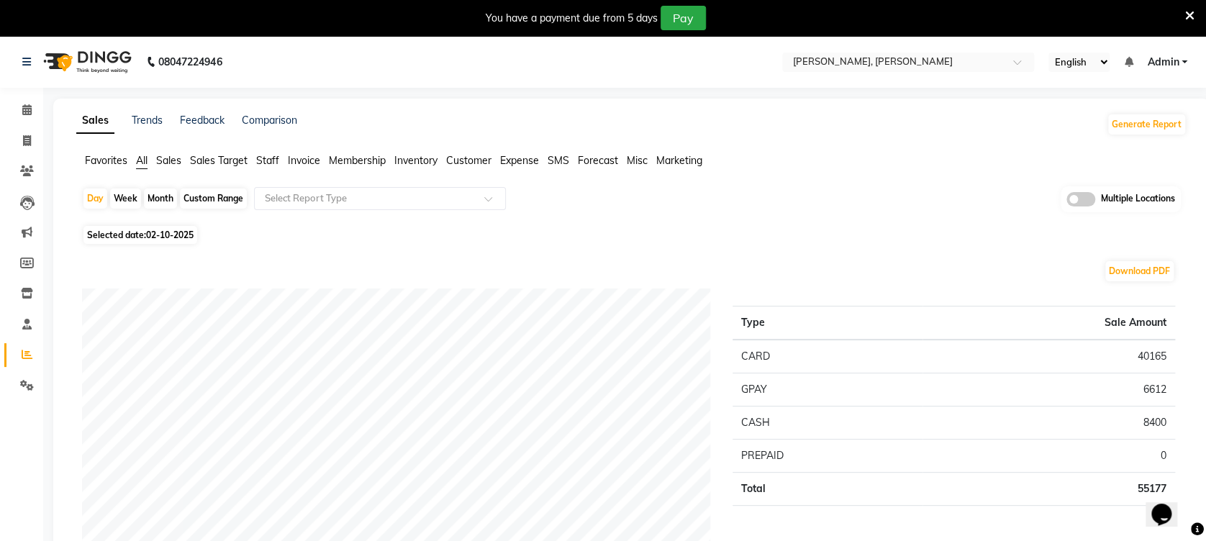
click at [162, 196] on div "Month" at bounding box center [160, 199] width 33 height 20
select select "10"
select select "2025"
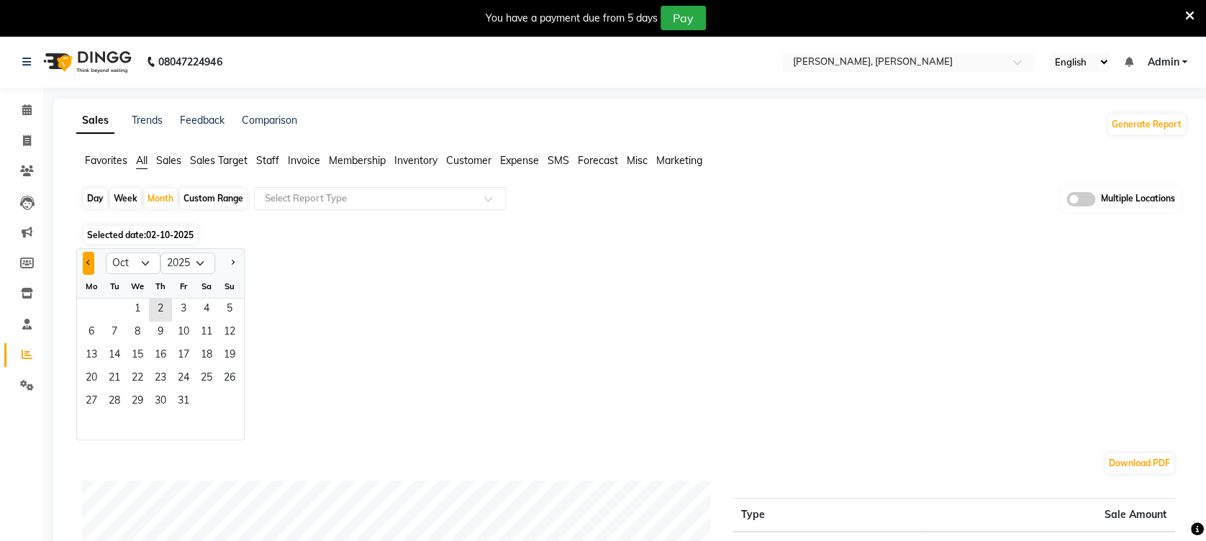
click at [83, 267] on button "Previous month" at bounding box center [89, 263] width 12 height 23
select select "9"
click at [98, 305] on span "1" at bounding box center [91, 310] width 23 height 23
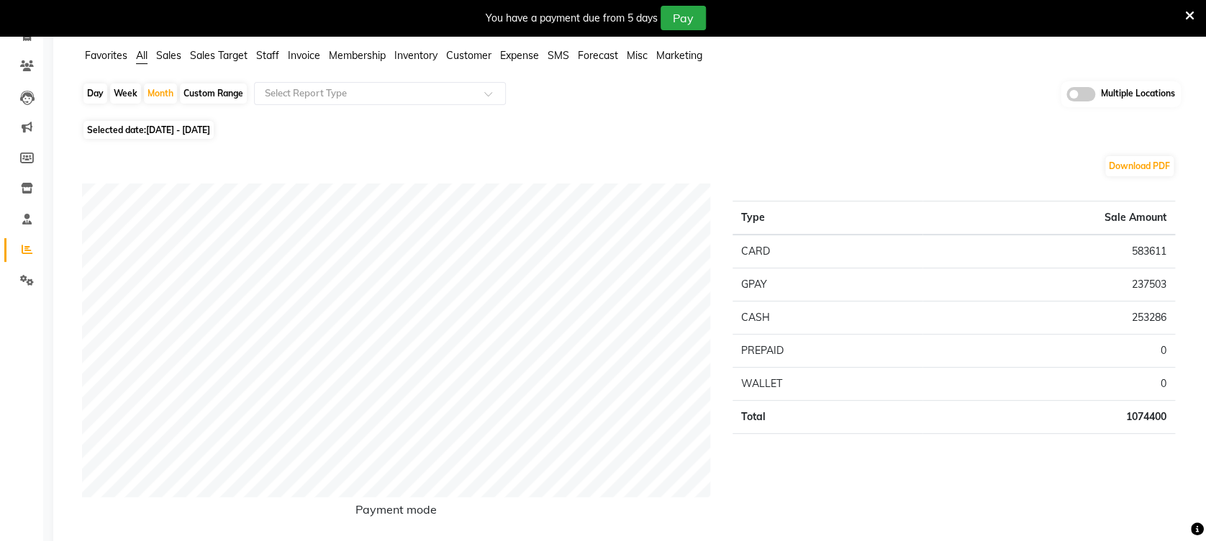
scroll to position [86, 0]
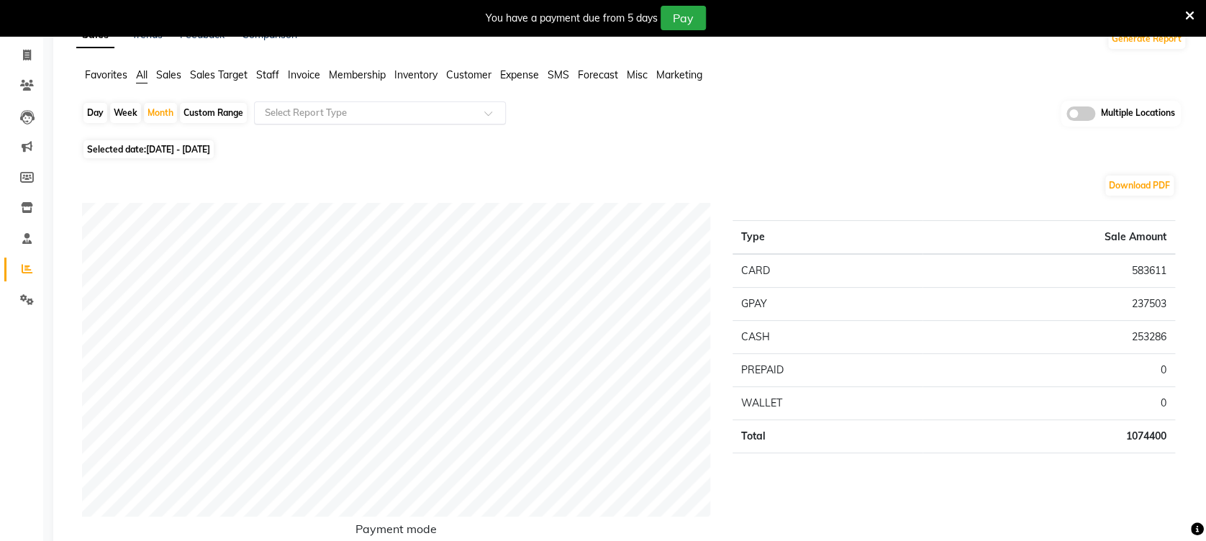
click at [493, 116] on span at bounding box center [493, 117] width 18 height 14
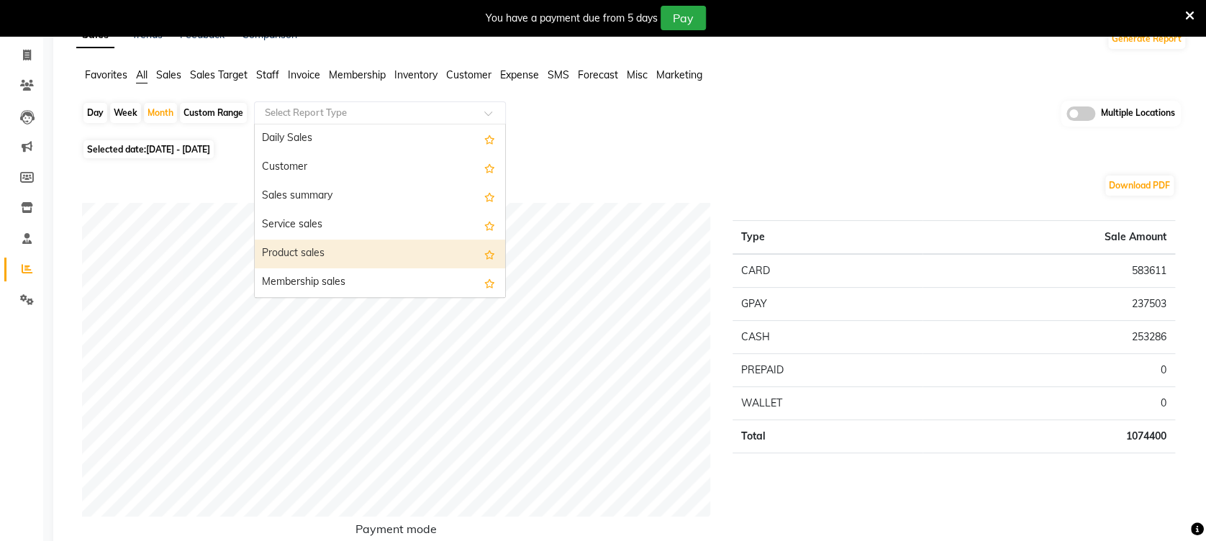
click at [377, 262] on div "Product sales" at bounding box center [380, 254] width 250 height 29
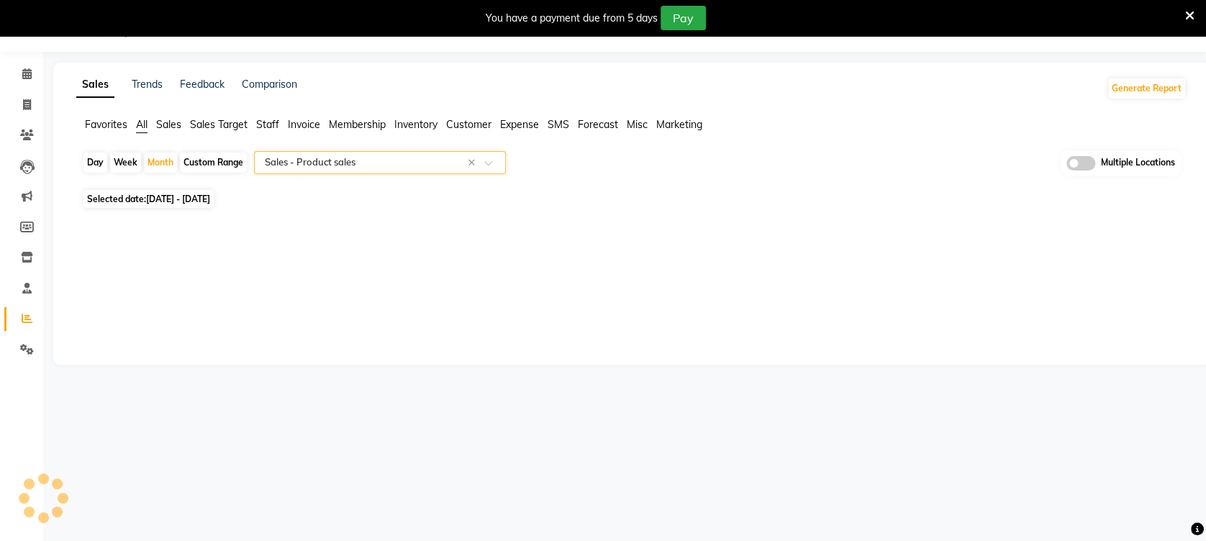
select select "full_report"
select select "csv"
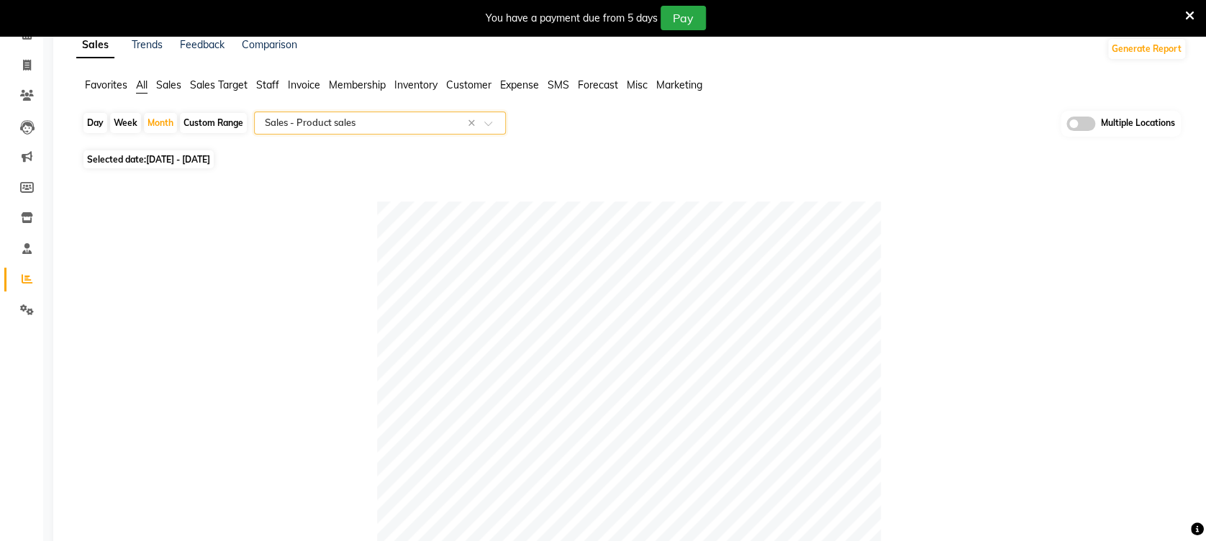
scroll to position [0, 0]
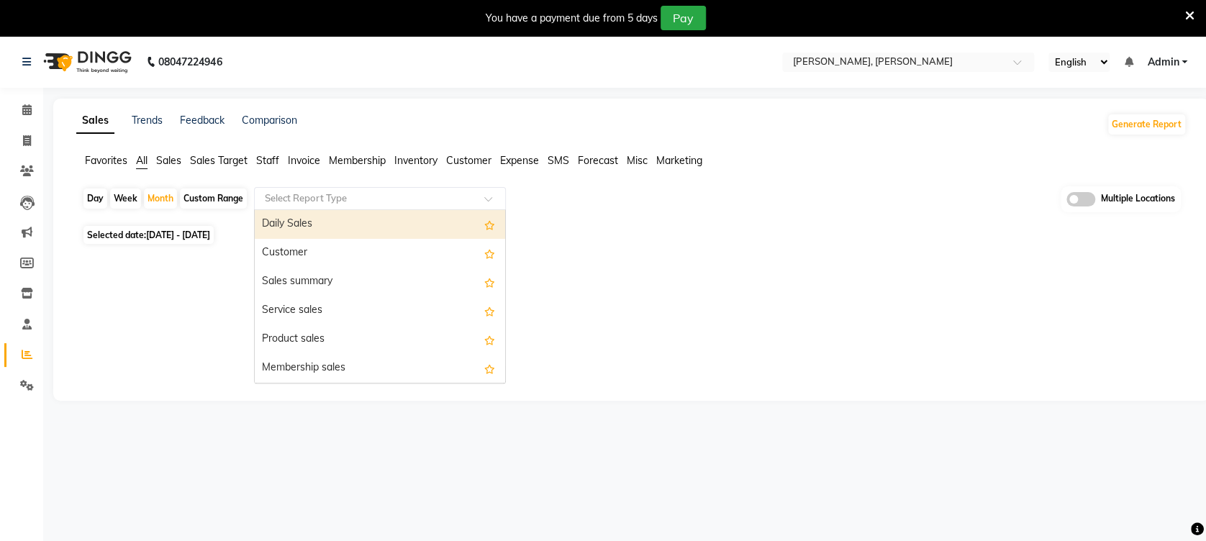
click at [473, 196] on div at bounding box center [380, 198] width 250 height 14
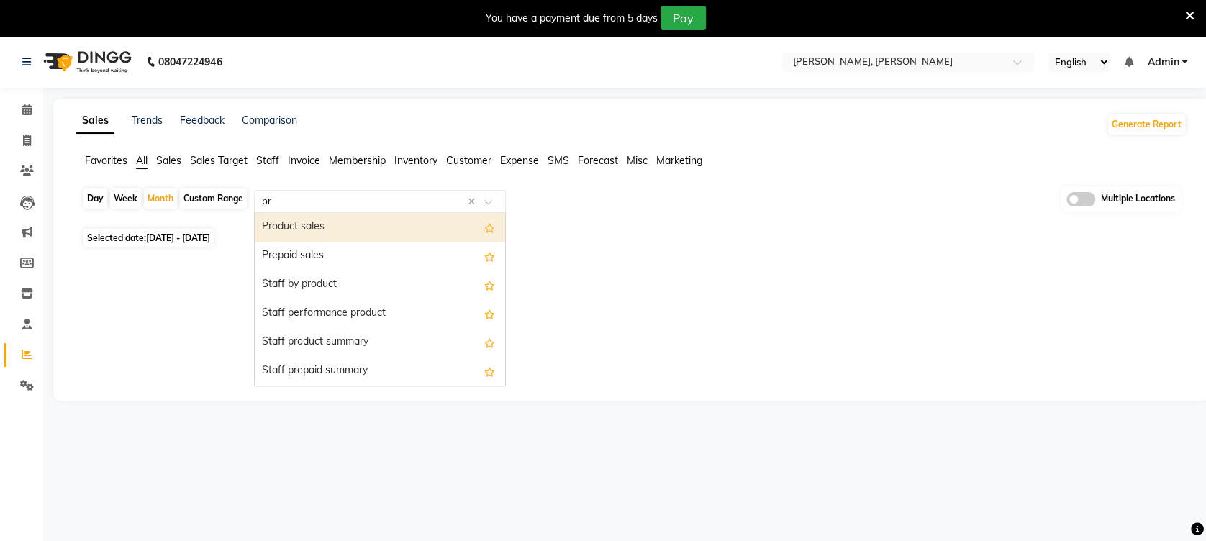
type input "pre"
click at [448, 220] on div "Prepaid sales" at bounding box center [380, 227] width 250 height 29
select select "full_report"
select select "csv"
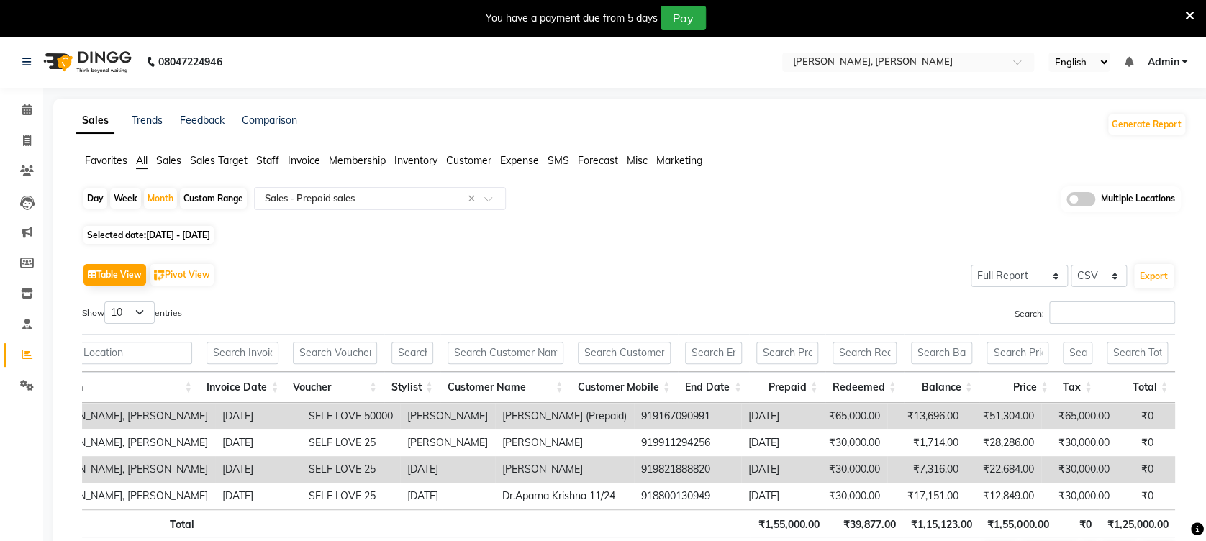
click at [1185, 14] on icon at bounding box center [1189, 15] width 9 height 13
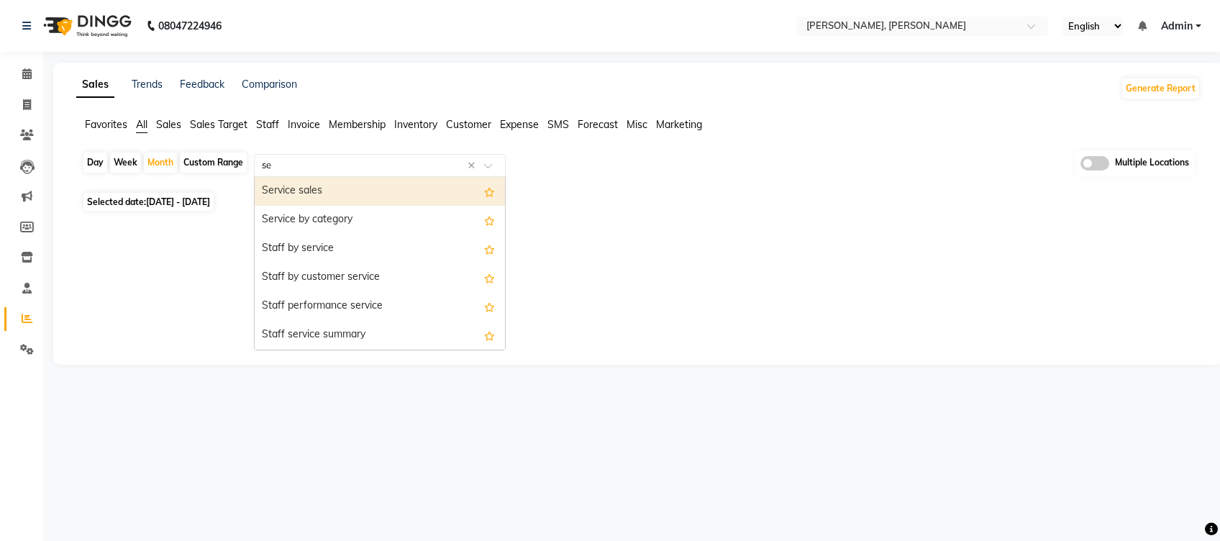
type input "ser"
click at [419, 187] on div "Service sales" at bounding box center [380, 191] width 250 height 29
select select "full_report"
select select "csv"
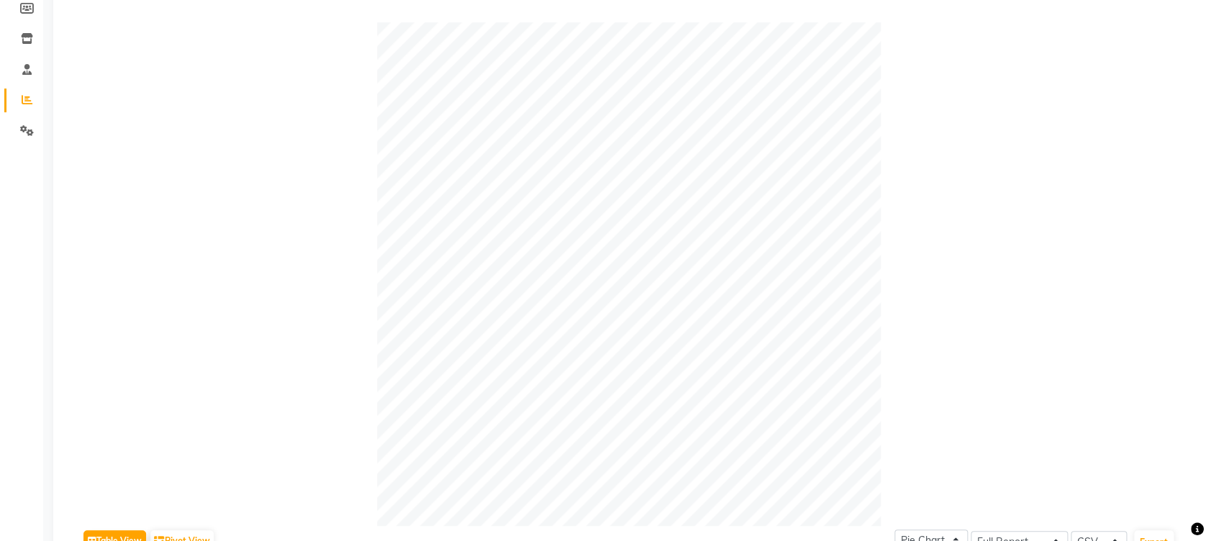
scroll to position [735, 0]
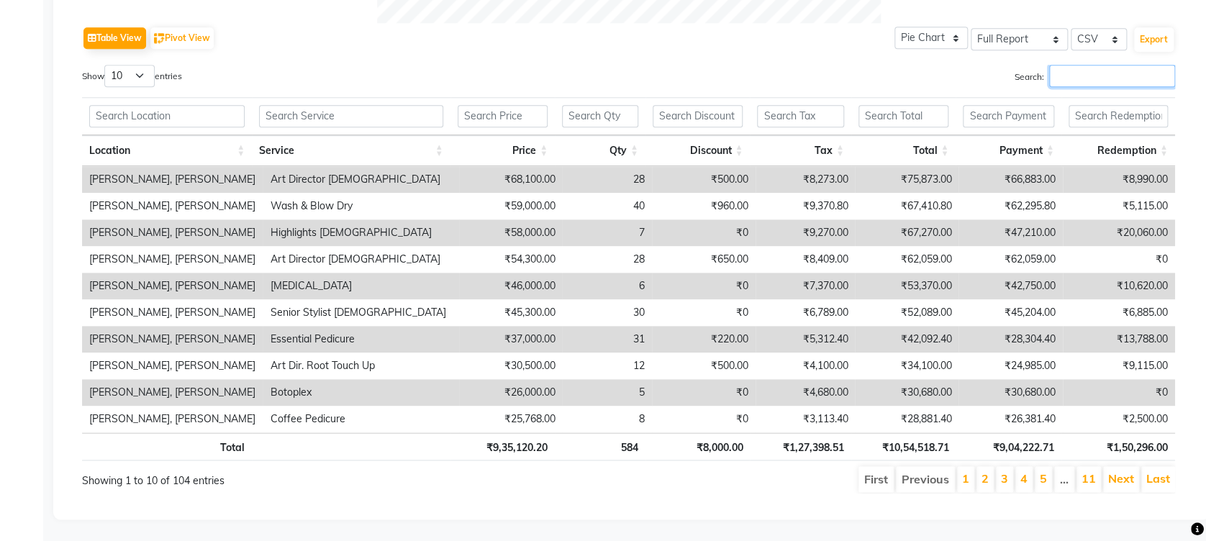
click at [1086, 65] on input "Search:" at bounding box center [1112, 76] width 126 height 22
type input "l"
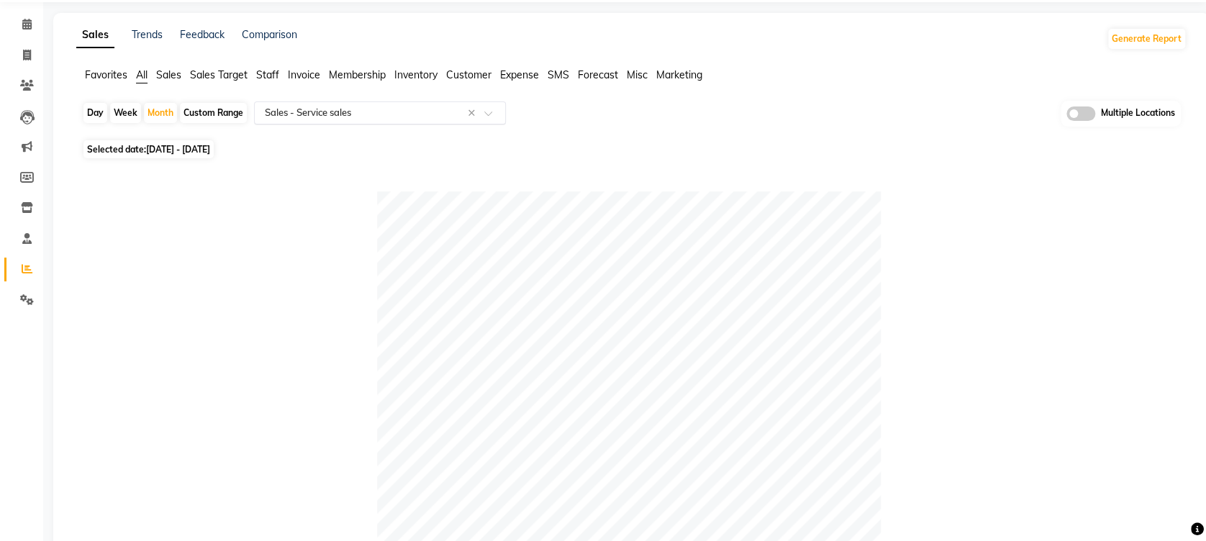
scroll to position [0, 0]
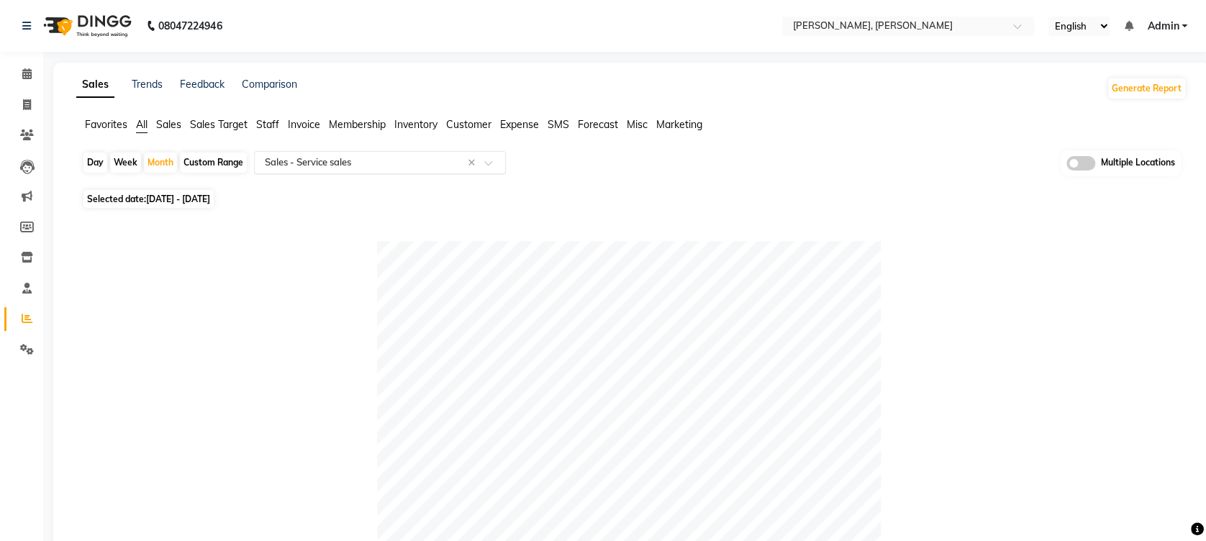
type input "le"
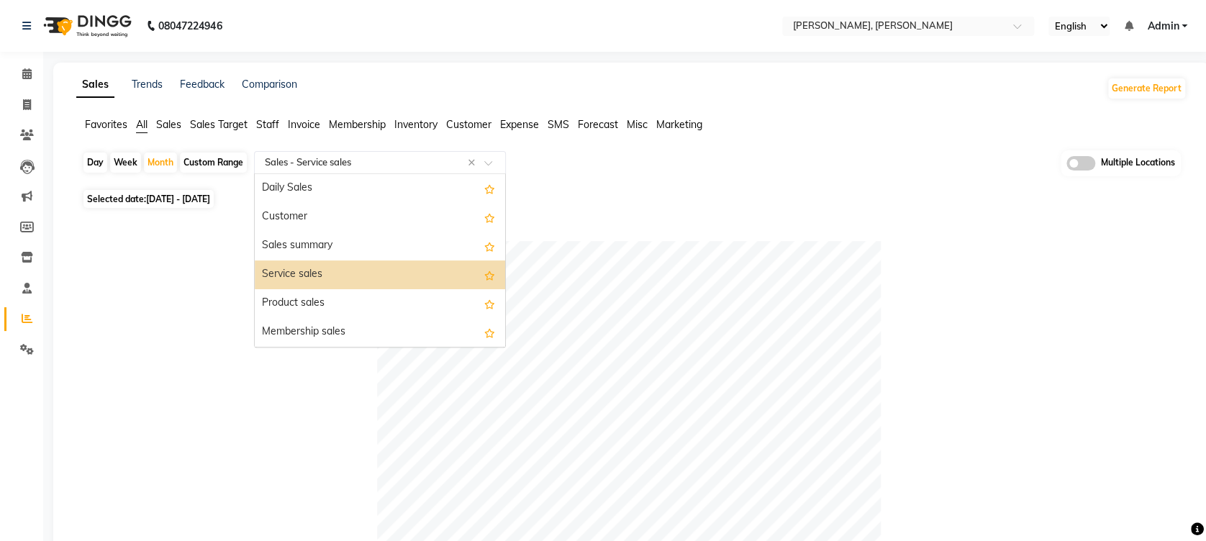
click at [495, 163] on span at bounding box center [493, 167] width 18 height 14
click at [260, 121] on span "Staff" at bounding box center [267, 124] width 23 height 13
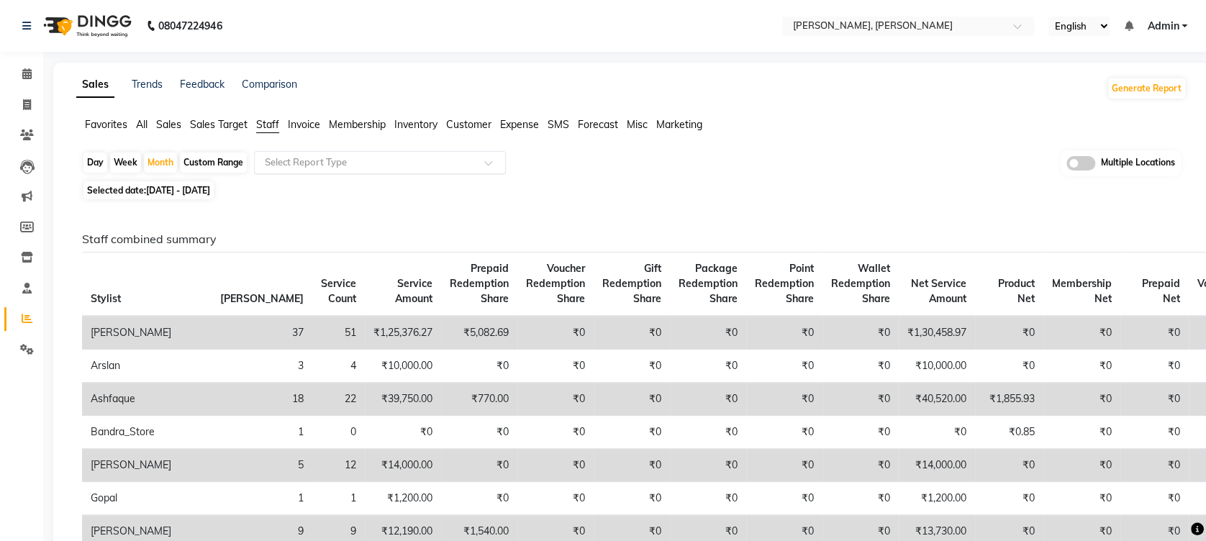
click at [337, 156] on input "text" at bounding box center [365, 162] width 207 height 14
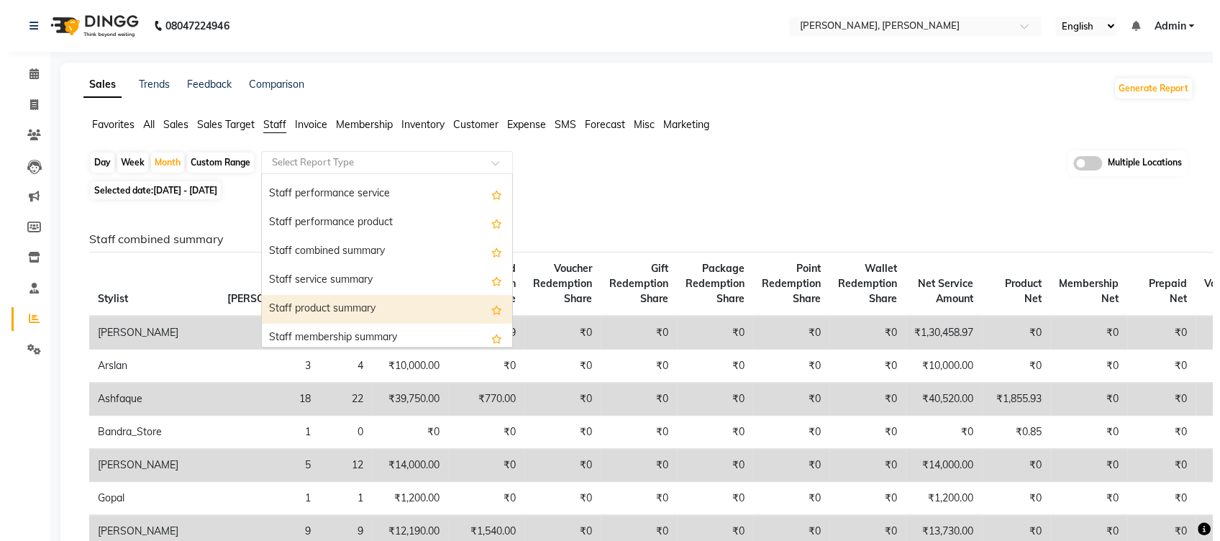
scroll to position [294, 0]
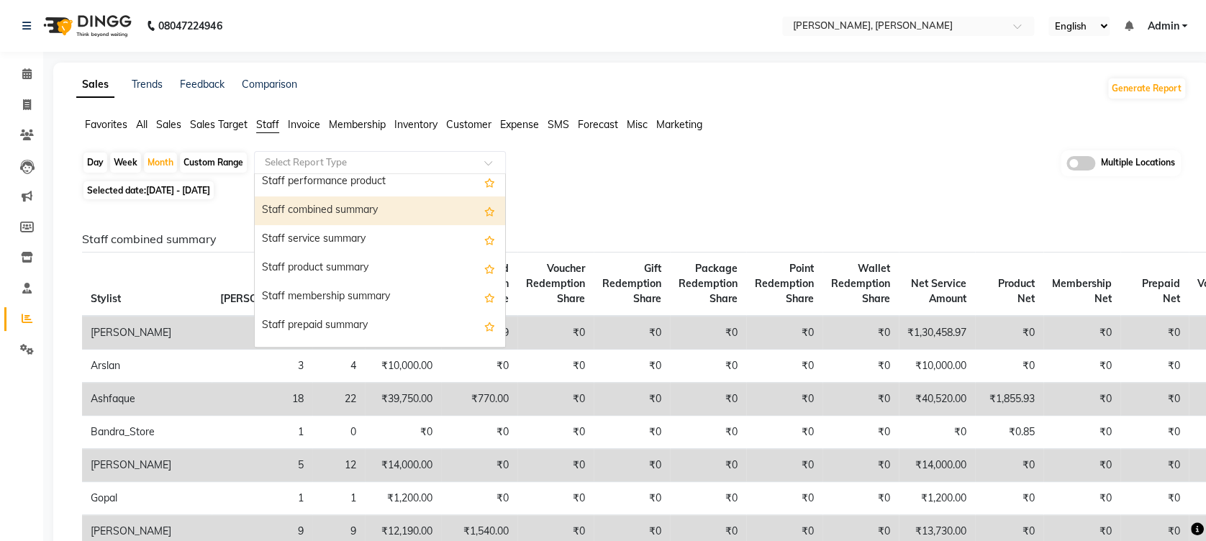
click at [351, 210] on div "Staff combined summary" at bounding box center [380, 210] width 250 height 29
select select "full_report"
select select "csv"
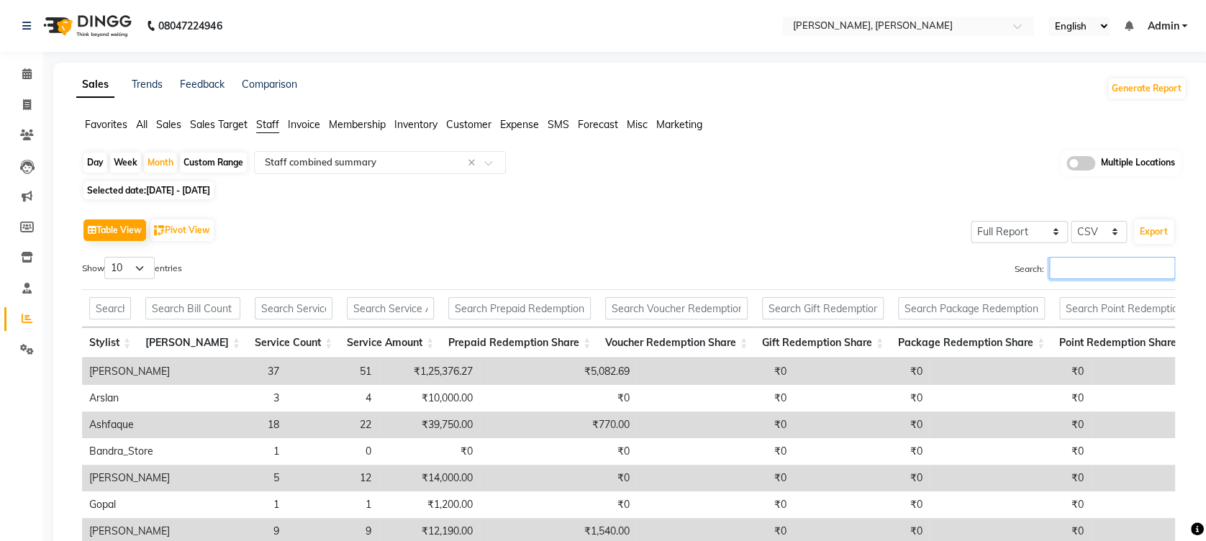
click at [1090, 263] on input "Search:" at bounding box center [1112, 268] width 126 height 22
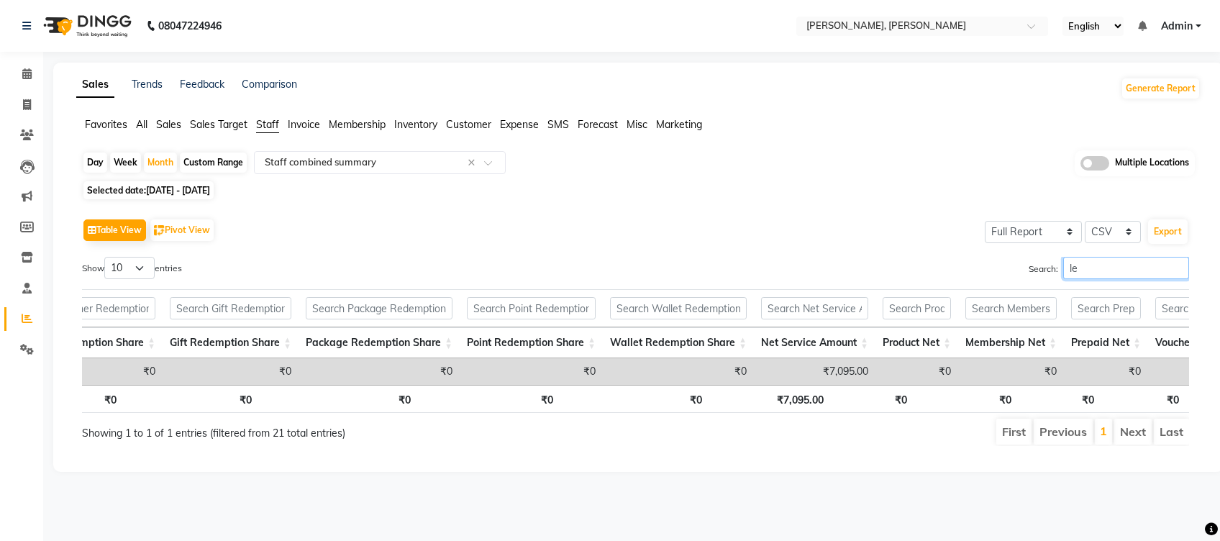
scroll to position [0, 591]
type input "l"
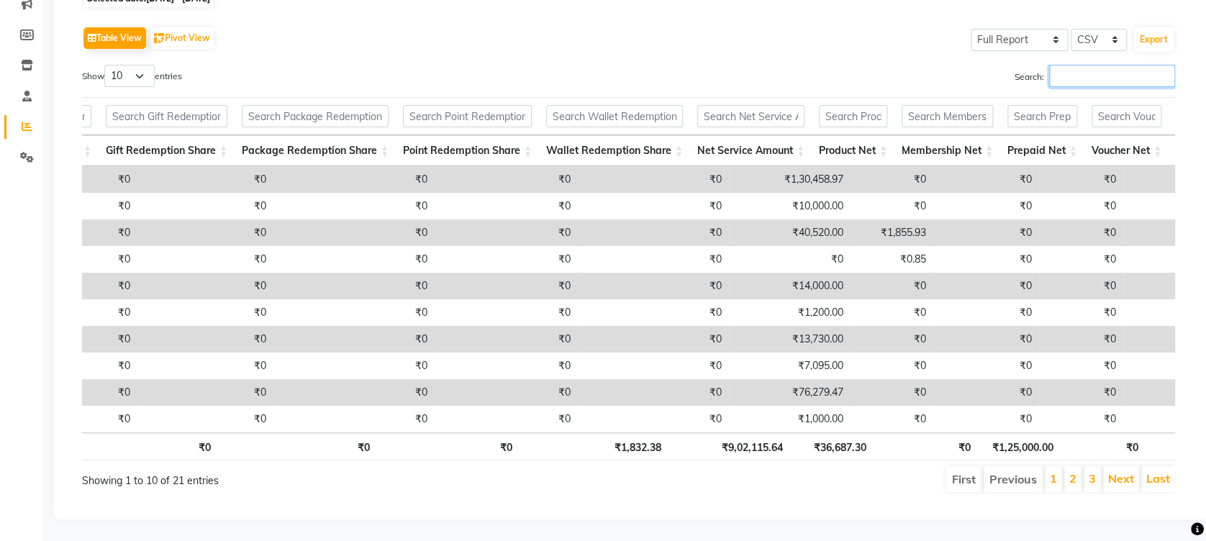
scroll to position [0, 324]
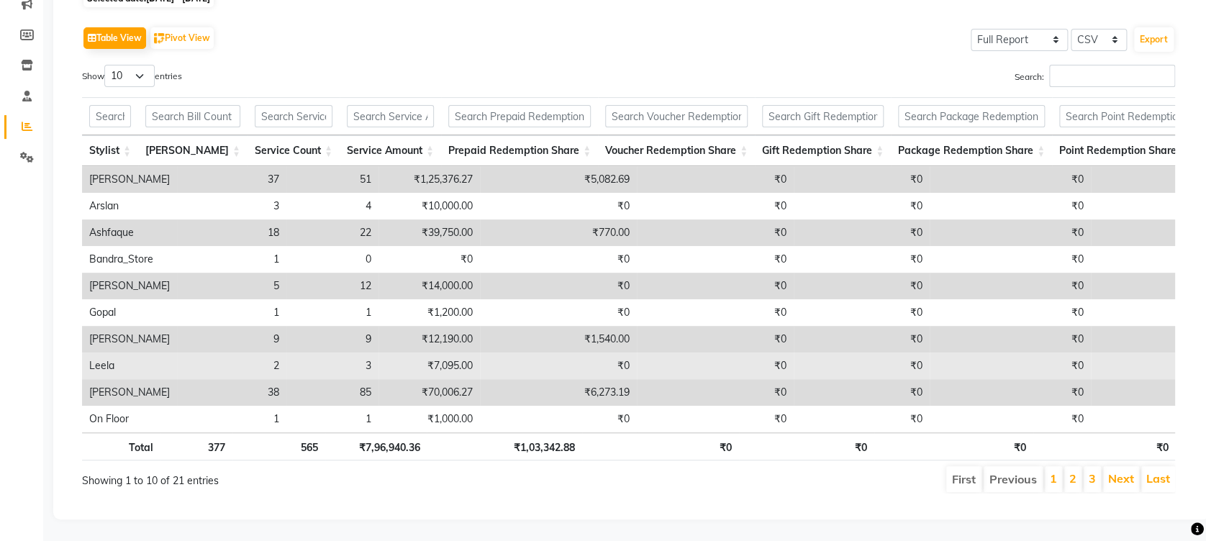
click at [545, 353] on td "₹0" at bounding box center [558, 366] width 157 height 27
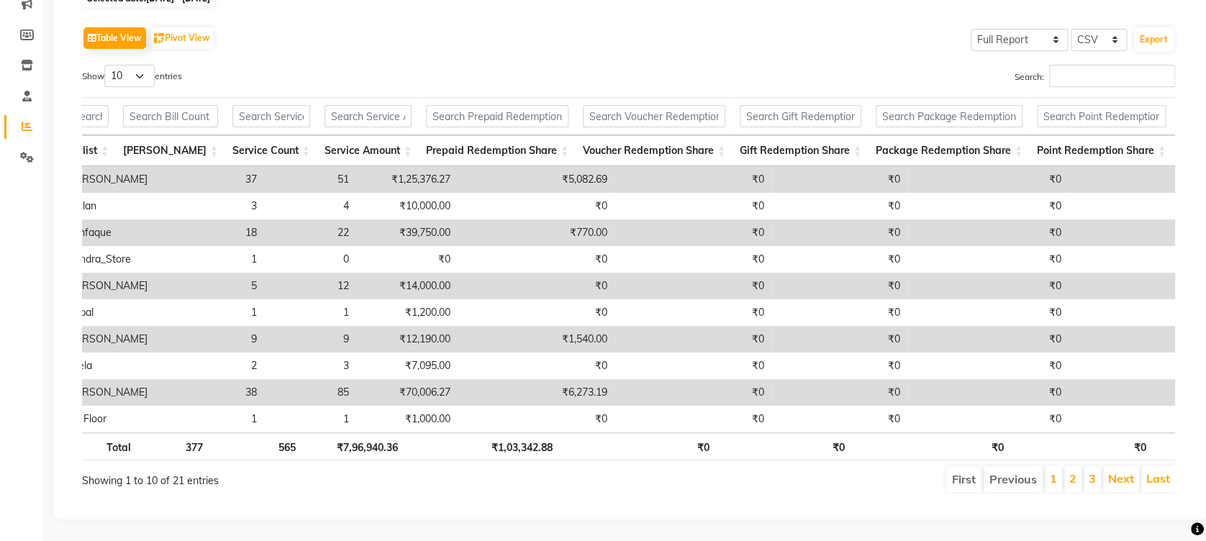
scroll to position [0, 38]
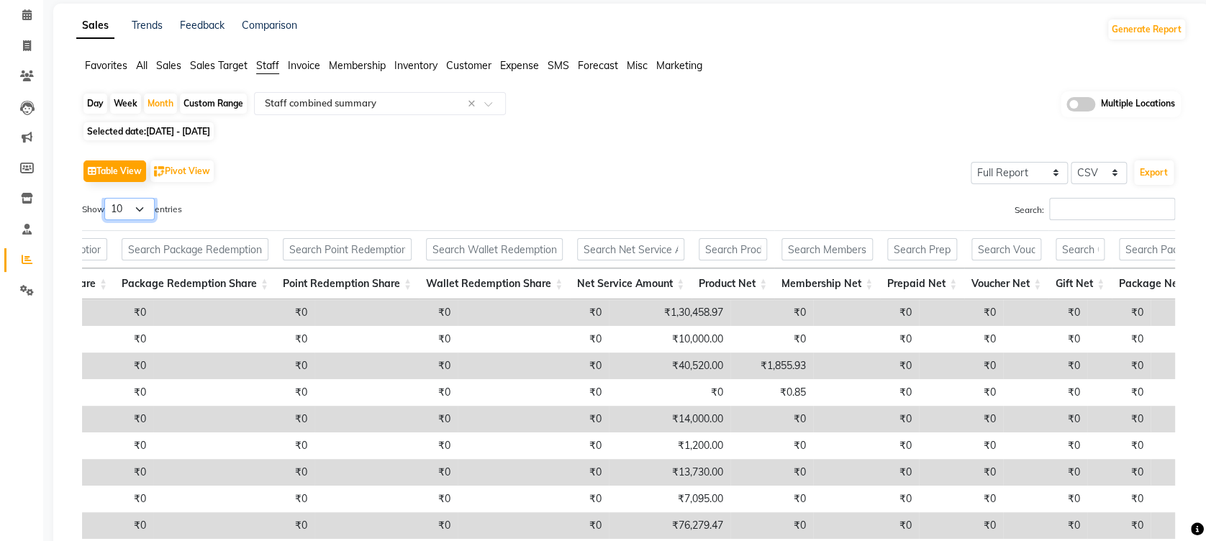
click at [145, 210] on select "10 25 50 100" at bounding box center [129, 209] width 50 height 22
select select "25"
click at [106, 198] on select "10 25 50 100" at bounding box center [129, 209] width 50 height 22
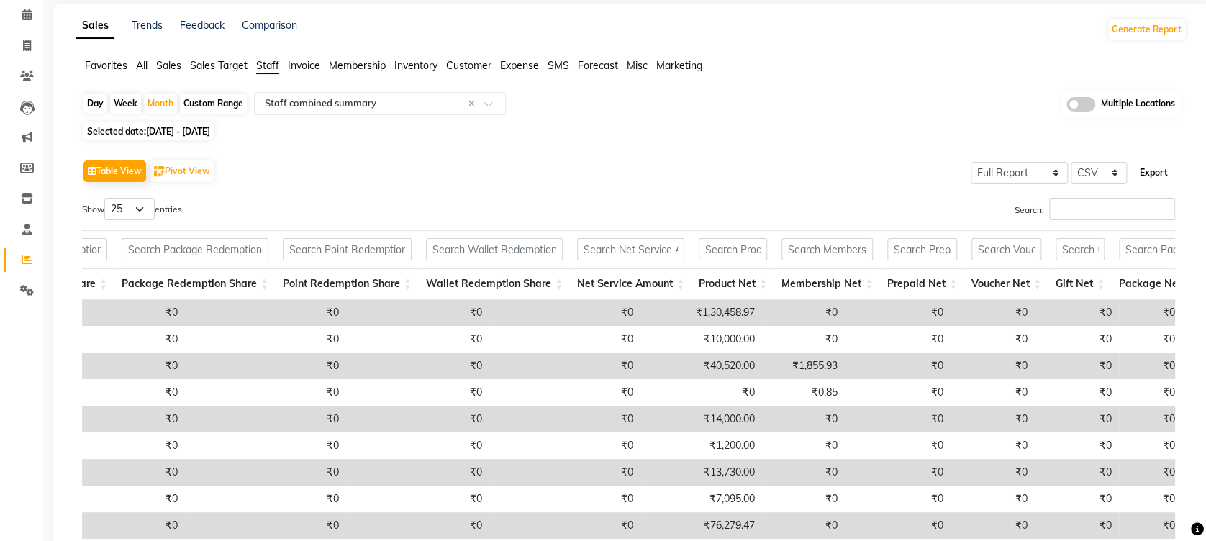
click at [1155, 165] on button "Export" at bounding box center [1154, 172] width 40 height 24
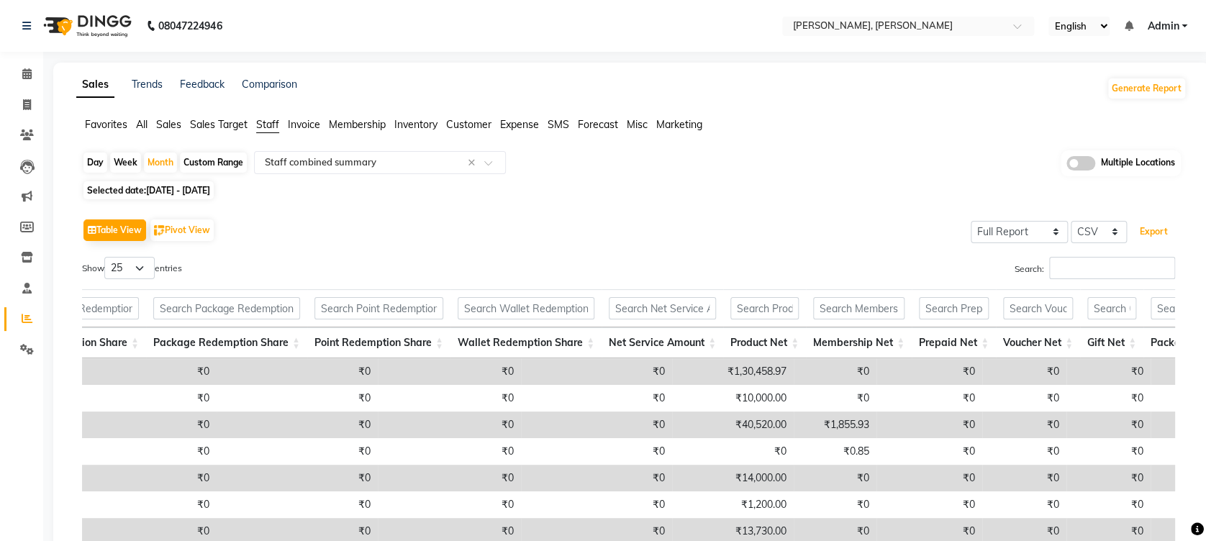
scroll to position [286, 745]
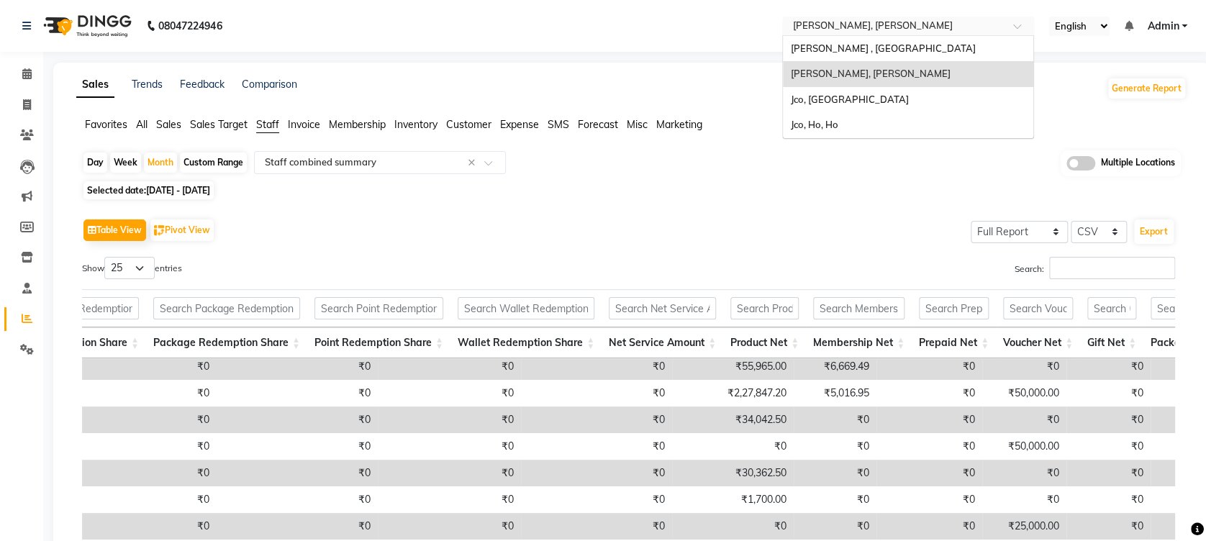
click at [897, 30] on input "text" at bounding box center [893, 27] width 209 height 14
click at [879, 104] on div "Jco, [GEOGRAPHIC_DATA]" at bounding box center [908, 100] width 250 height 26
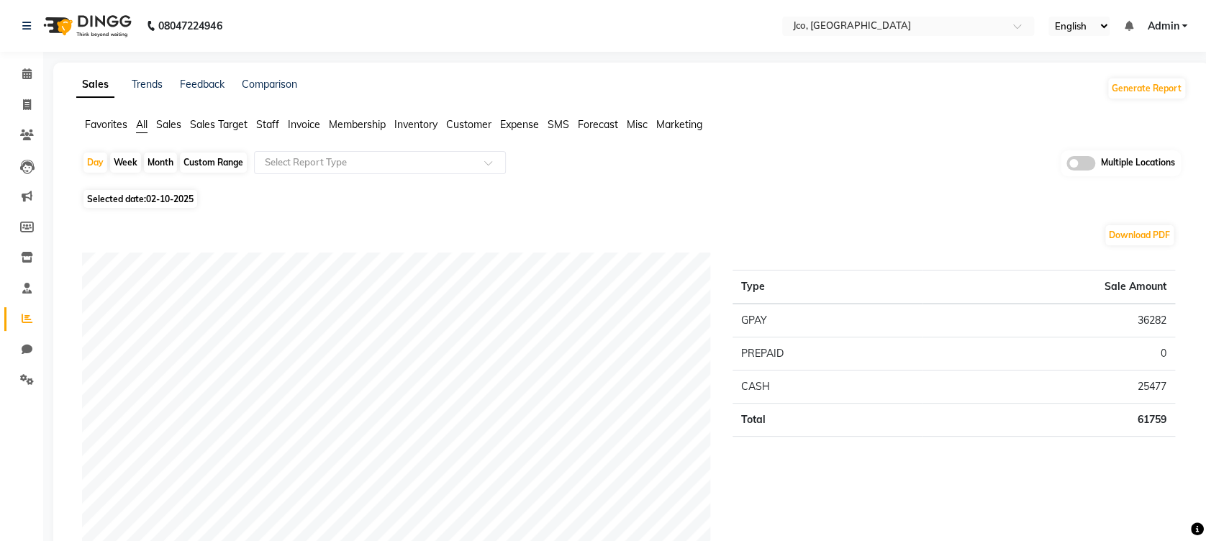
click at [165, 157] on div "Month" at bounding box center [160, 163] width 33 height 20
select select "10"
select select "2025"
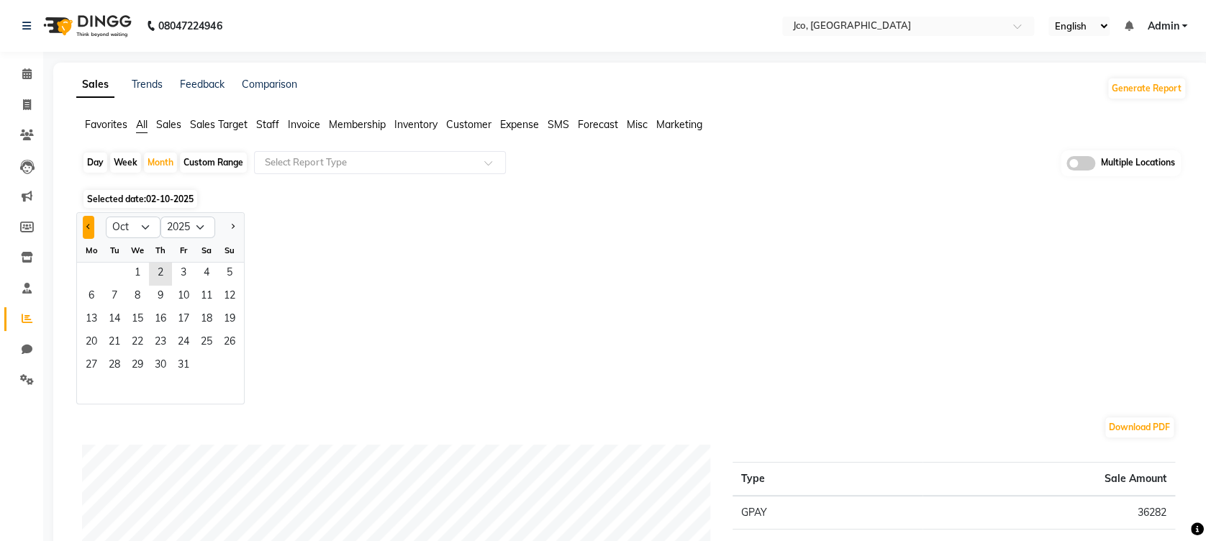
click at [89, 230] on button "Previous month" at bounding box center [89, 227] width 12 height 23
select select "9"
click at [93, 272] on span "1" at bounding box center [91, 274] width 23 height 23
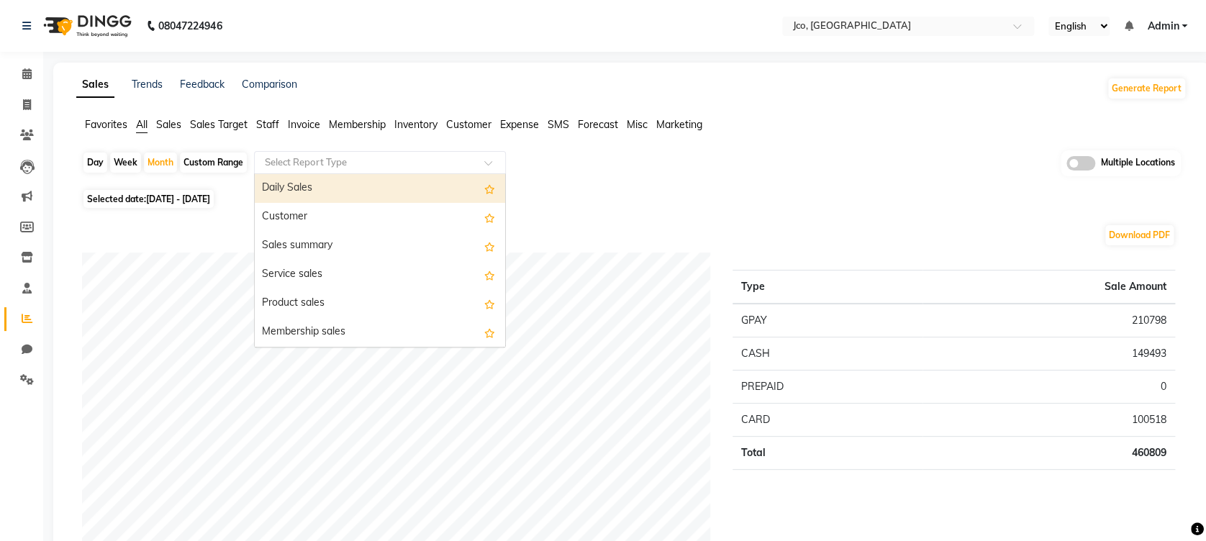
click at [435, 155] on input "text" at bounding box center [365, 162] width 207 height 14
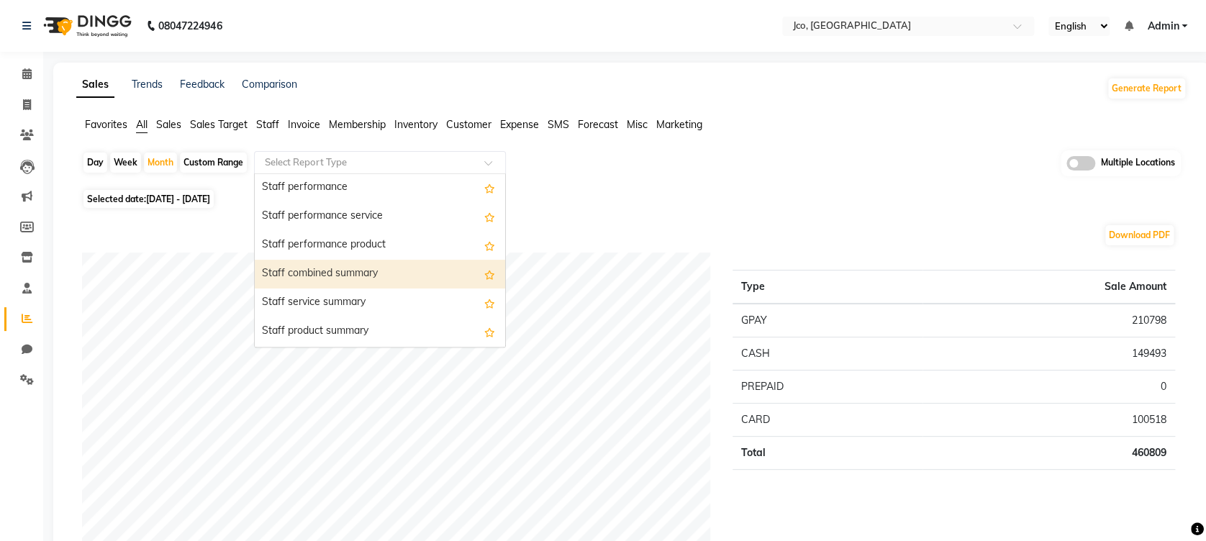
scroll to position [760, 0]
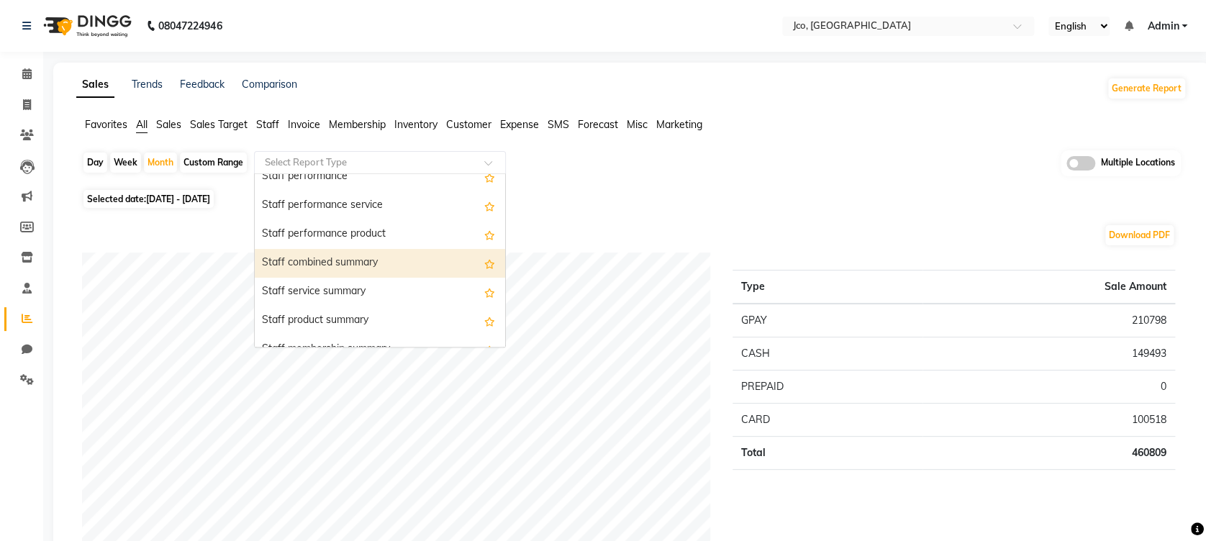
click at [373, 259] on div "Staff combined summary" at bounding box center [380, 263] width 250 height 29
select select "full_report"
select select "csv"
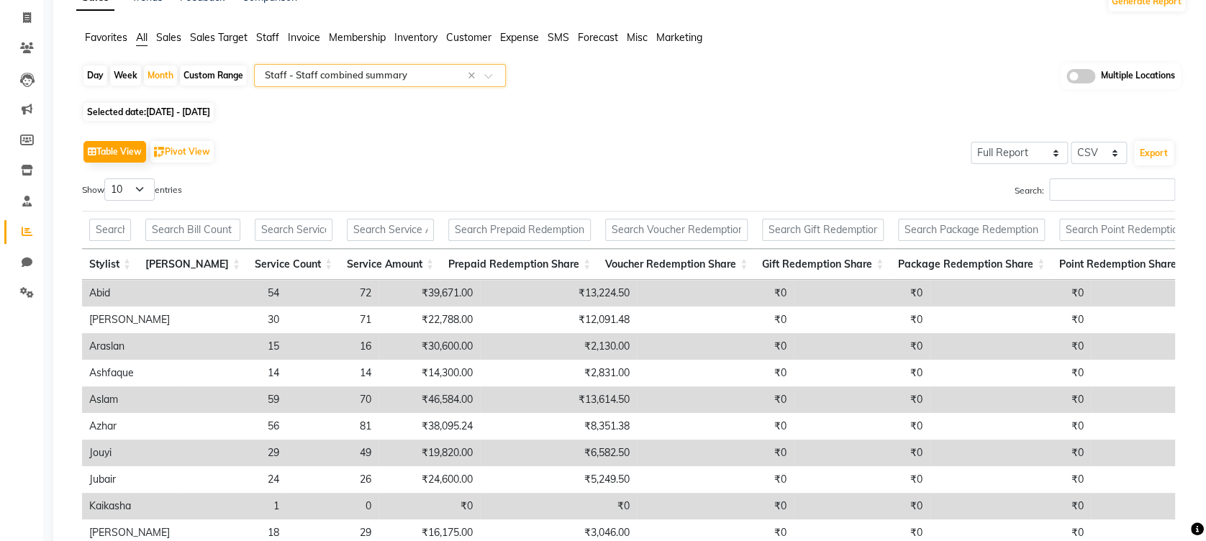
scroll to position [229, 0]
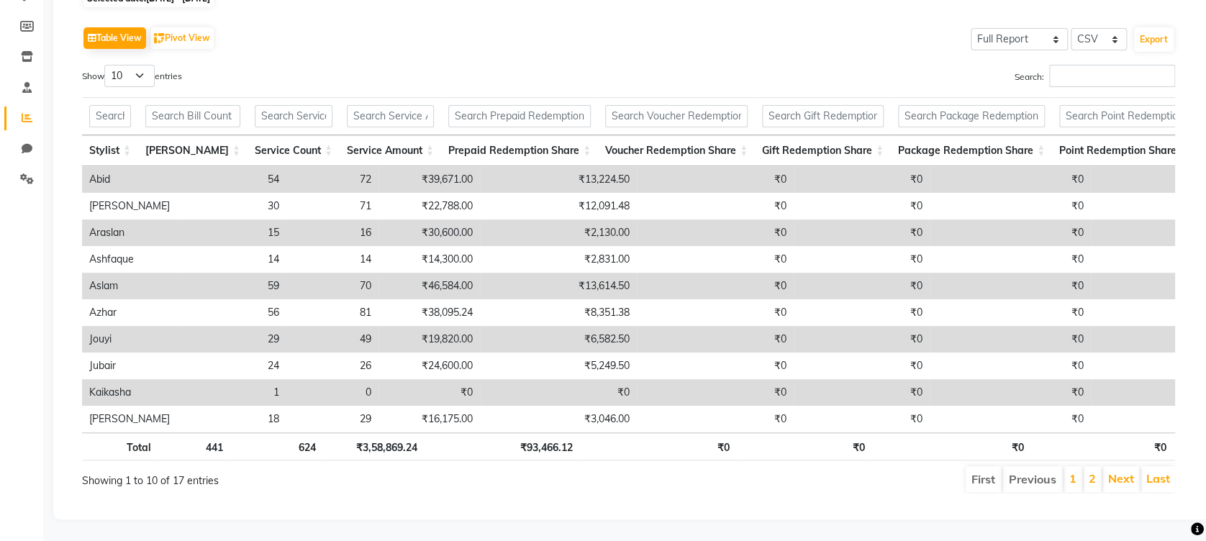
click at [554, 406] on td "₹3,046.00" at bounding box center [558, 419] width 157 height 27
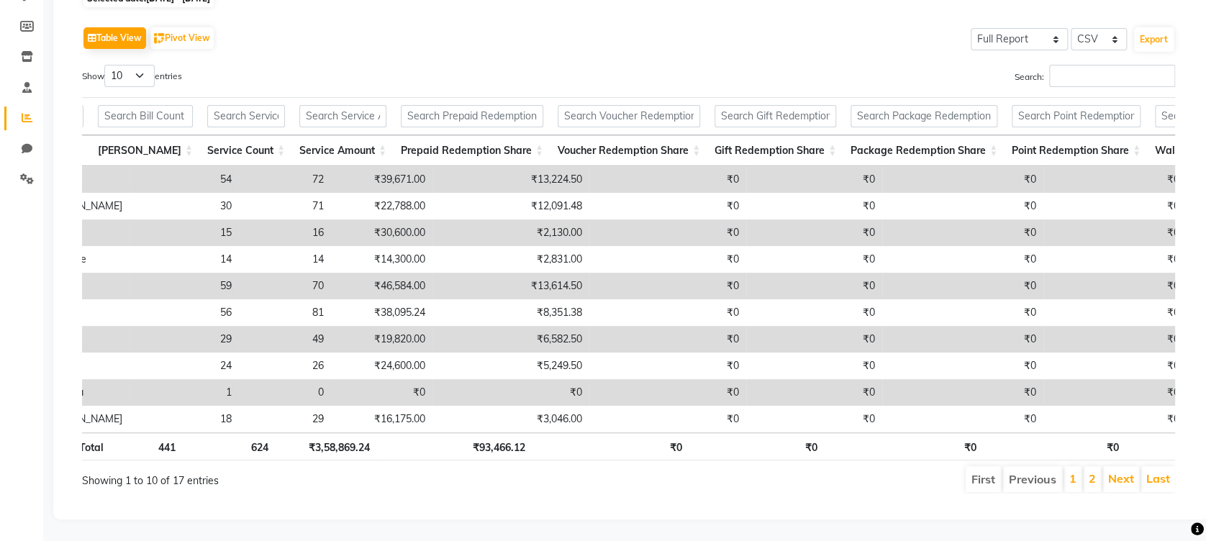
scroll to position [0, 0]
